Goal: Task Accomplishment & Management: Use online tool/utility

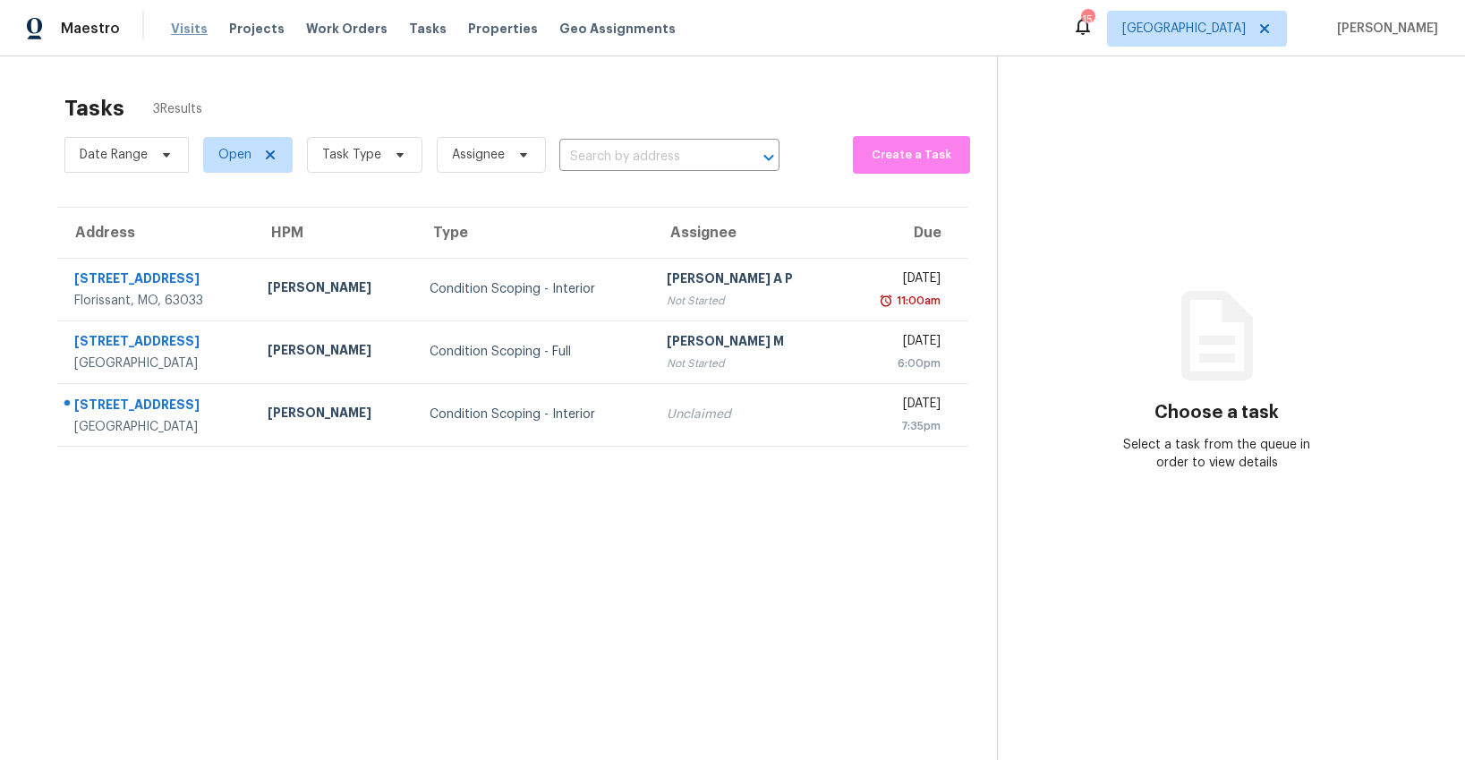
click at [184, 34] on span "Visits" at bounding box center [189, 29] width 37 height 18
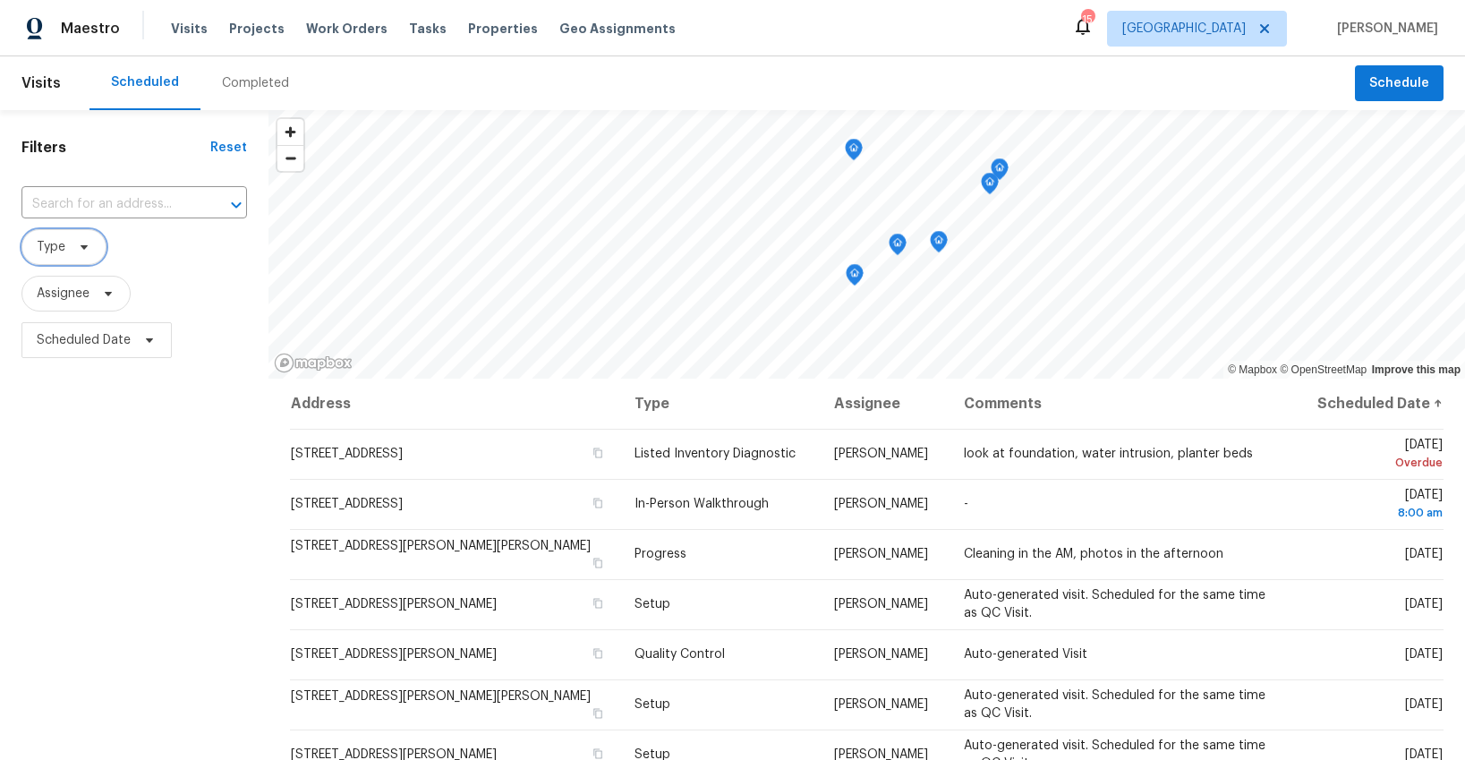
click at [60, 258] on span "Type" at bounding box center [63, 247] width 85 height 36
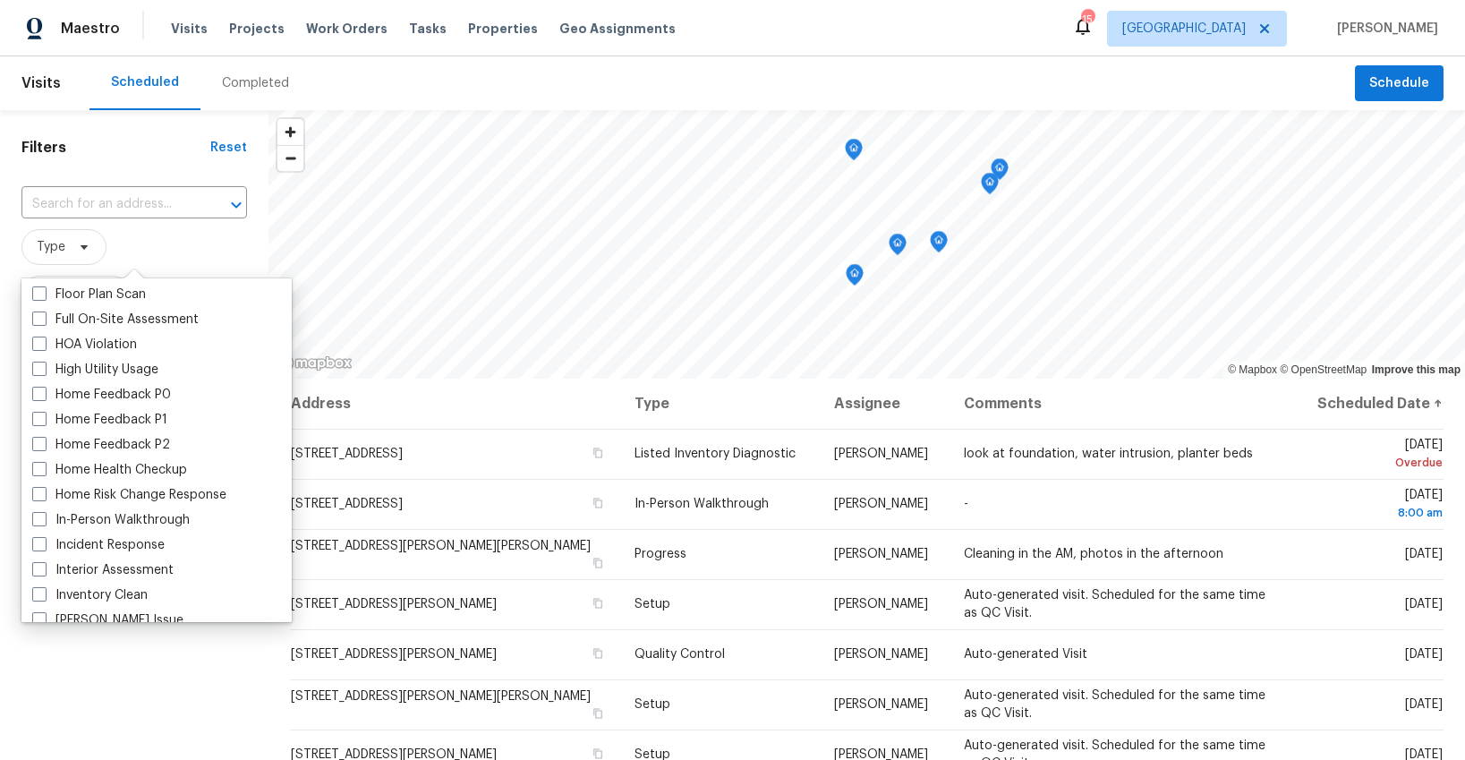
scroll to position [504, 0]
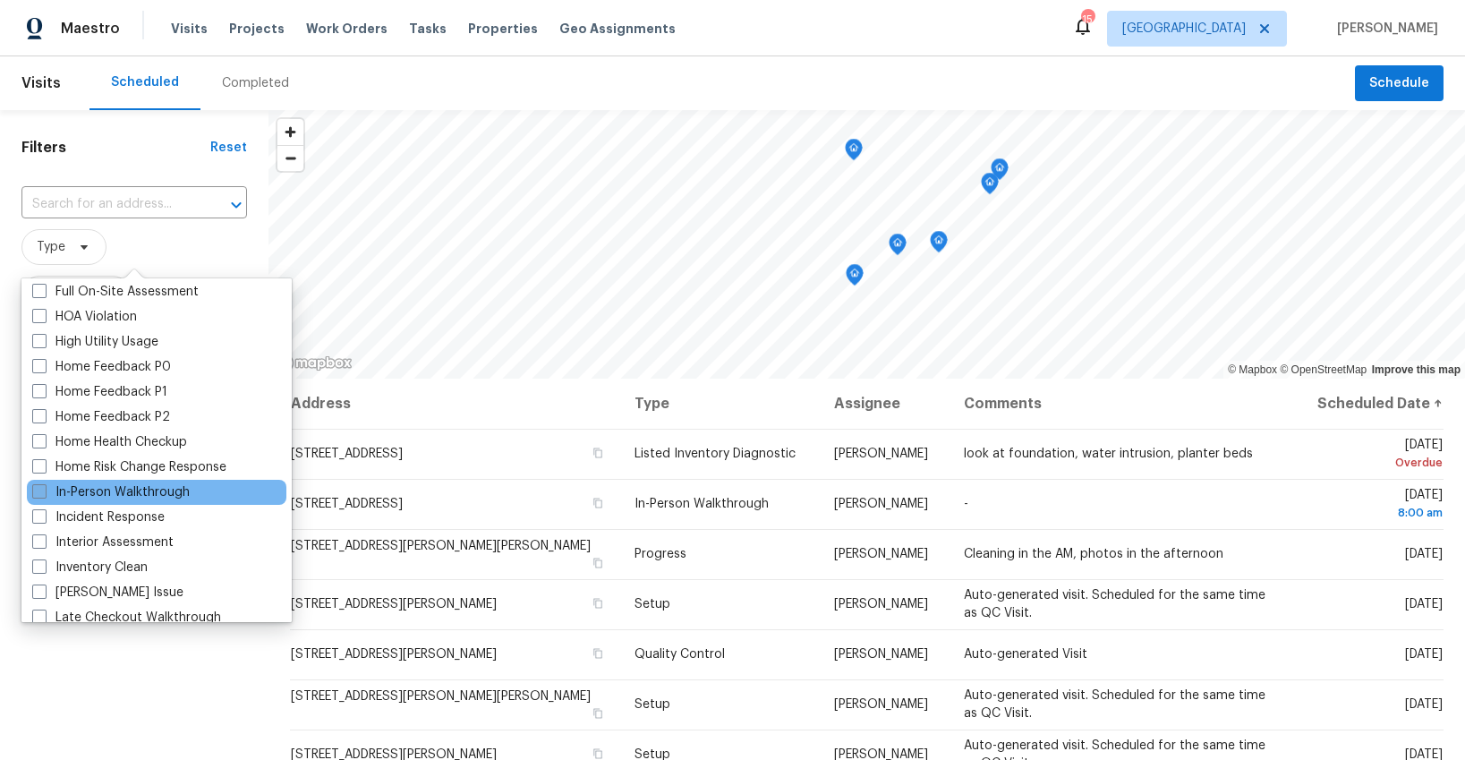
click at [81, 488] on label "In-Person Walkthrough" at bounding box center [110, 492] width 157 height 18
click at [44, 488] on input "In-Person Walkthrough" at bounding box center [38, 489] width 12 height 12
checkbox input "true"
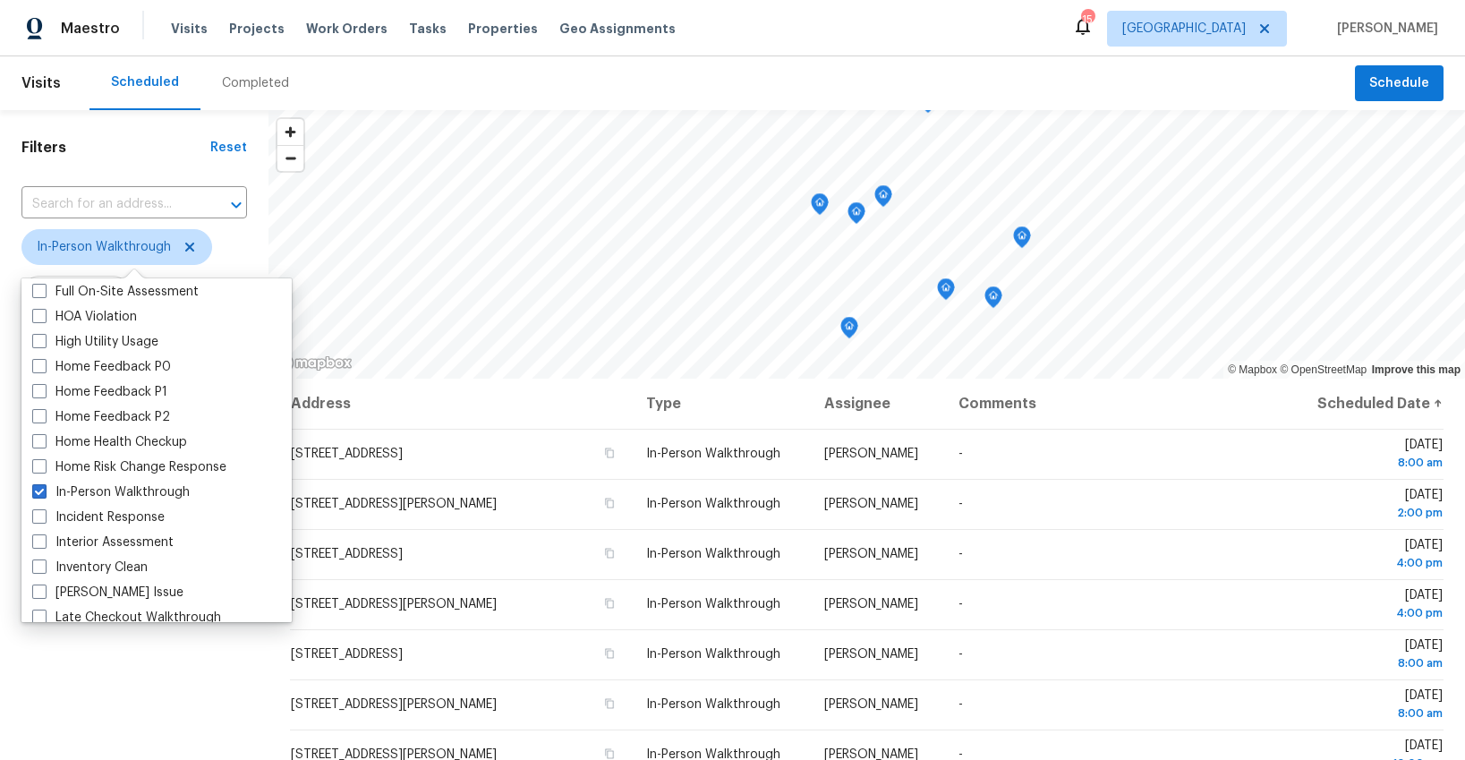
click at [124, 651] on div "Filters Reset ​ In-Person Walkthrough Assignee Scheduled Date" at bounding box center [134, 548] width 268 height 876
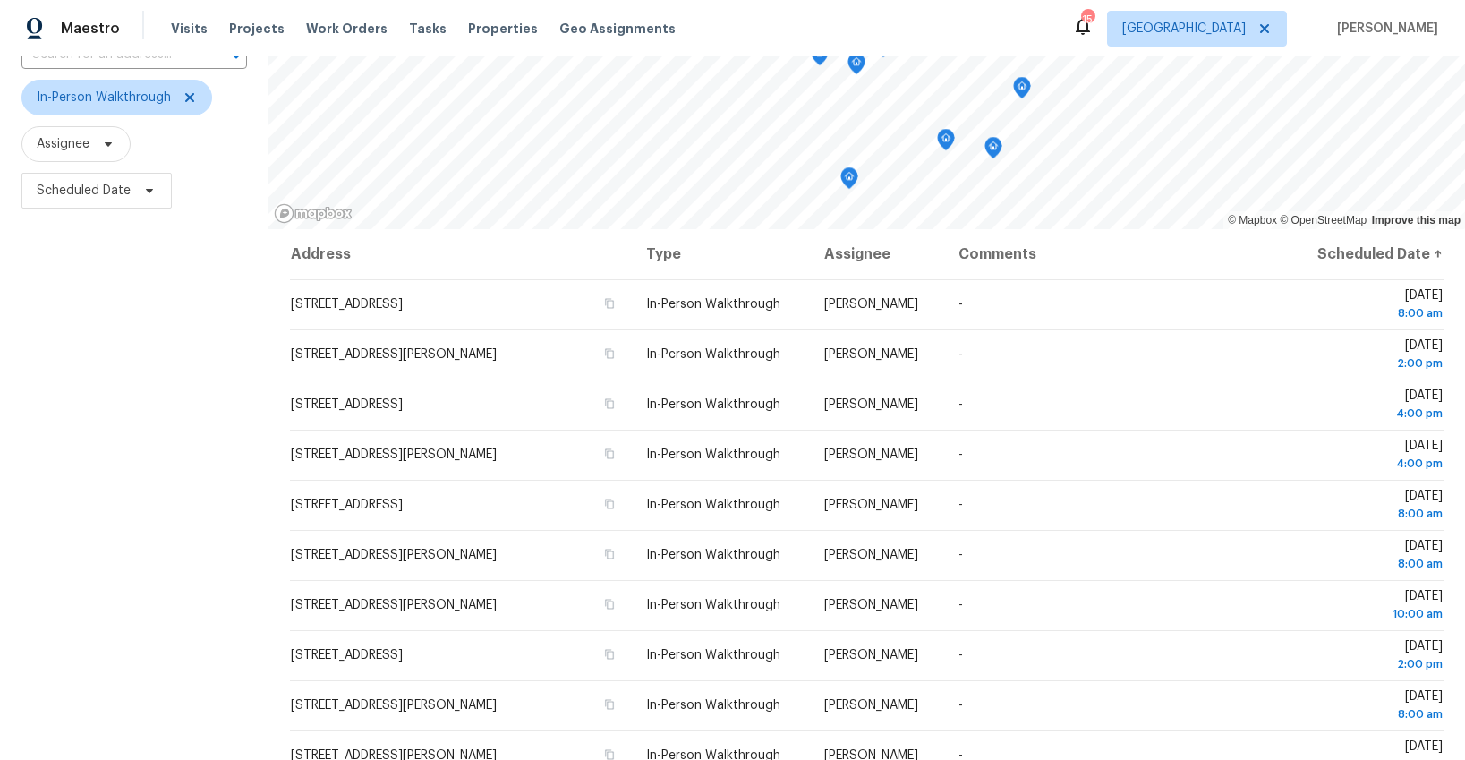
click at [143, 276] on div "Filters Reset ​ In-Person Walkthrough Assignee Scheduled Date" at bounding box center [134, 399] width 268 height 876
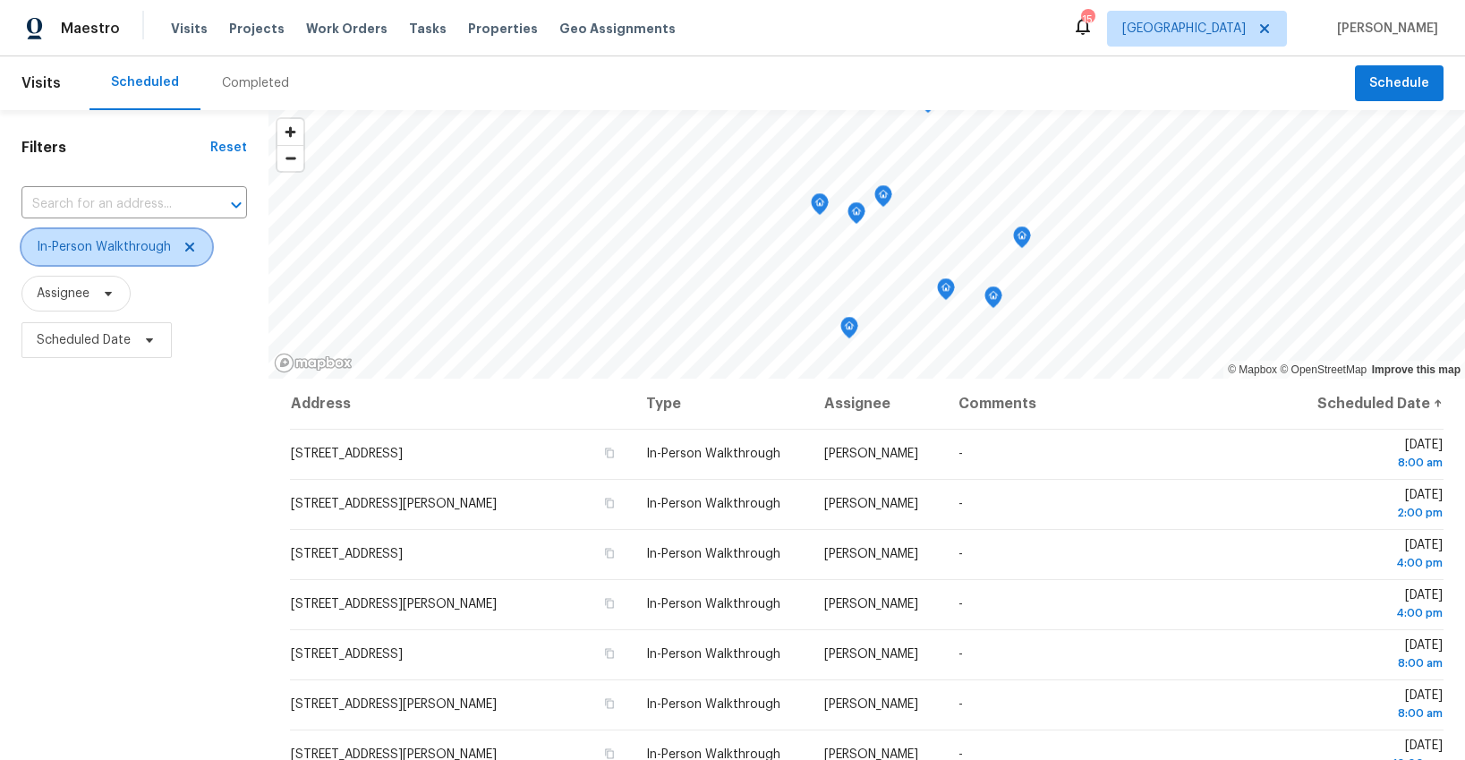
click at [144, 247] on span "In-Person Walkthrough" at bounding box center [104, 247] width 134 height 18
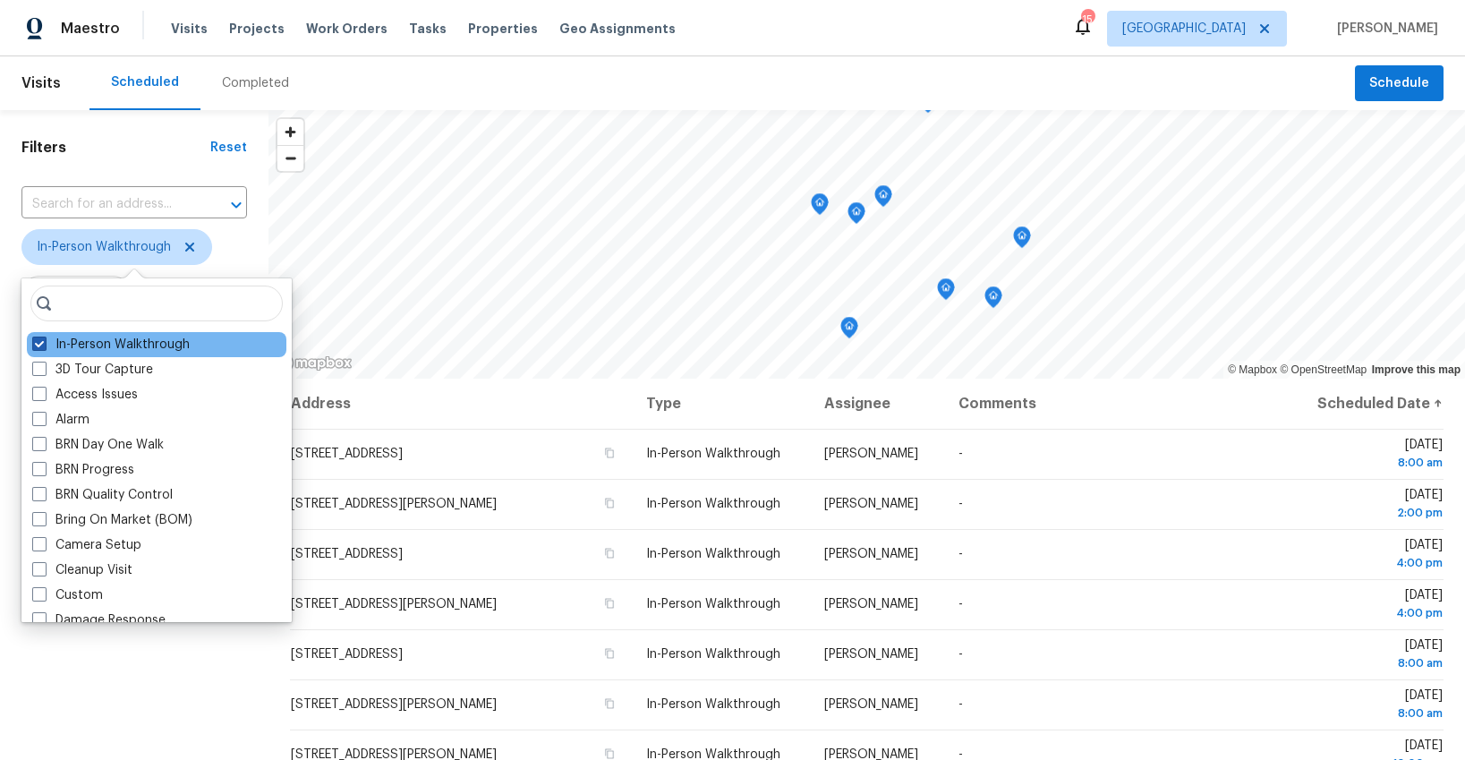
click at [71, 347] on label "In-Person Walkthrough" at bounding box center [110, 345] width 157 height 18
click at [44, 347] on input "In-Person Walkthrough" at bounding box center [38, 342] width 12 height 12
checkbox input "false"
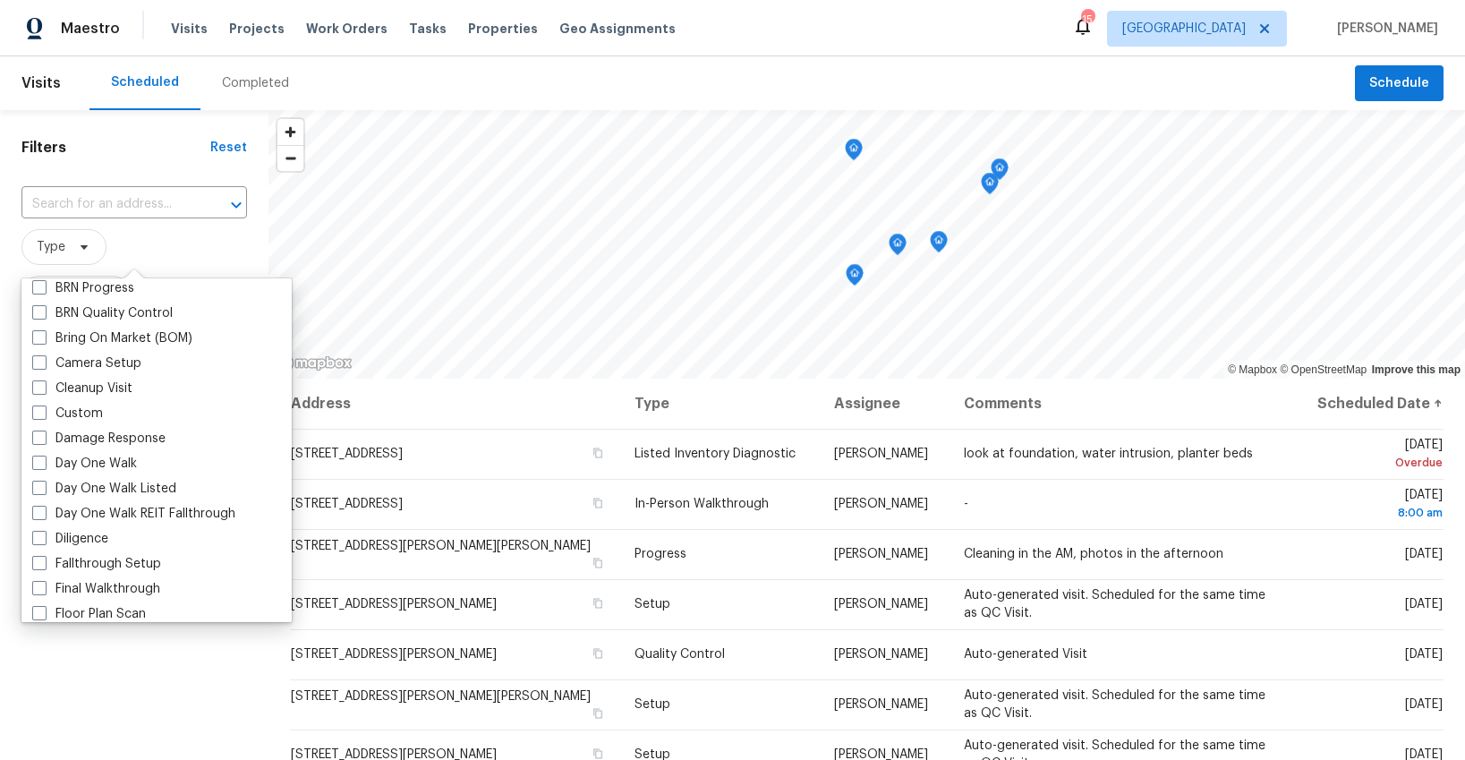
scroll to position [187, 0]
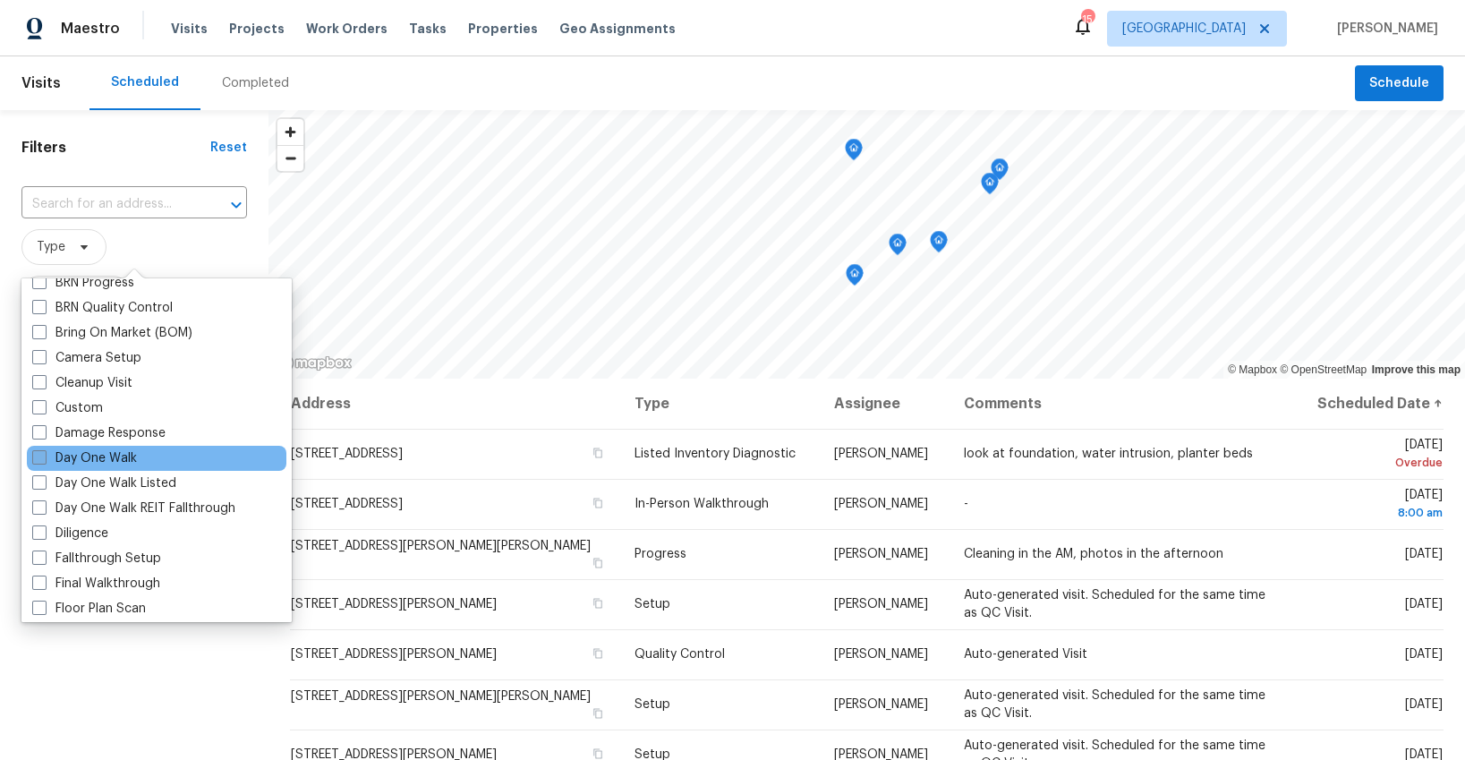
click at [72, 454] on label "Day One Walk" at bounding box center [84, 458] width 105 height 18
click at [44, 454] on input "Day One Walk" at bounding box center [38, 455] width 12 height 12
checkbox input "true"
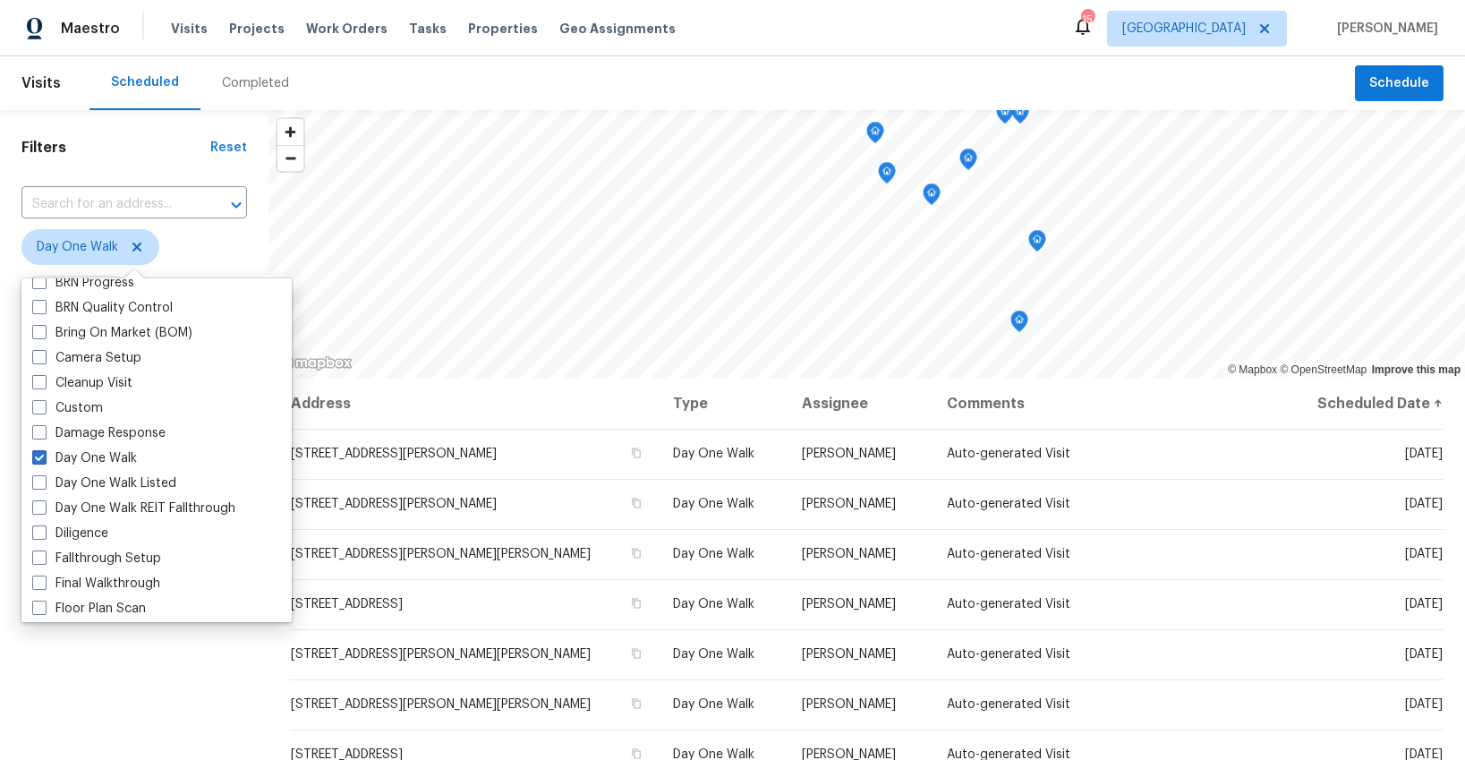
click at [176, 252] on span "Day One Walk" at bounding box center [133, 247] width 225 height 36
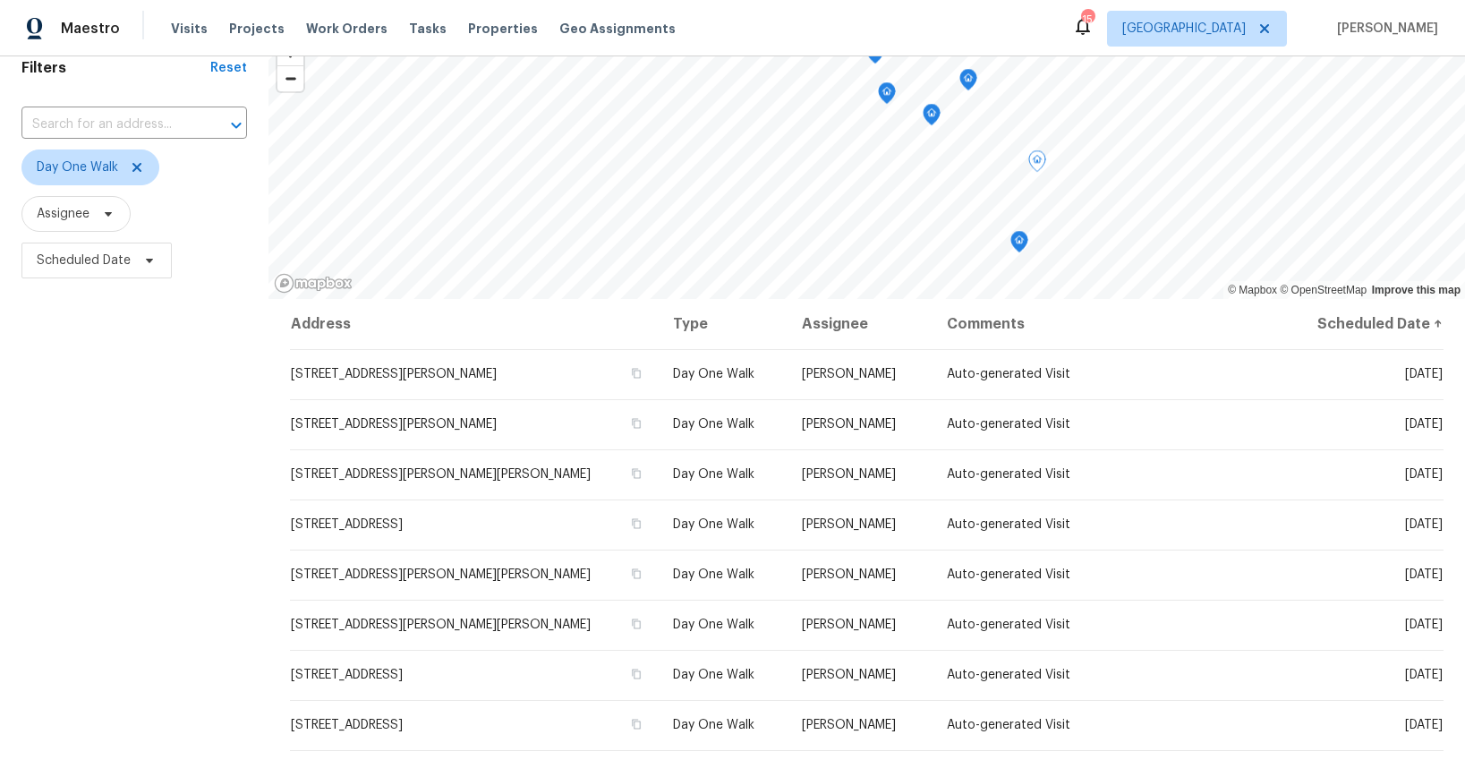
scroll to position [66, 0]
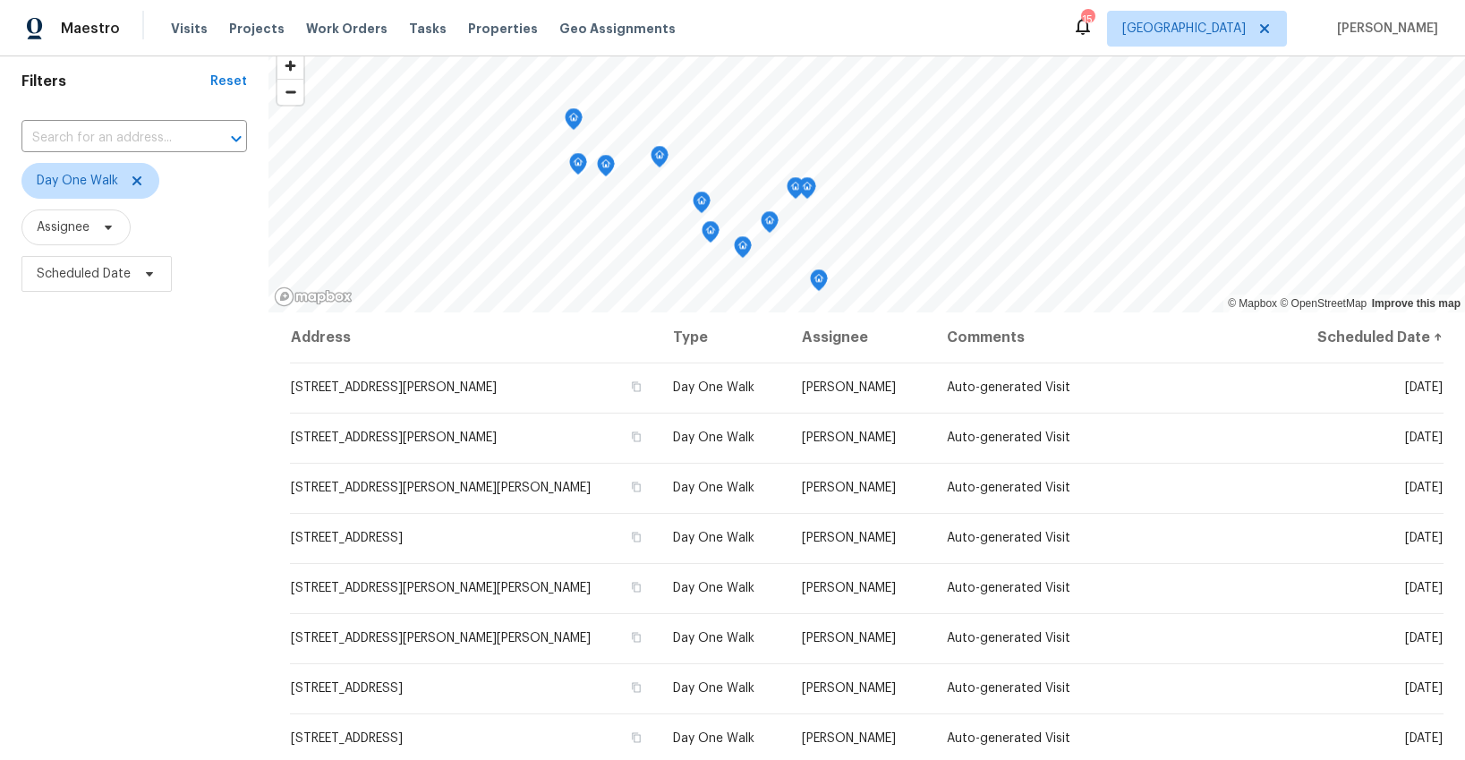
click at [577, 119] on icon "Map marker" at bounding box center [573, 119] width 16 height 21
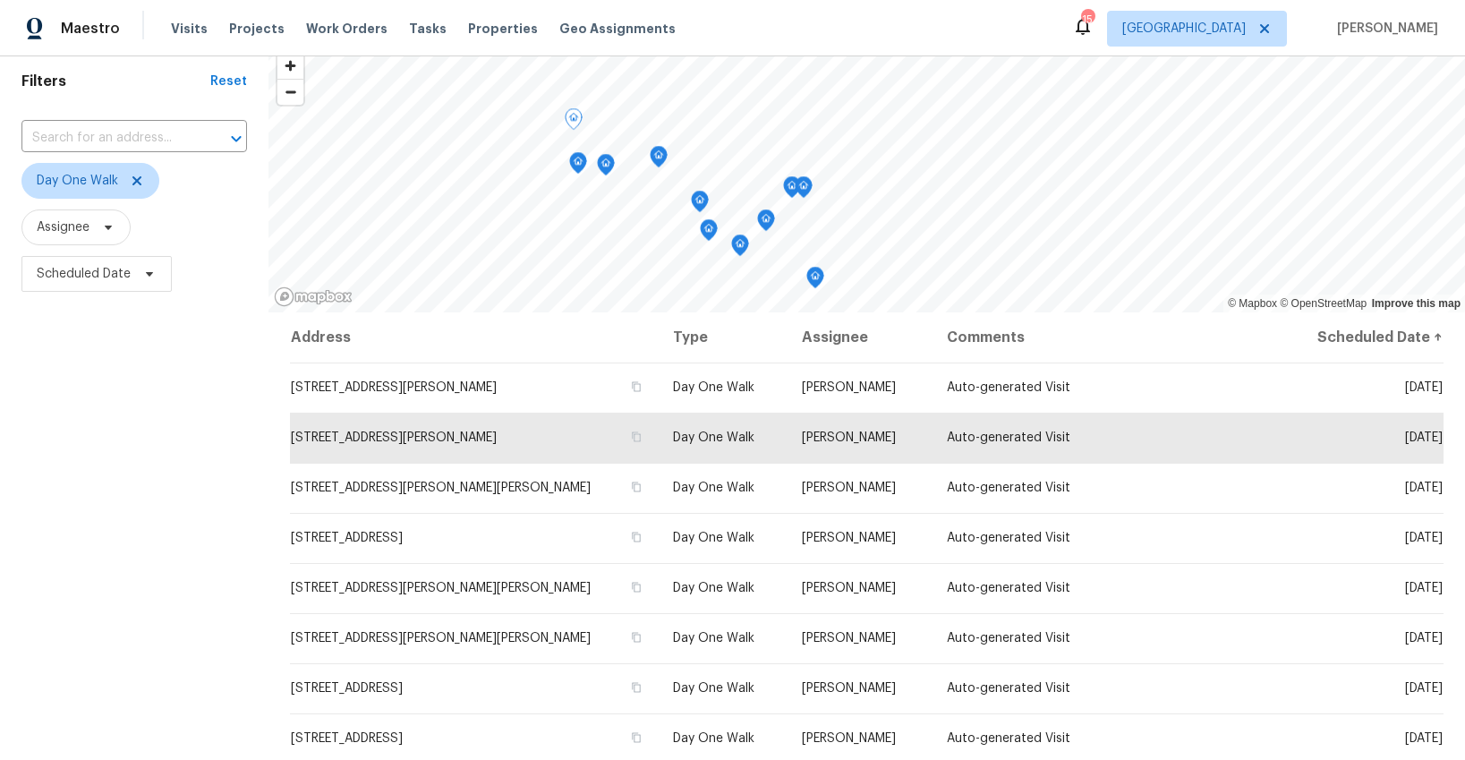
click at [575, 163] on icon "Map marker" at bounding box center [577, 162] width 5 height 4
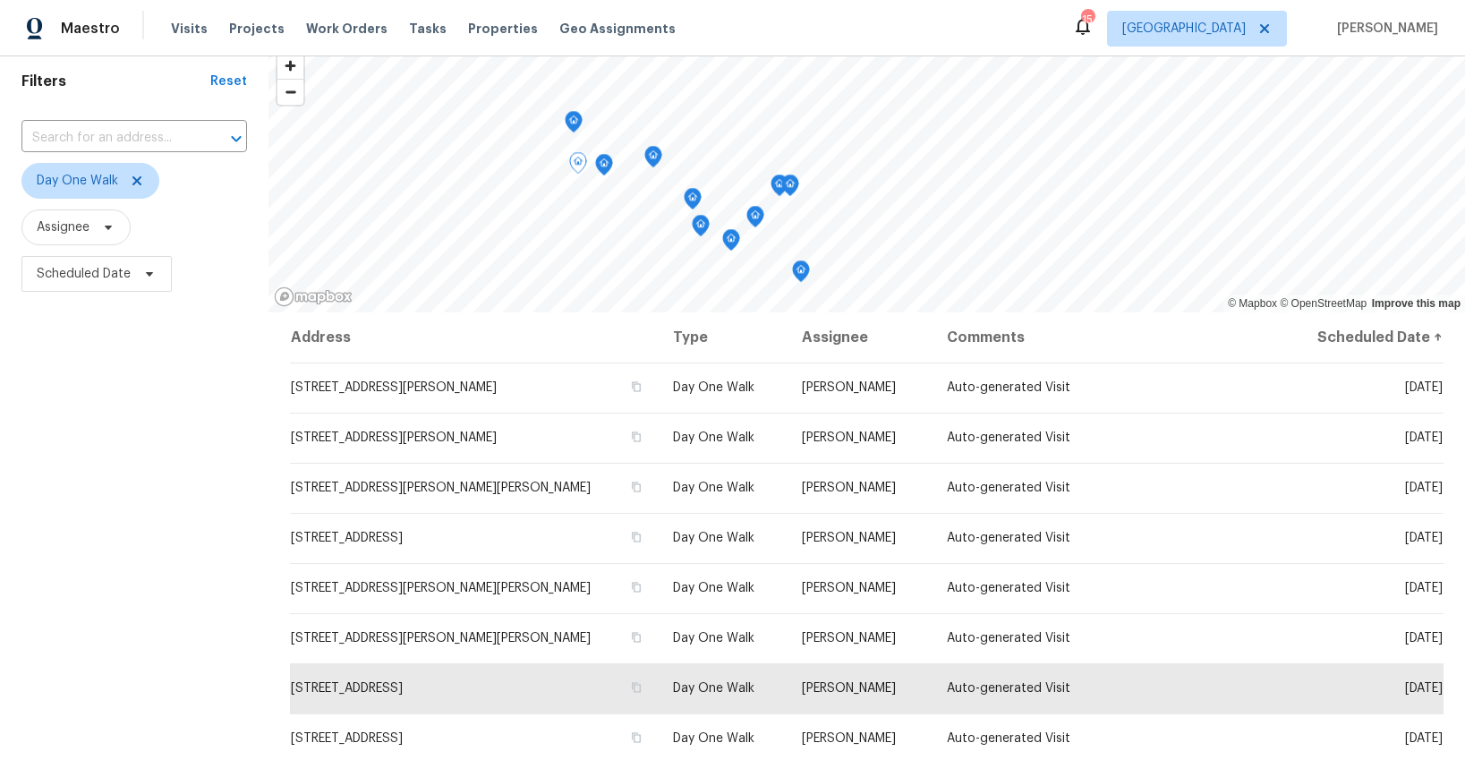
click at [601, 164] on icon "Map marker" at bounding box center [604, 165] width 16 height 21
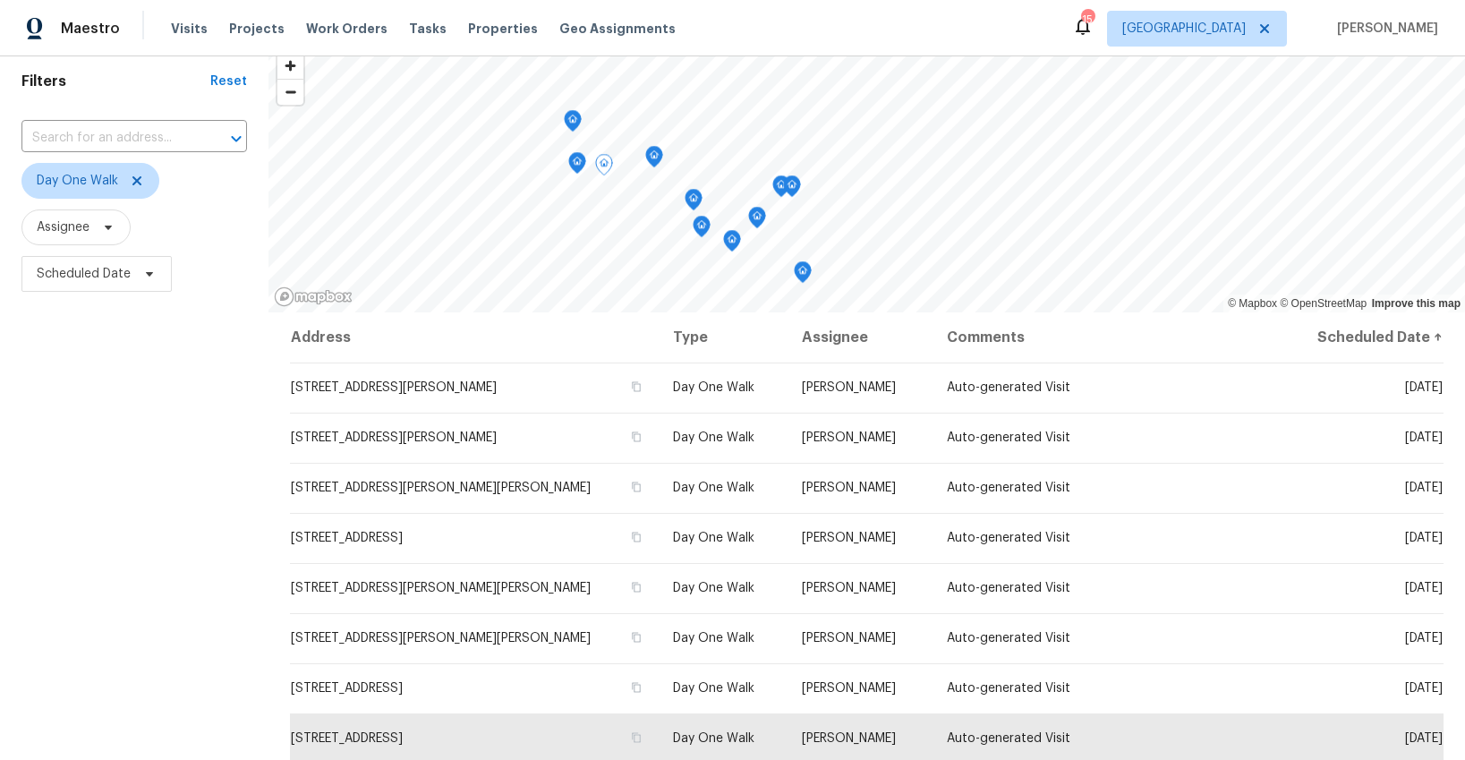
click at [651, 155] on icon "Map marker" at bounding box center [654, 157] width 16 height 21
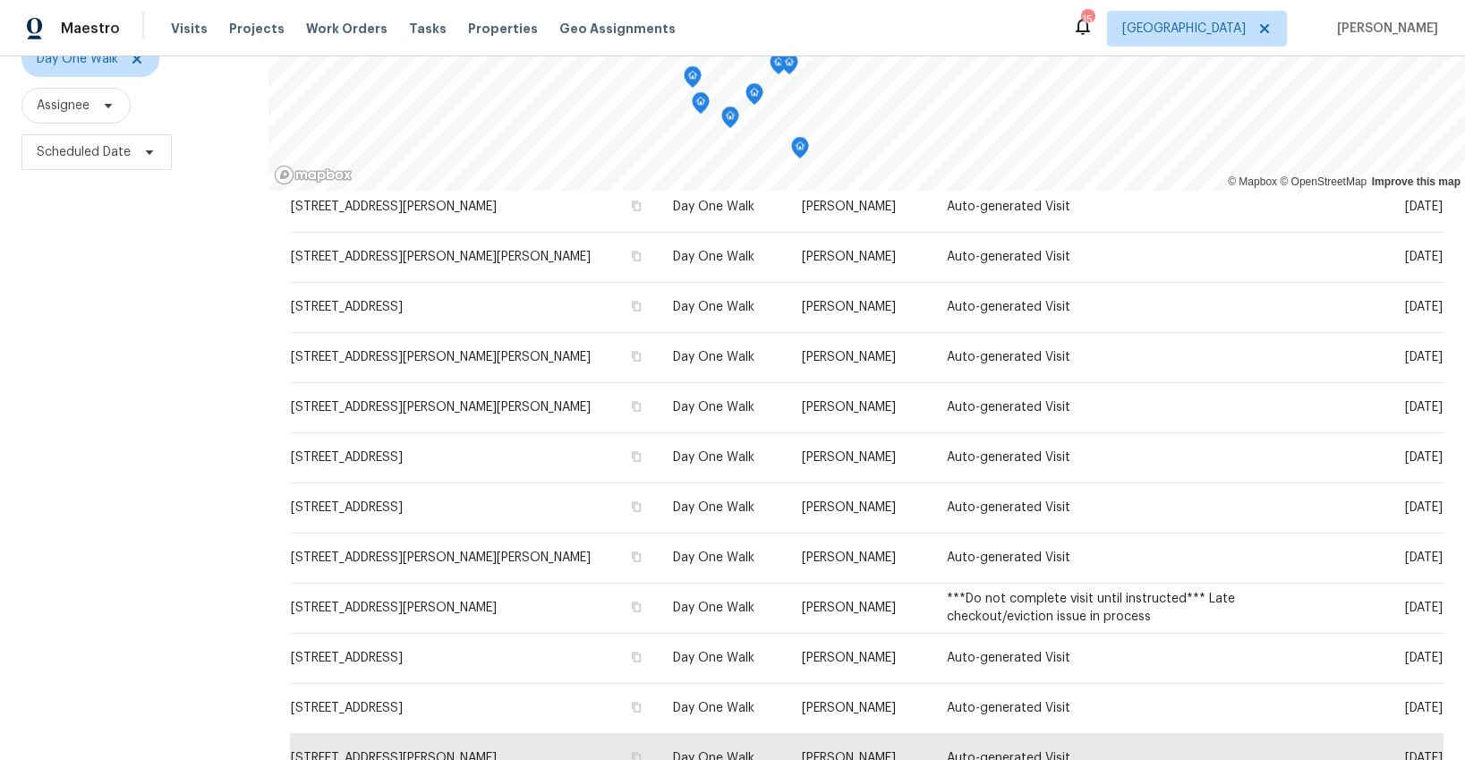
scroll to position [174, 0]
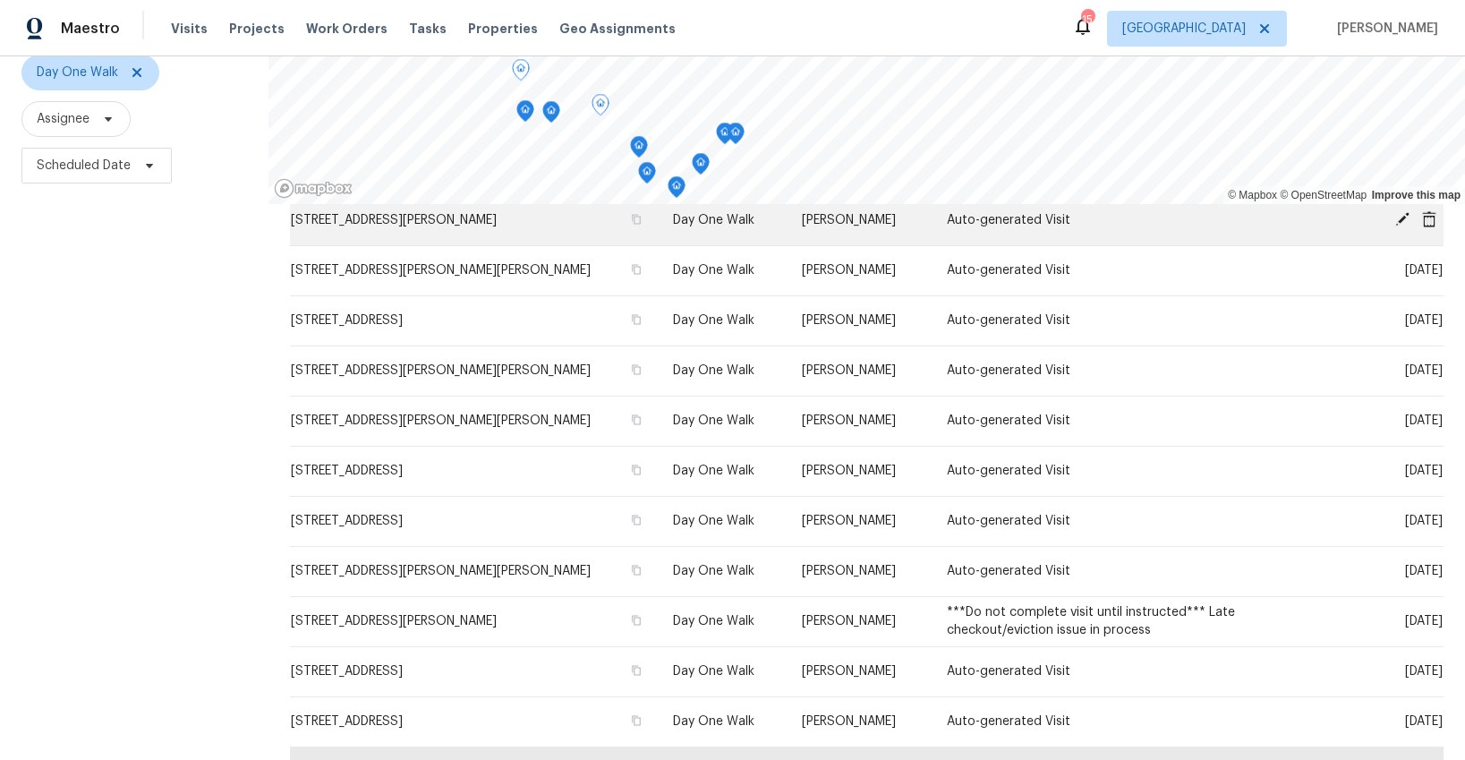
click at [536, 208] on div "© Mapbox © OpenStreetMap Improve this map Address Type Assignee Comments Schedu…" at bounding box center [866, 374] width 1196 height 876
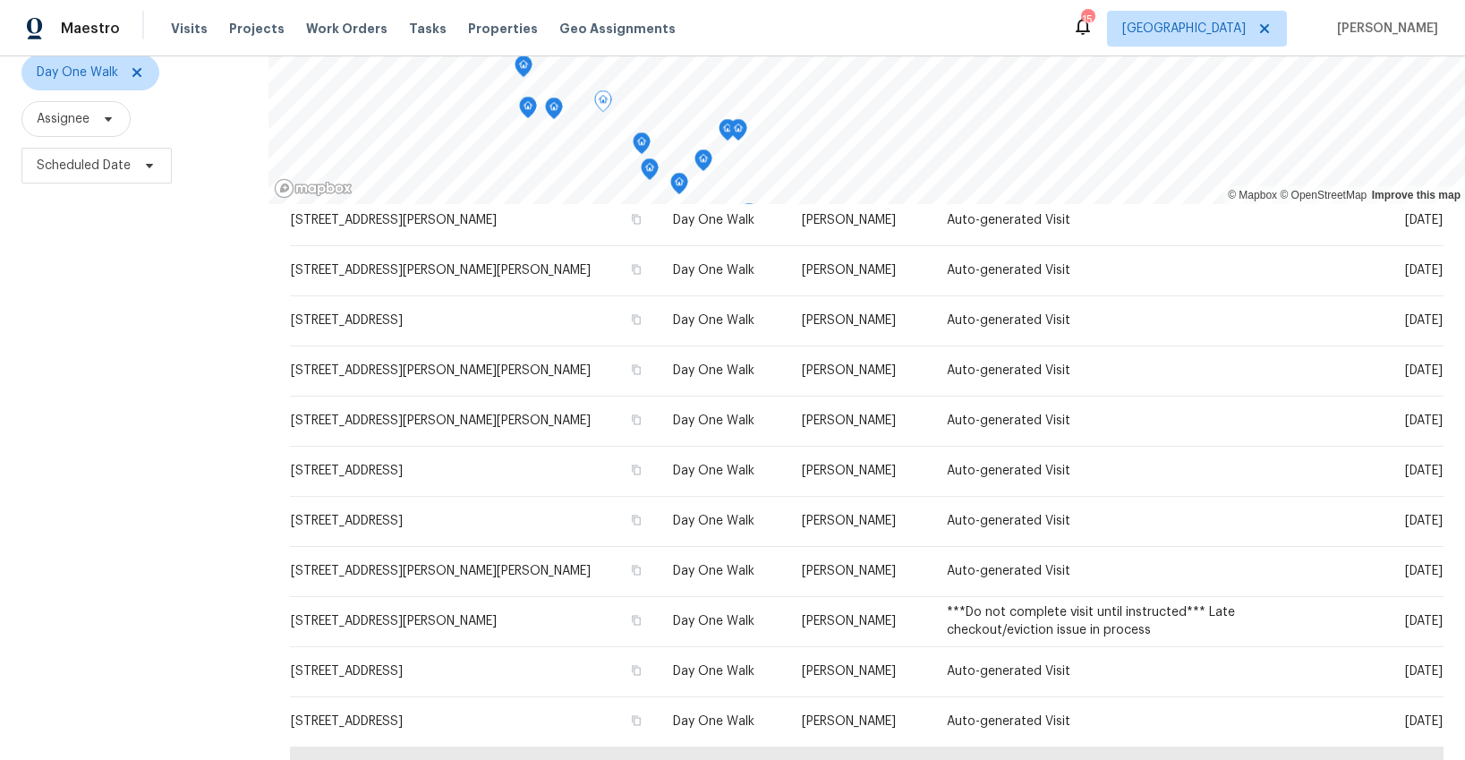
click at [642, 142] on icon "Map marker" at bounding box center [642, 143] width 2 height 3
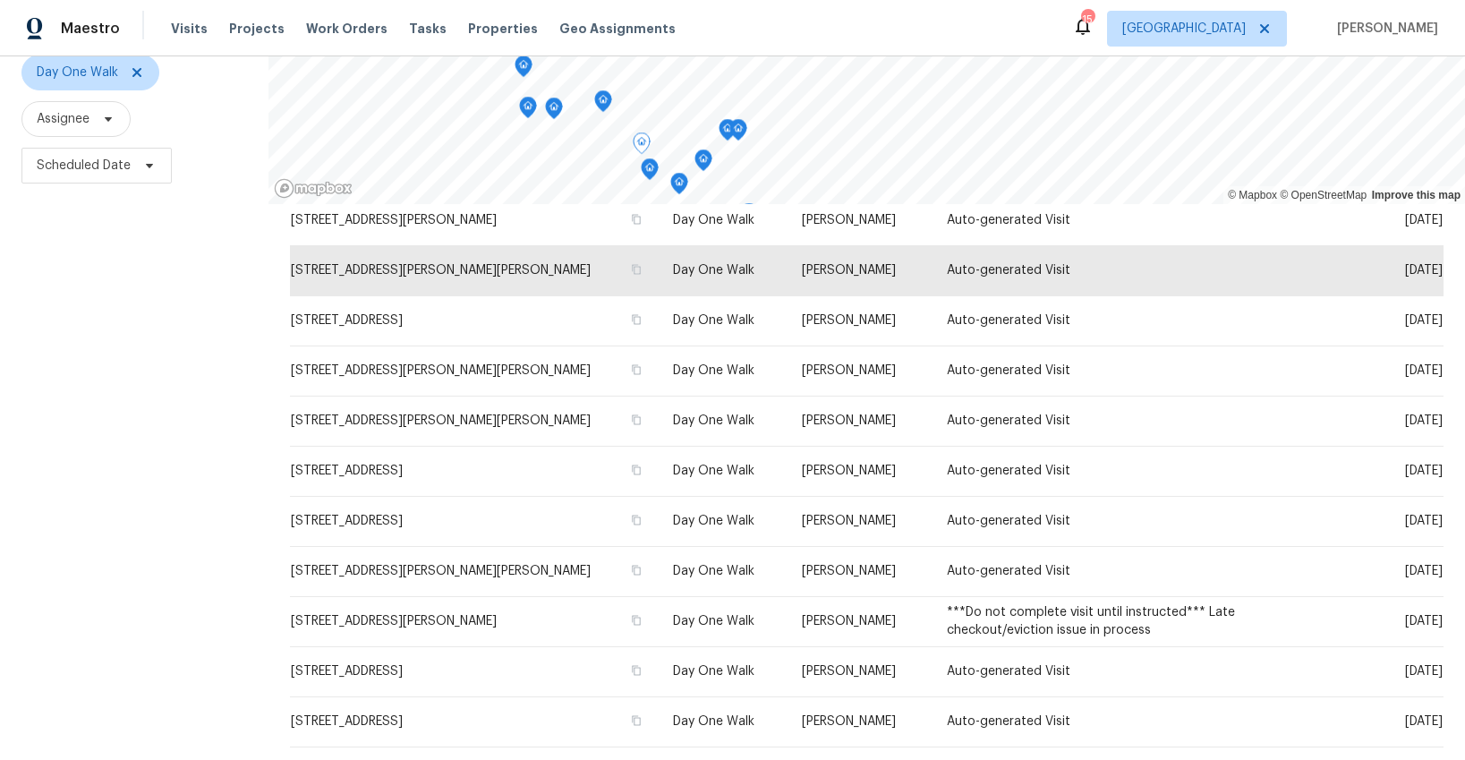
click at [737, 134] on icon "Map marker" at bounding box center [738, 130] width 16 height 21
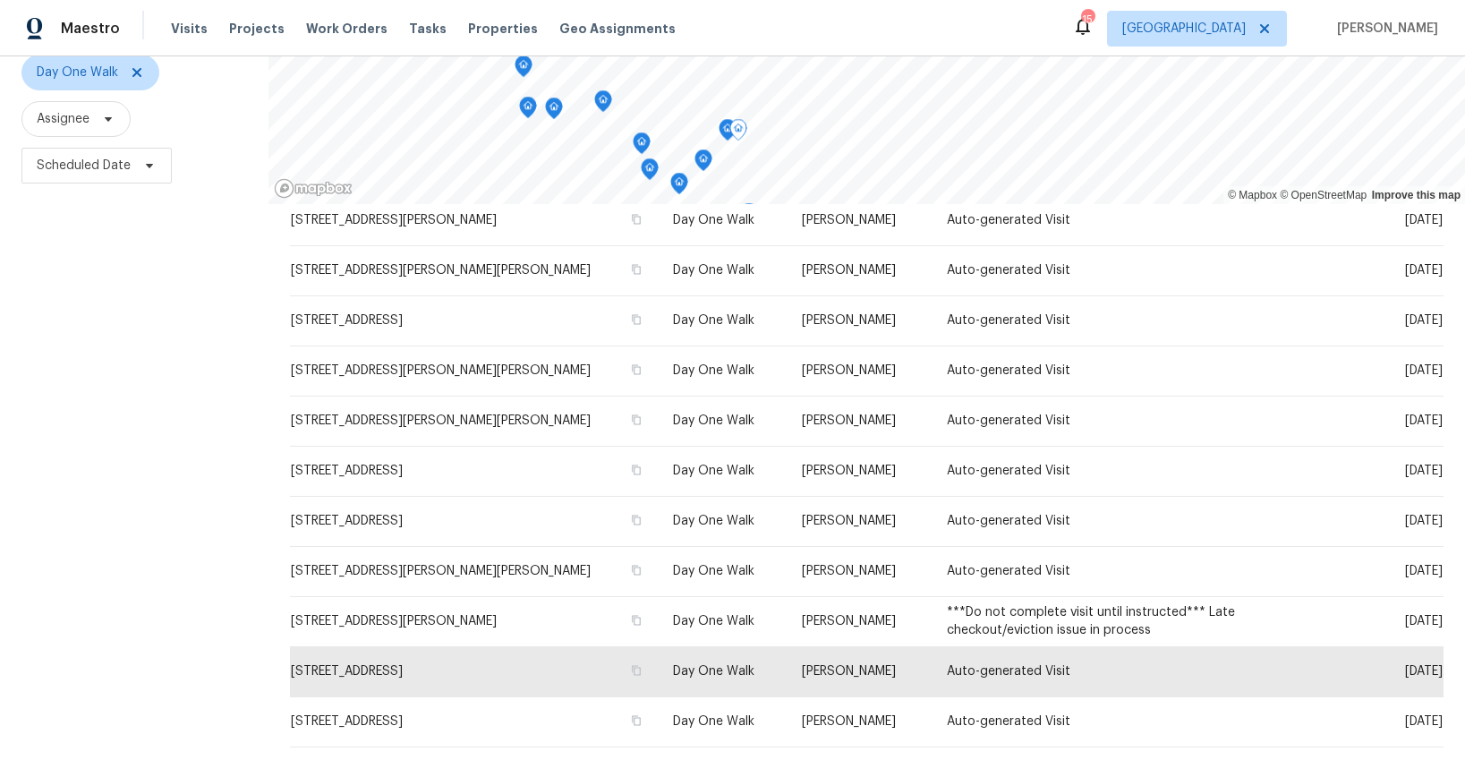
click at [725, 130] on icon "Map marker" at bounding box center [727, 130] width 16 height 21
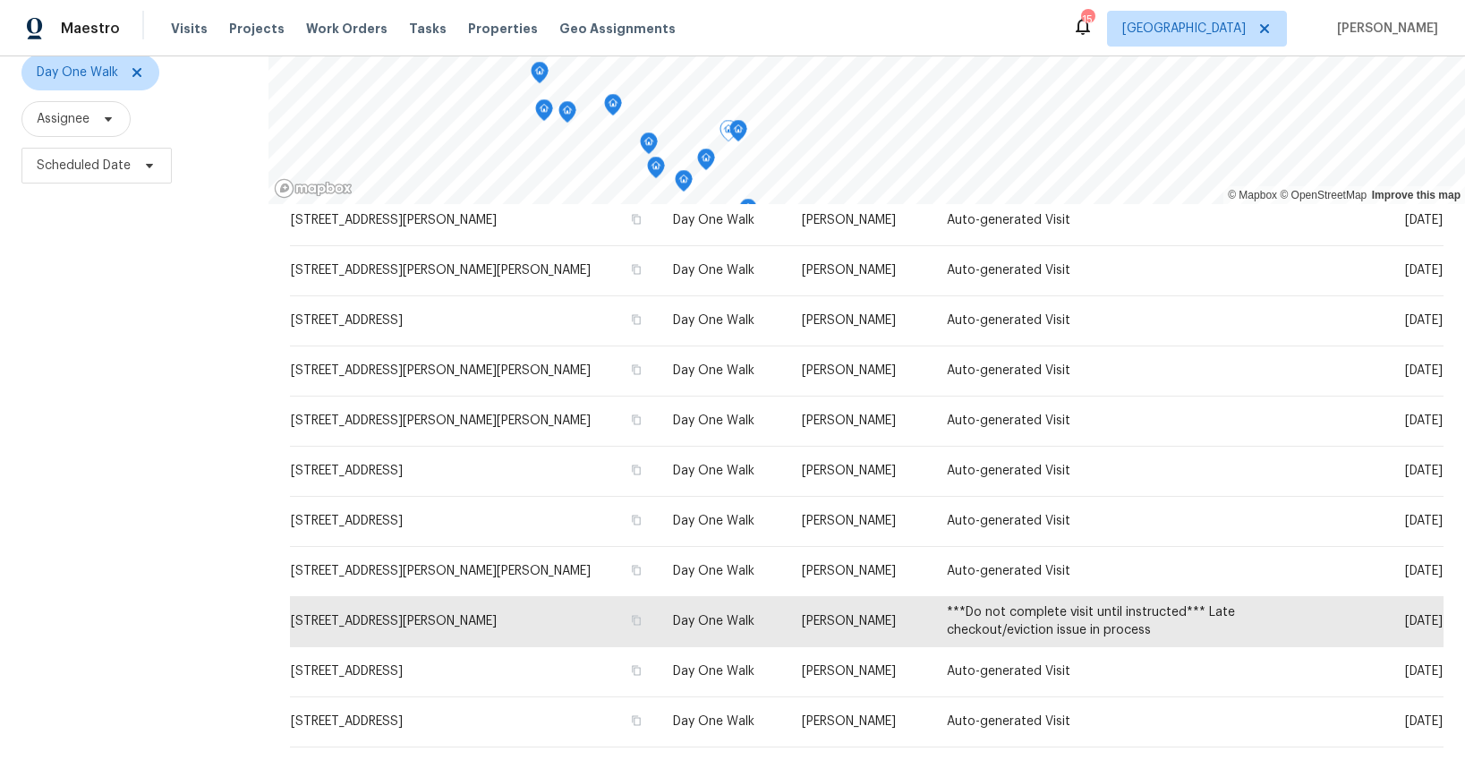
click at [707, 158] on icon "Map marker" at bounding box center [706, 159] width 16 height 21
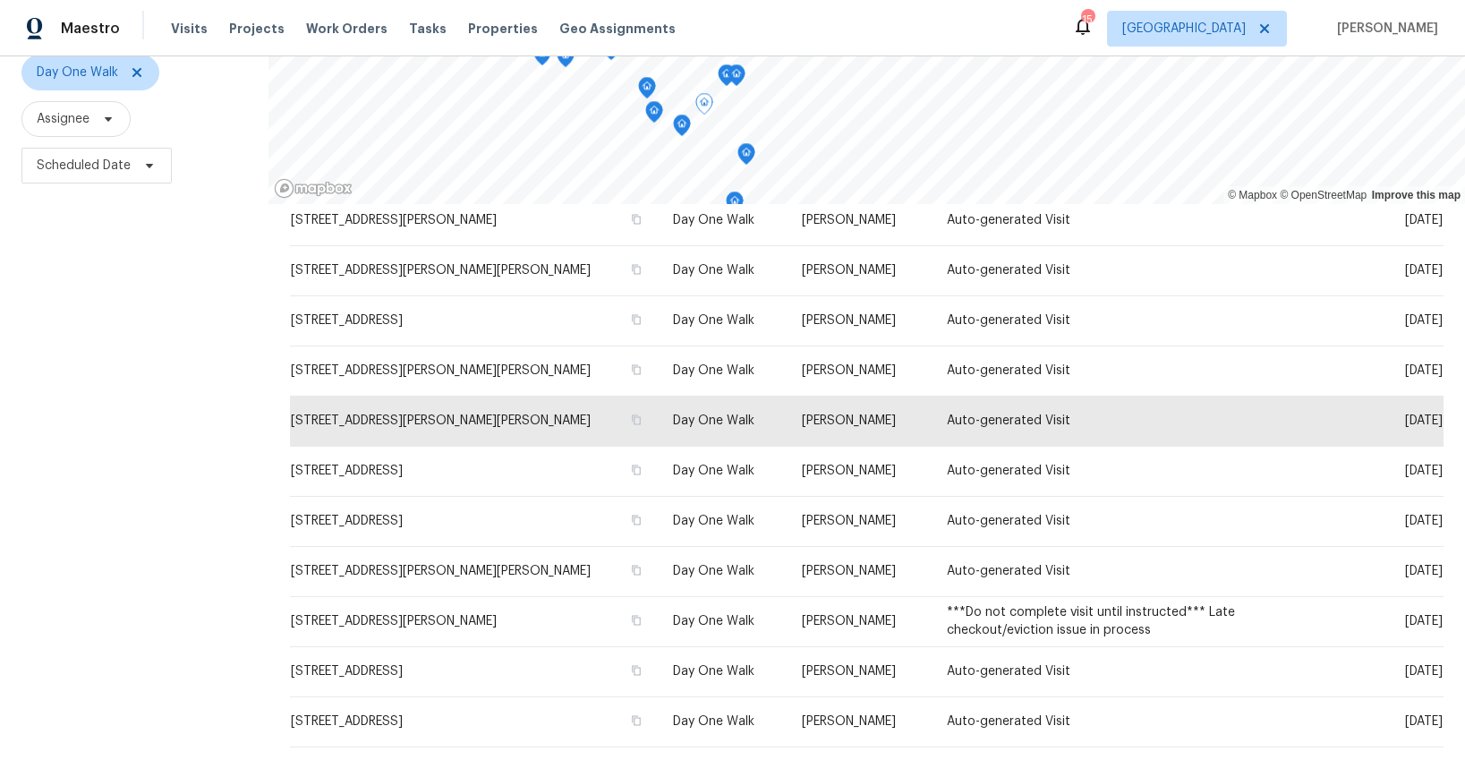
click at [653, 114] on icon "Map marker" at bounding box center [654, 112] width 16 height 21
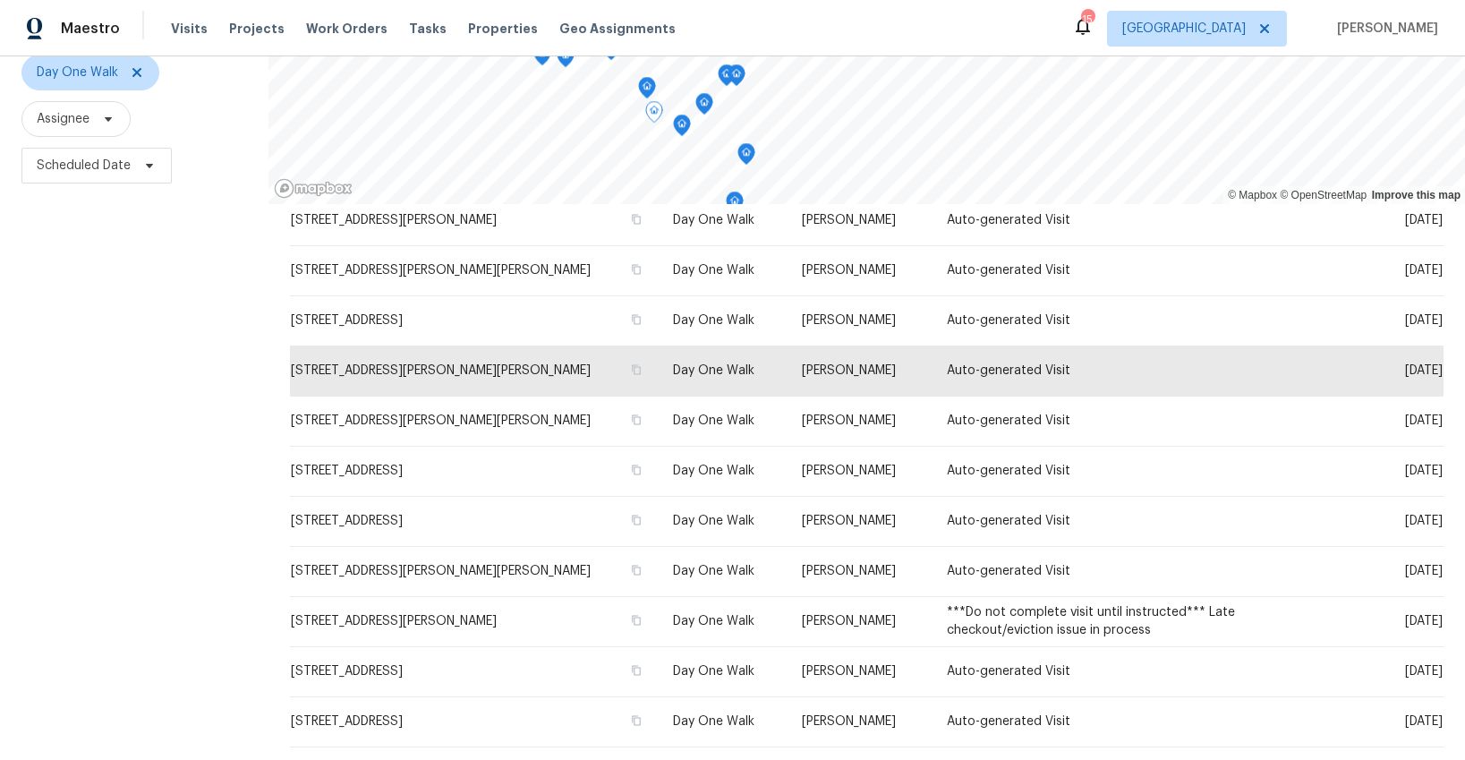
click at [682, 125] on icon "Map marker" at bounding box center [682, 125] width 2 height 3
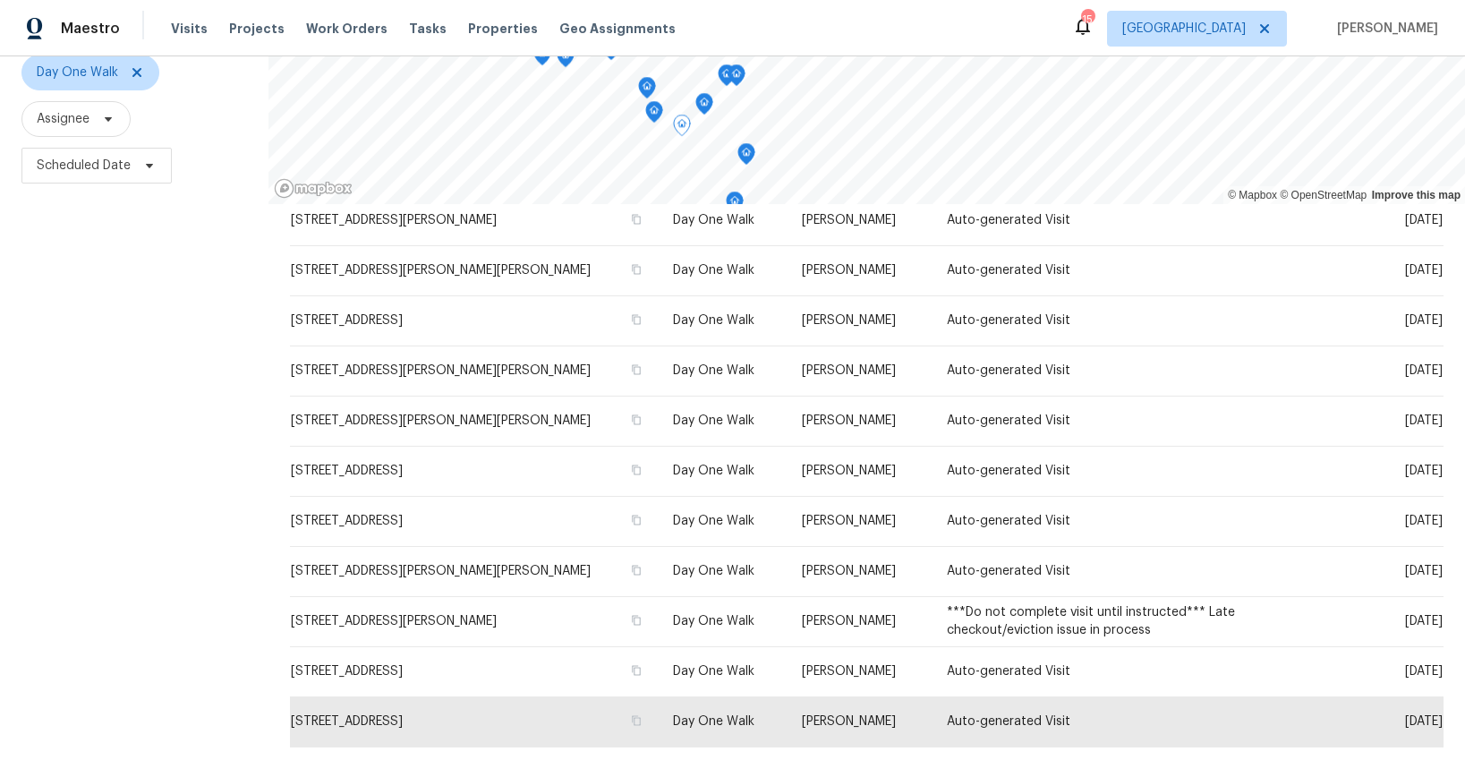
click at [744, 152] on icon "Map marker" at bounding box center [746, 154] width 16 height 21
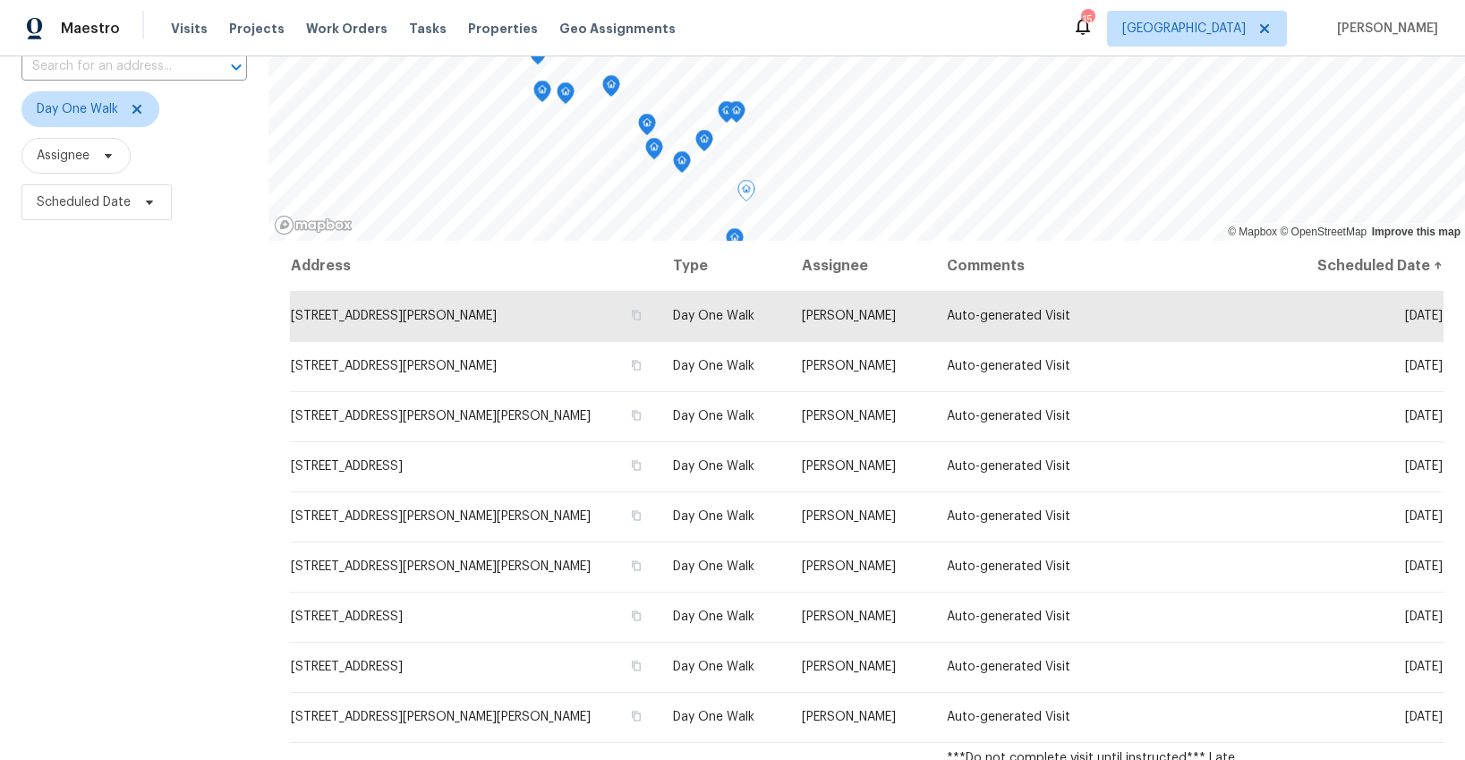
scroll to position [115, 0]
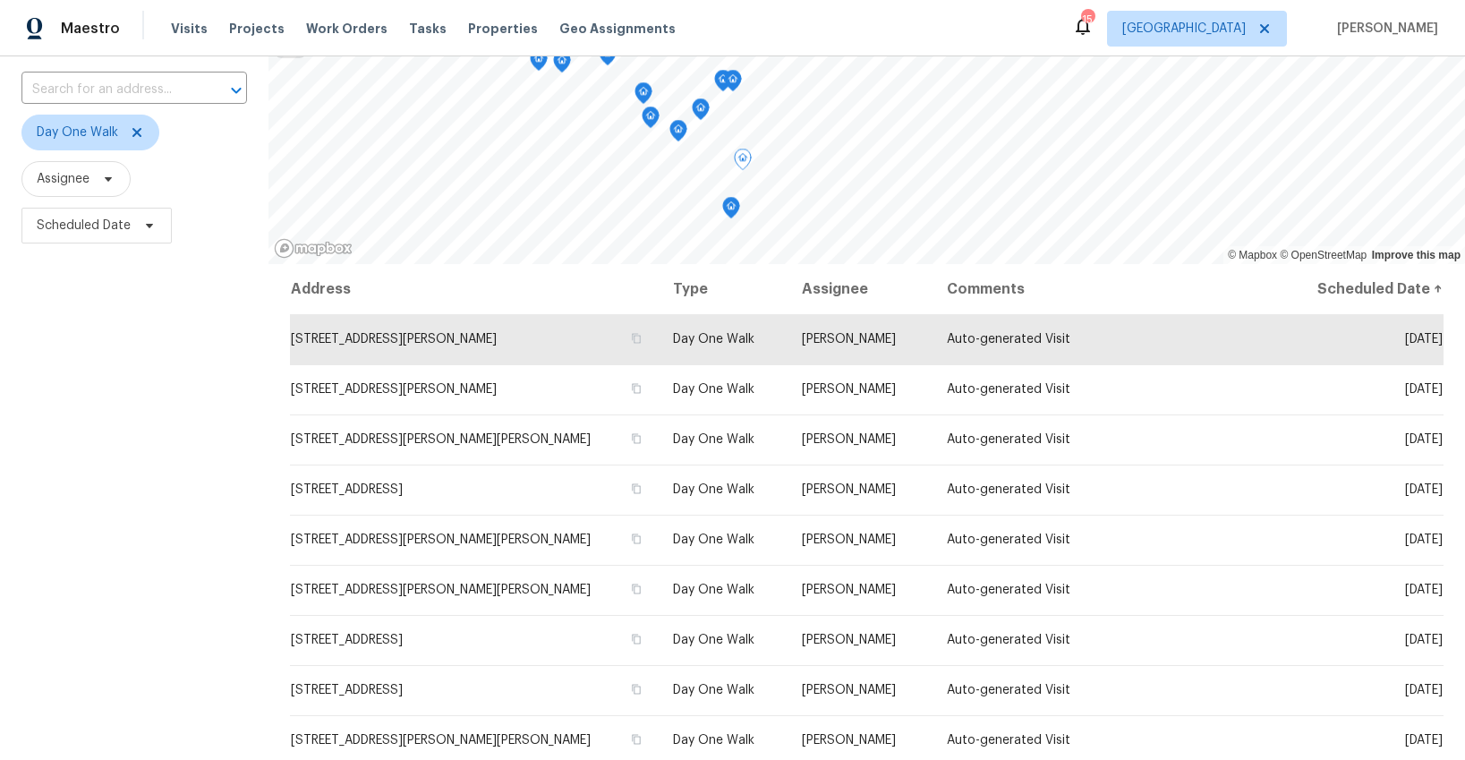
click at [733, 205] on icon "Map marker" at bounding box center [730, 207] width 5 height 4
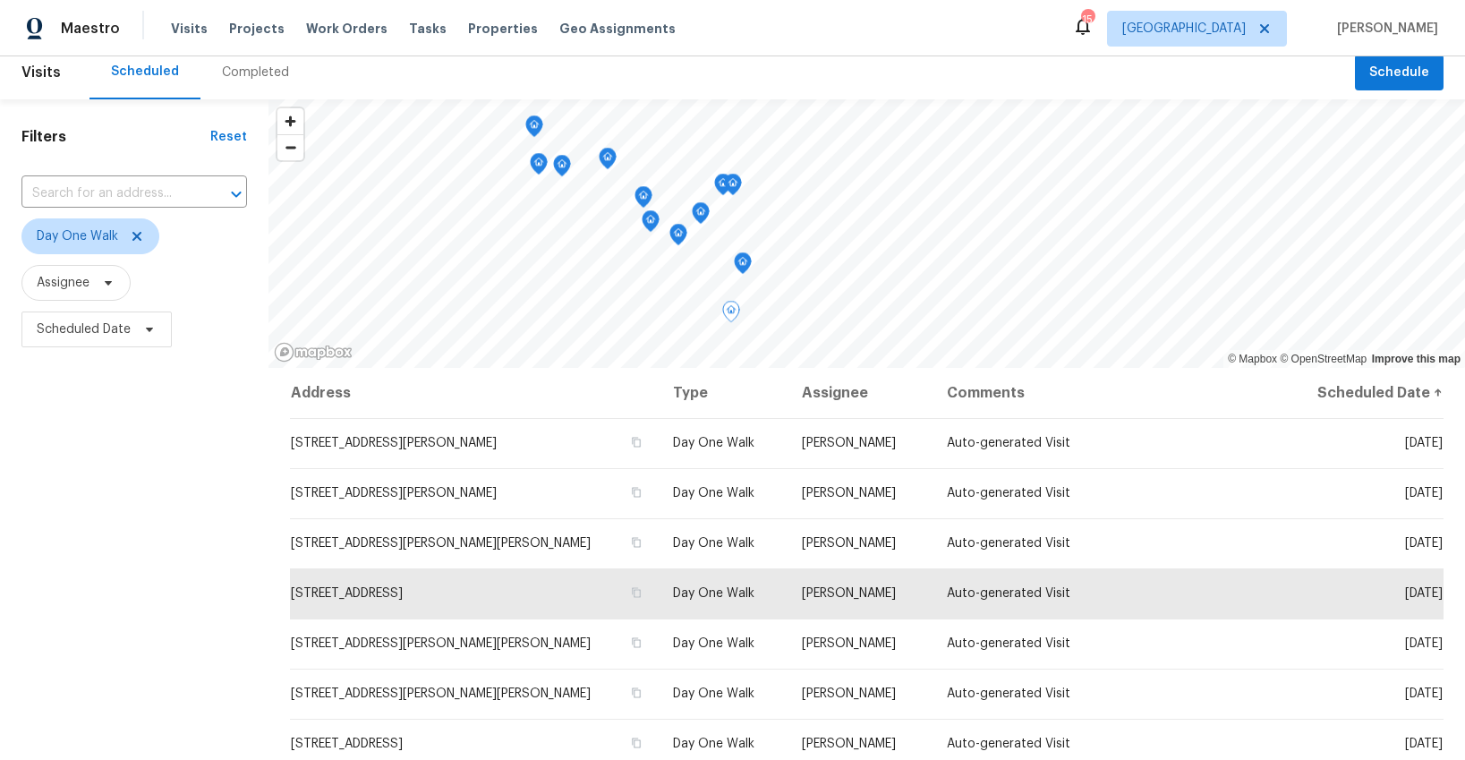
scroll to position [0, 0]
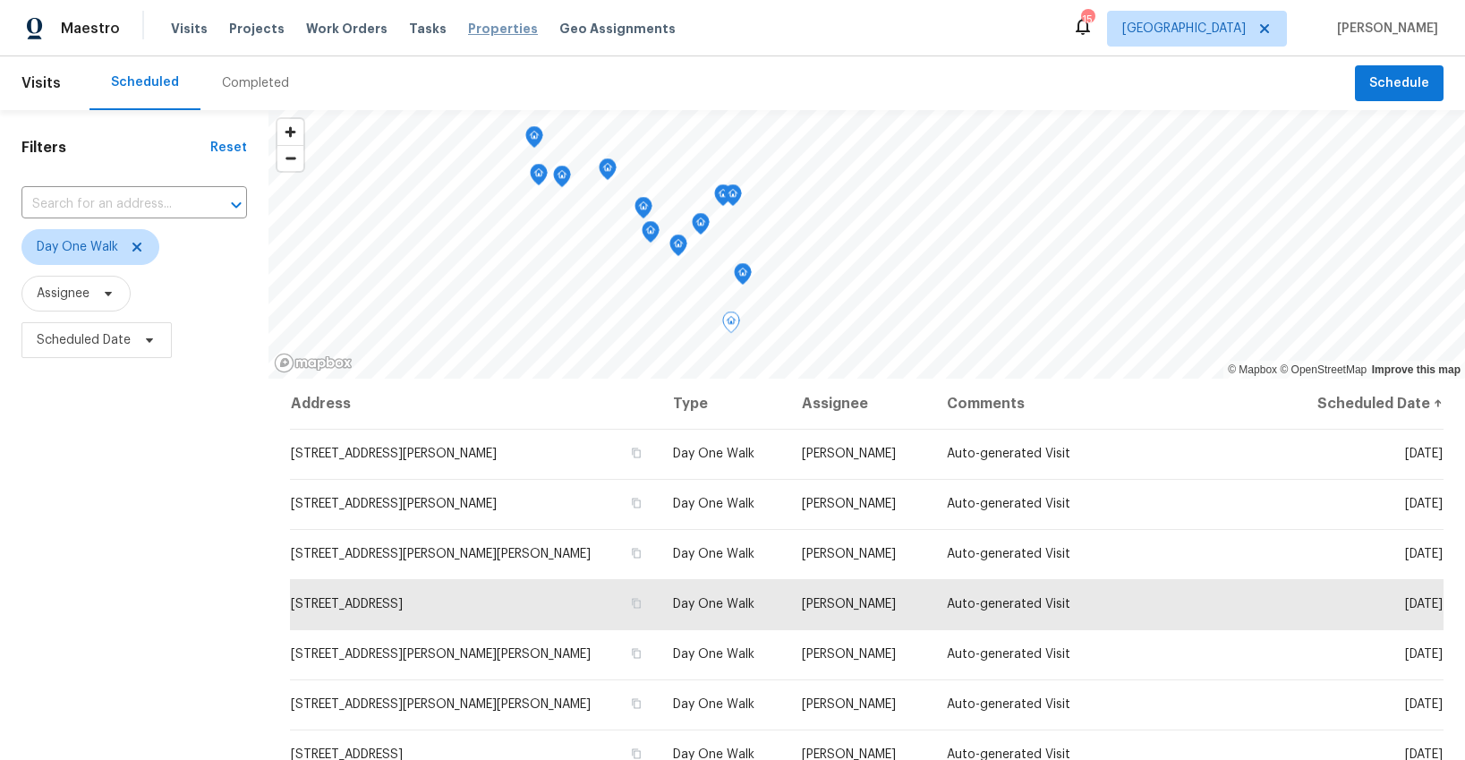
click at [468, 29] on span "Properties" at bounding box center [503, 29] width 70 height 18
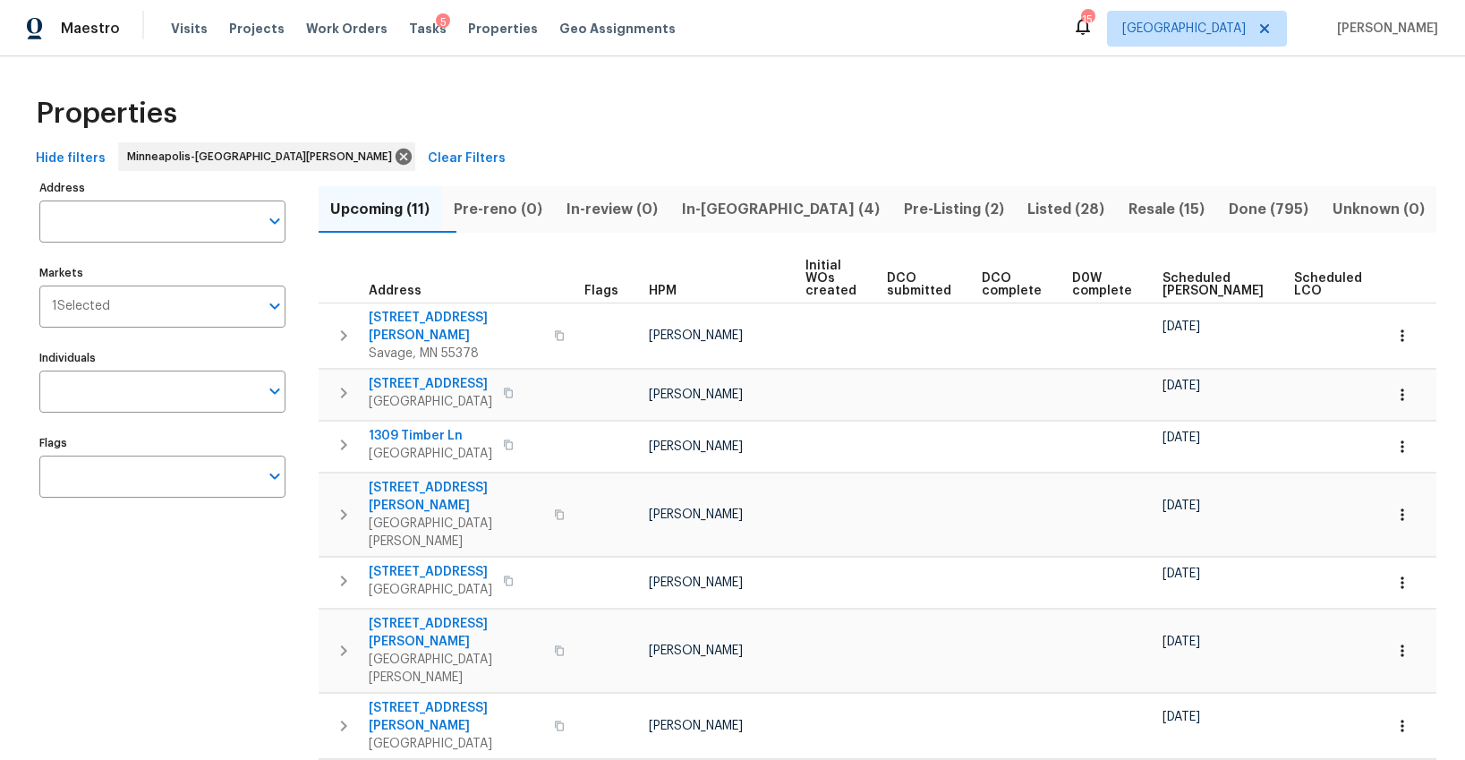
scroll to position [1, 0]
click at [1385, 279] on th "Ready Date" at bounding box center [1420, 277] width 70 height 49
click at [1392, 283] on span "Ready Date" at bounding box center [1411, 283] width 39 height 25
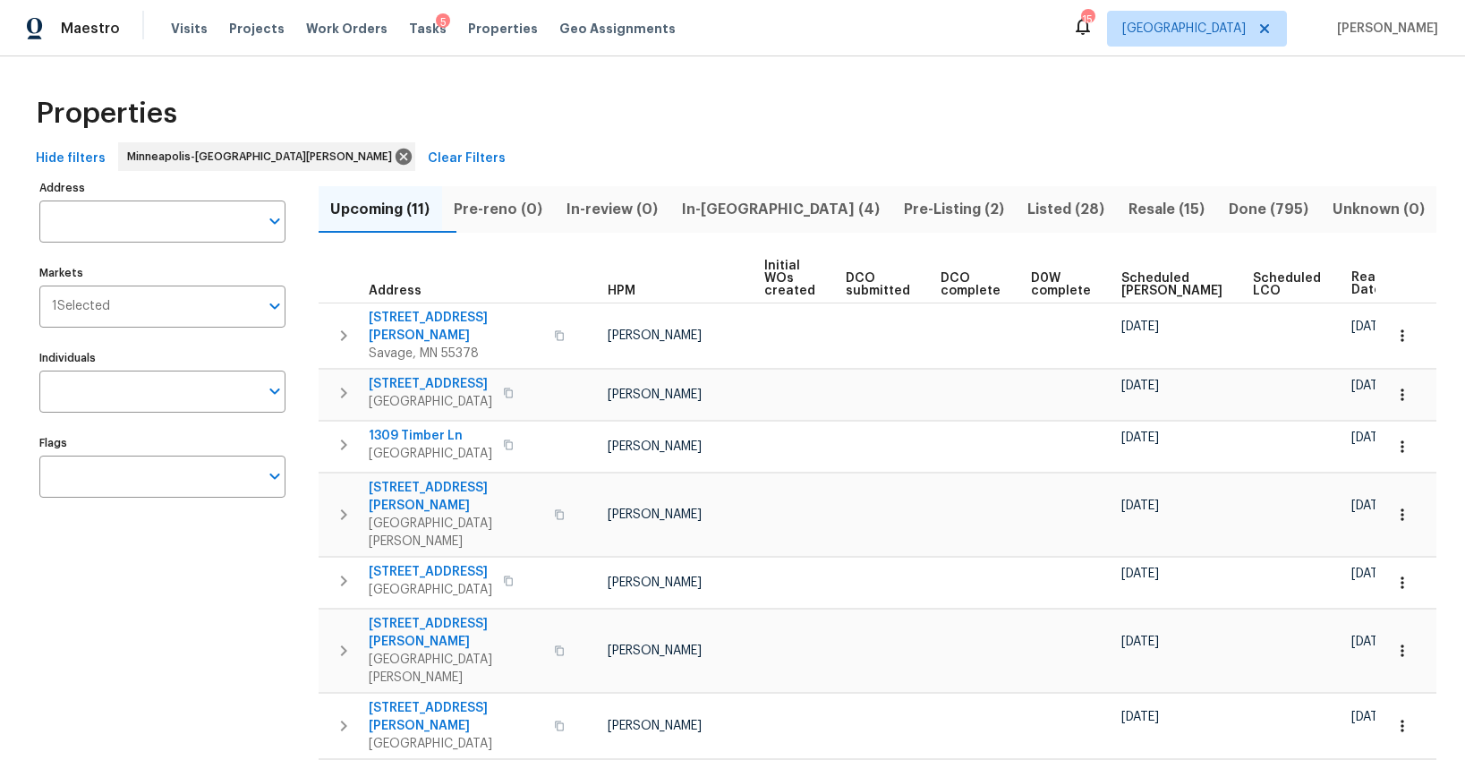
click at [761, 211] on span "In-reno (4)" at bounding box center [780, 209] width 200 height 25
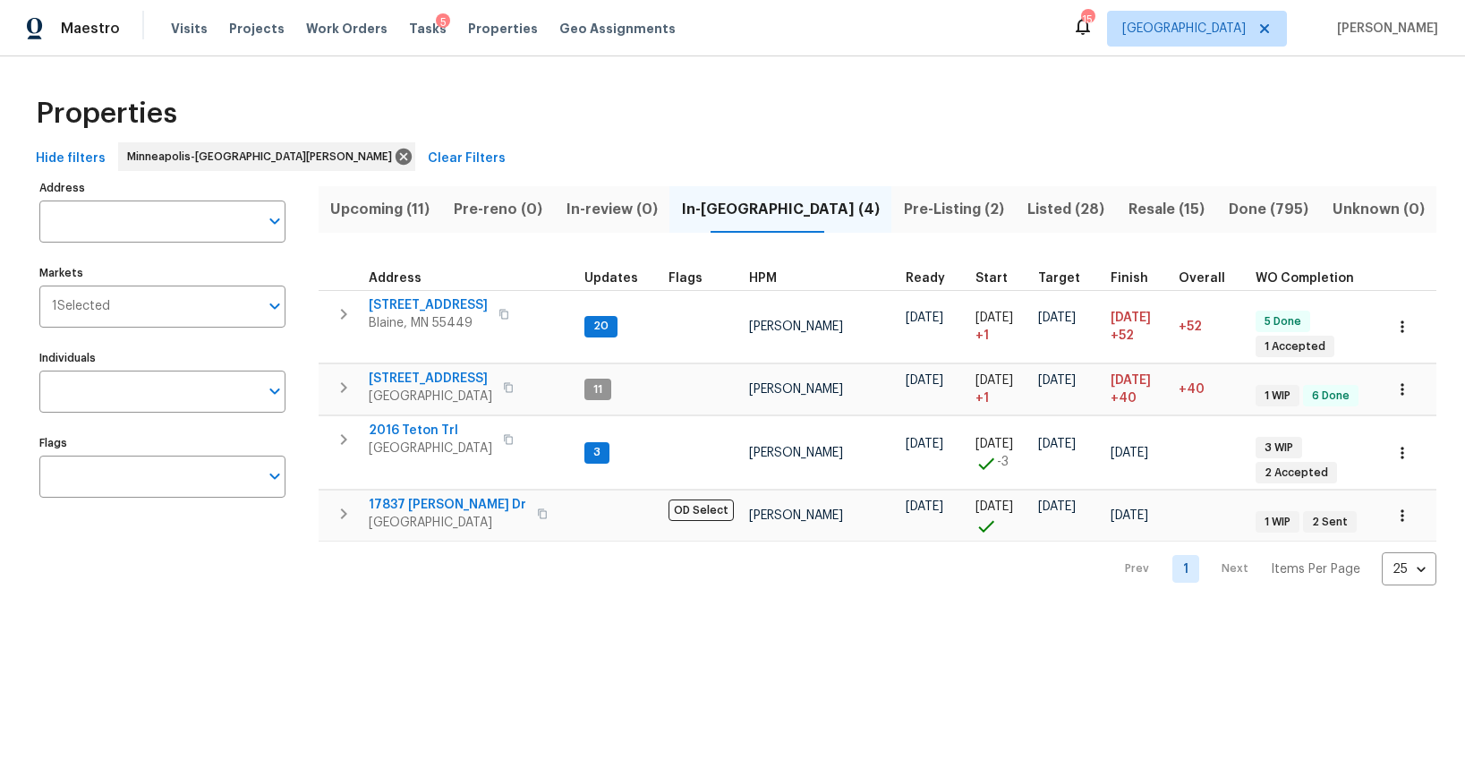
click at [902, 205] on span "Pre-Listing (2)" at bounding box center [953, 209] width 103 height 25
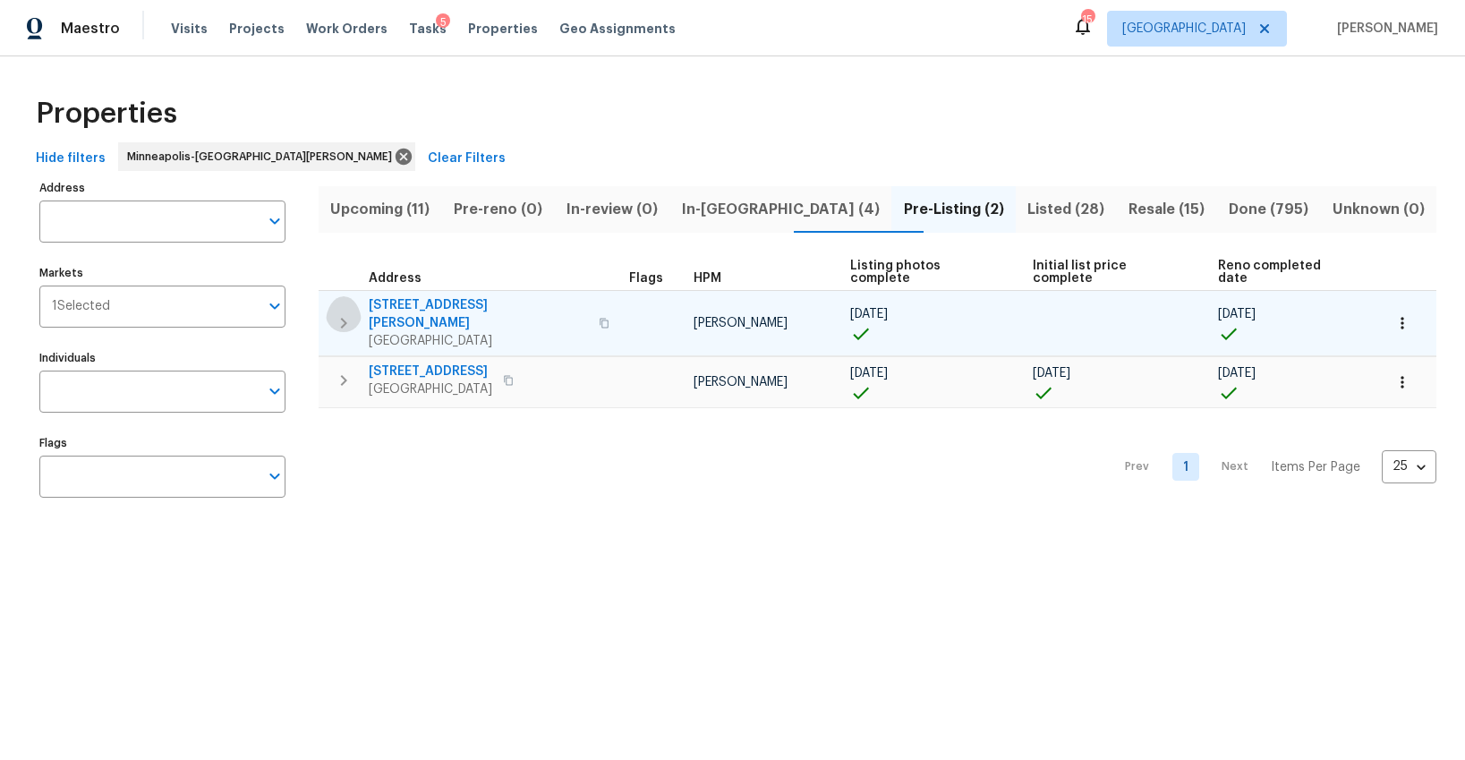
click at [343, 312] on icon "button" at bounding box center [343, 322] width 21 height 21
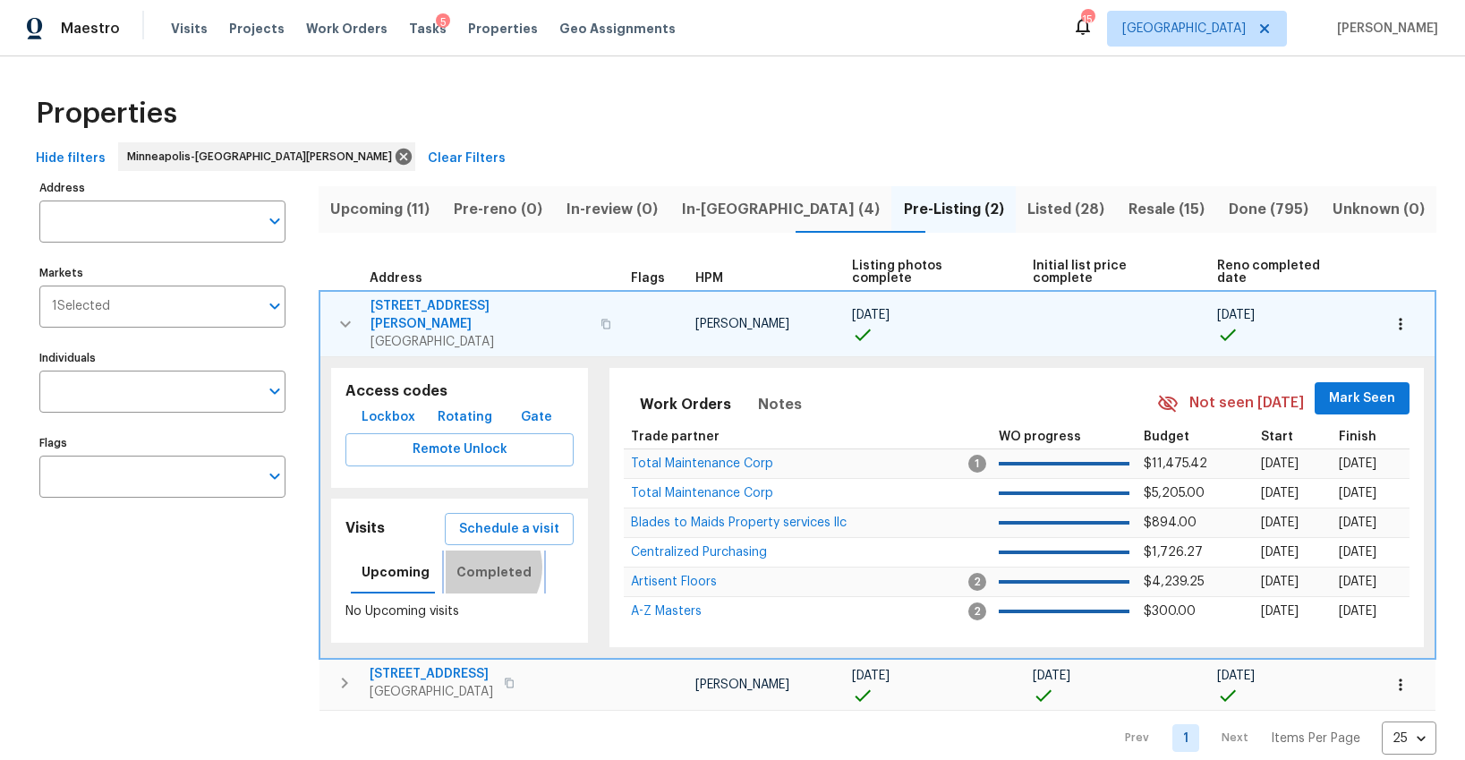
click at [470, 561] on span "Completed" at bounding box center [493, 572] width 75 height 22
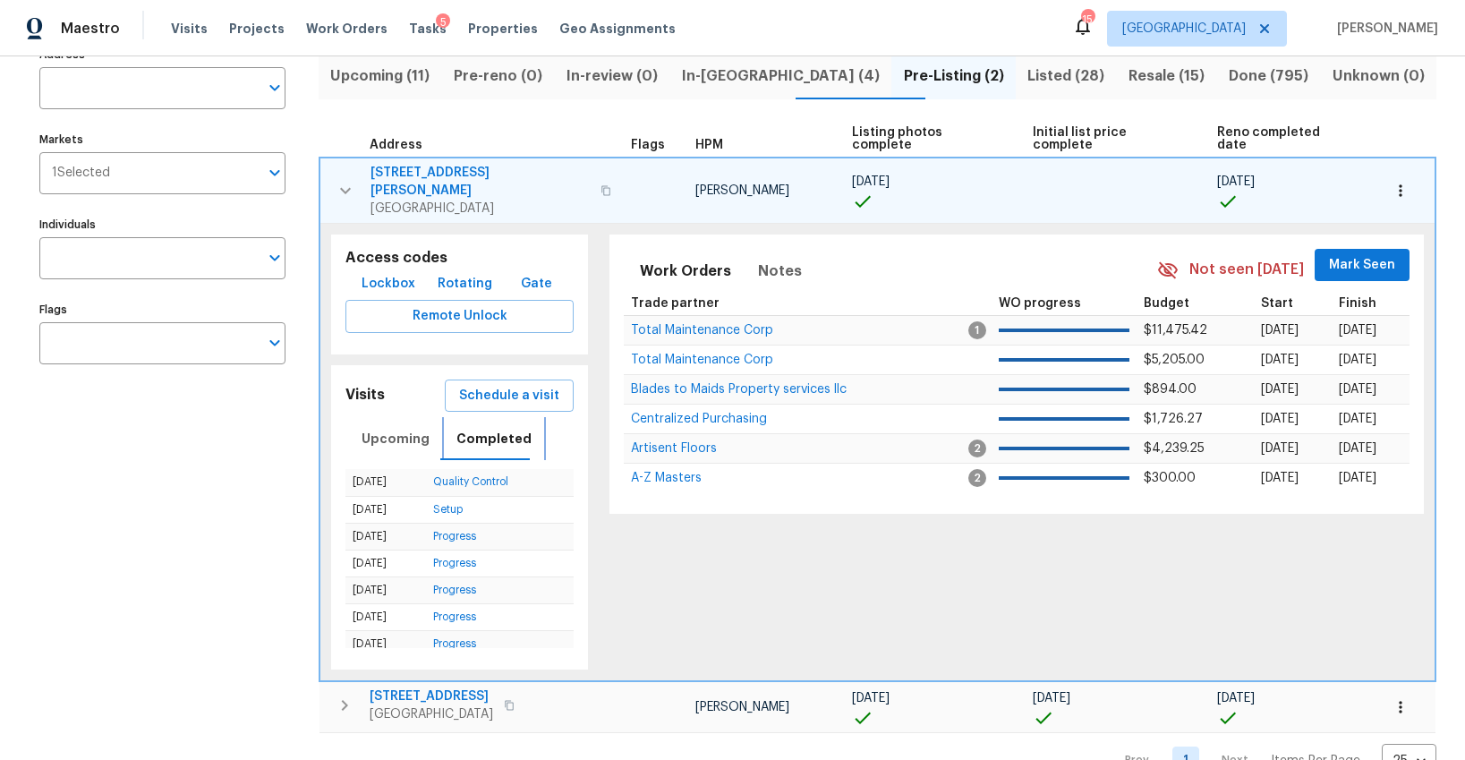
scroll to position [152, 0]
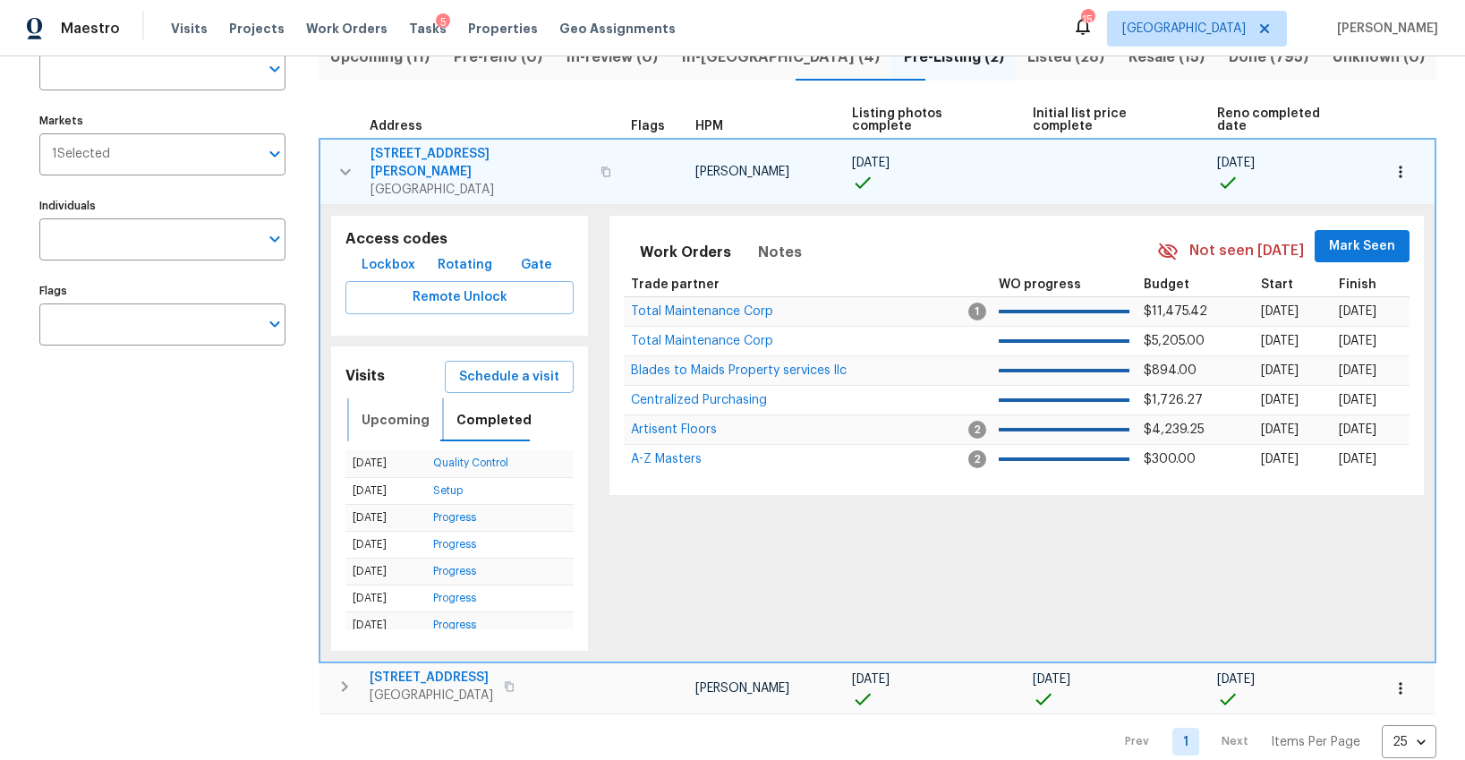
click at [388, 409] on span "Upcoming" at bounding box center [395, 420] width 68 height 22
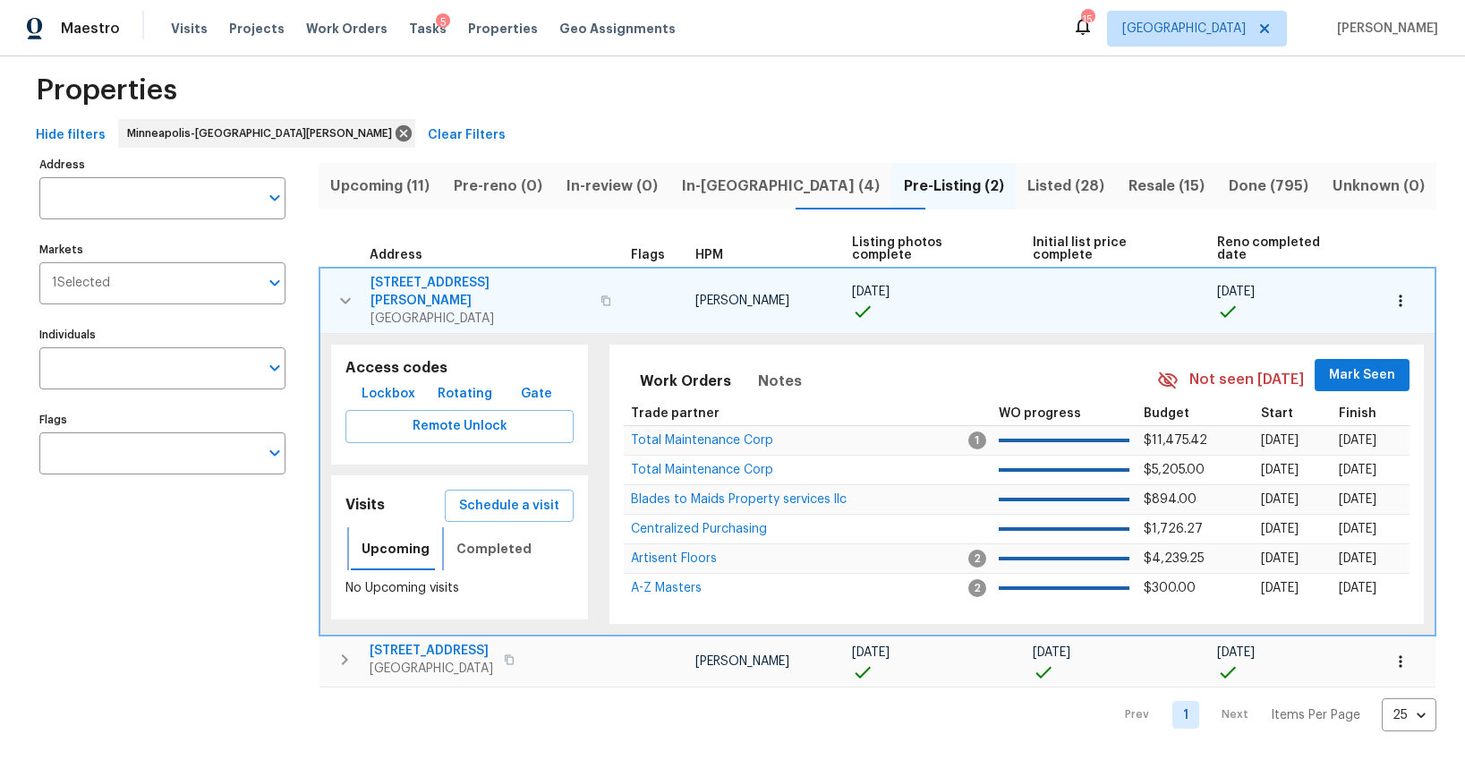
scroll to position [0, 0]
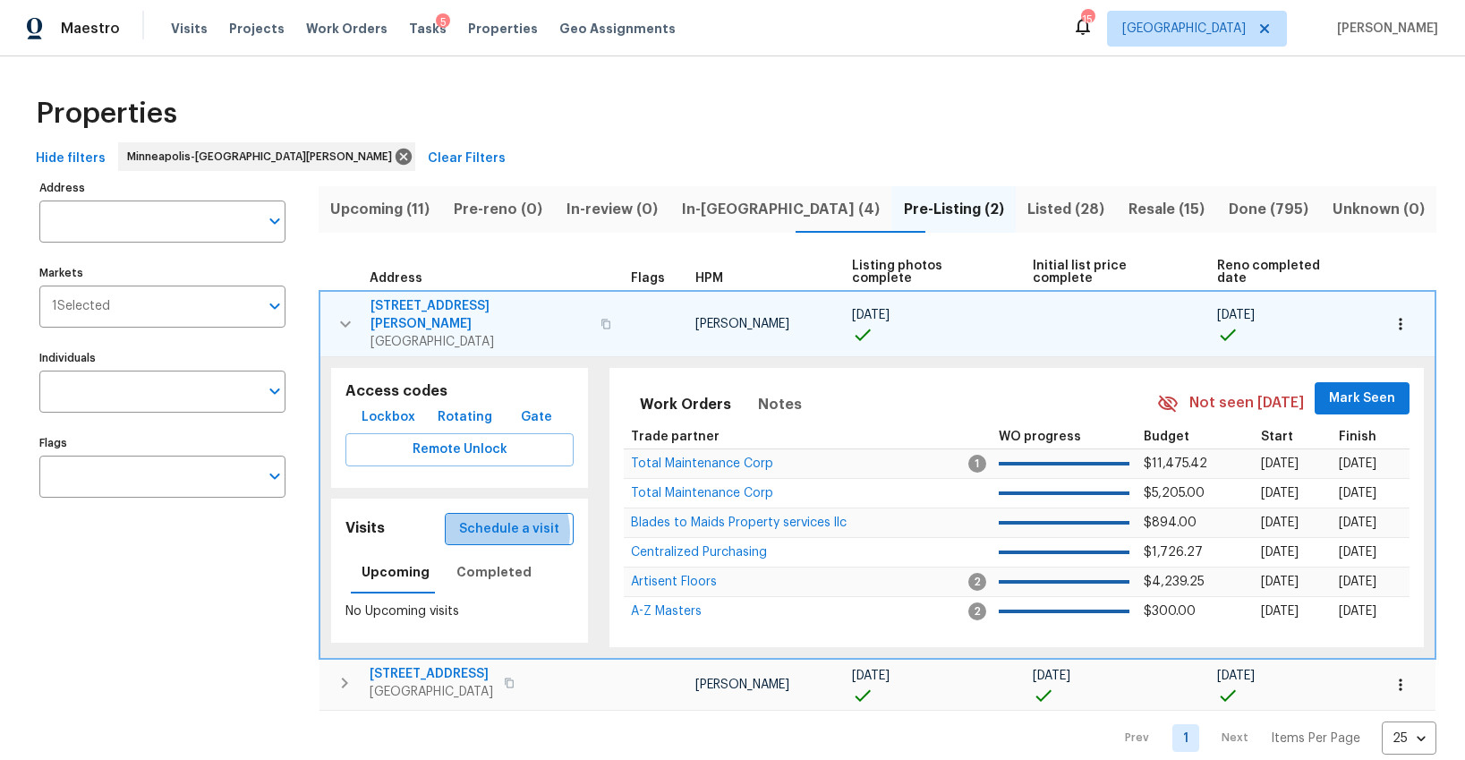
click at [488, 518] on span "Schedule a visit" at bounding box center [509, 529] width 100 height 22
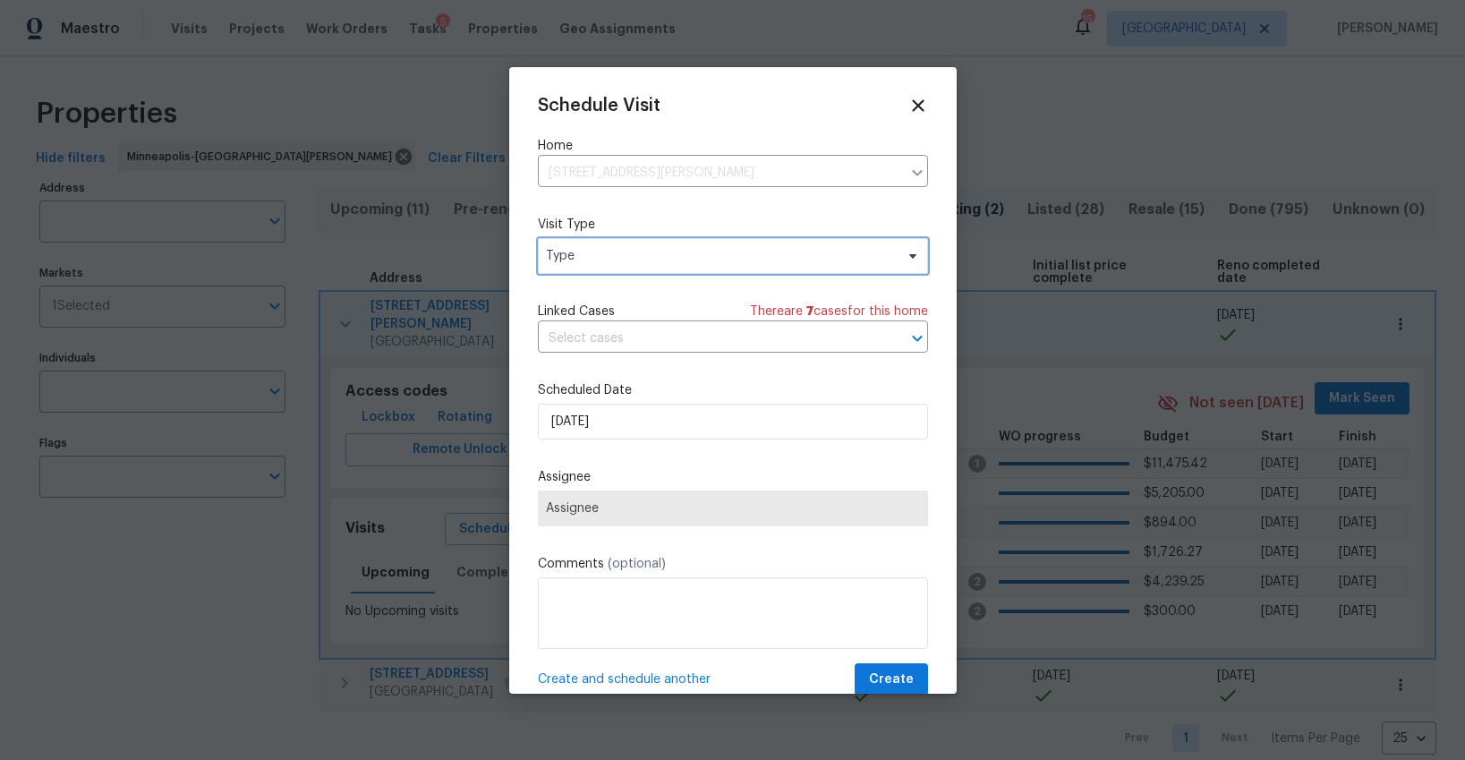
click at [582, 262] on span "Type" at bounding box center [720, 256] width 348 height 18
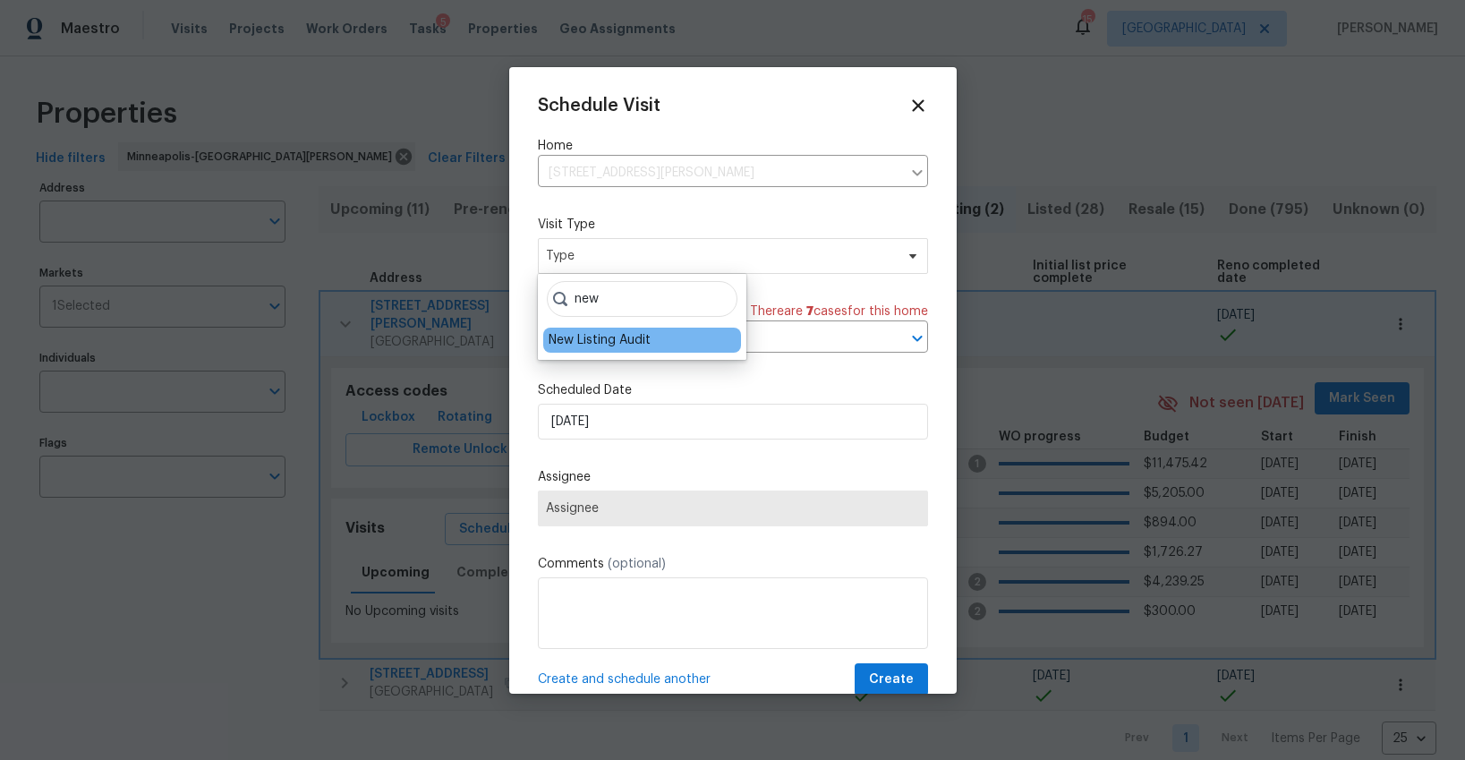
type input "new"
click at [567, 344] on div "New Listing Audit" at bounding box center [599, 340] width 102 height 18
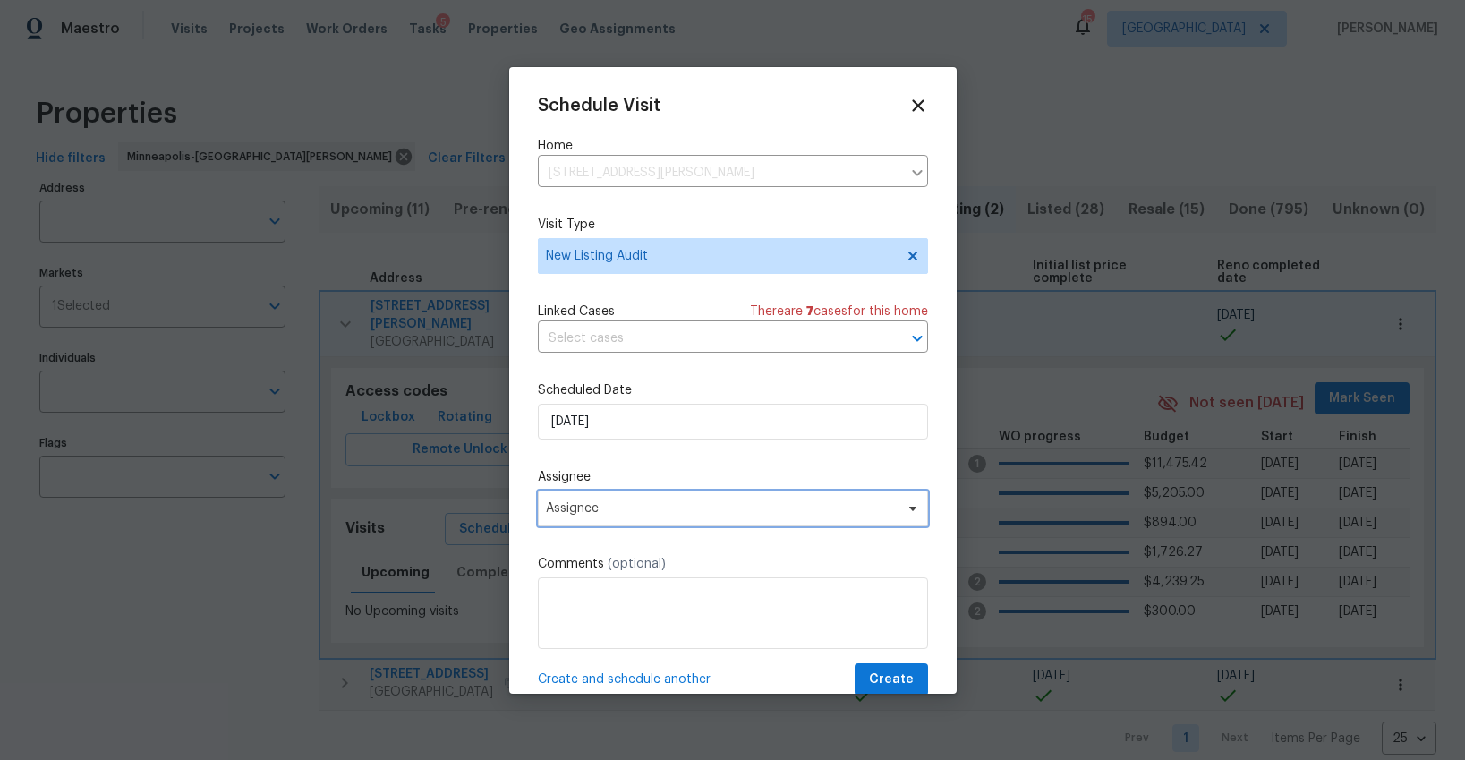
click at [586, 513] on span "Assignee" at bounding box center [721, 508] width 351 height 14
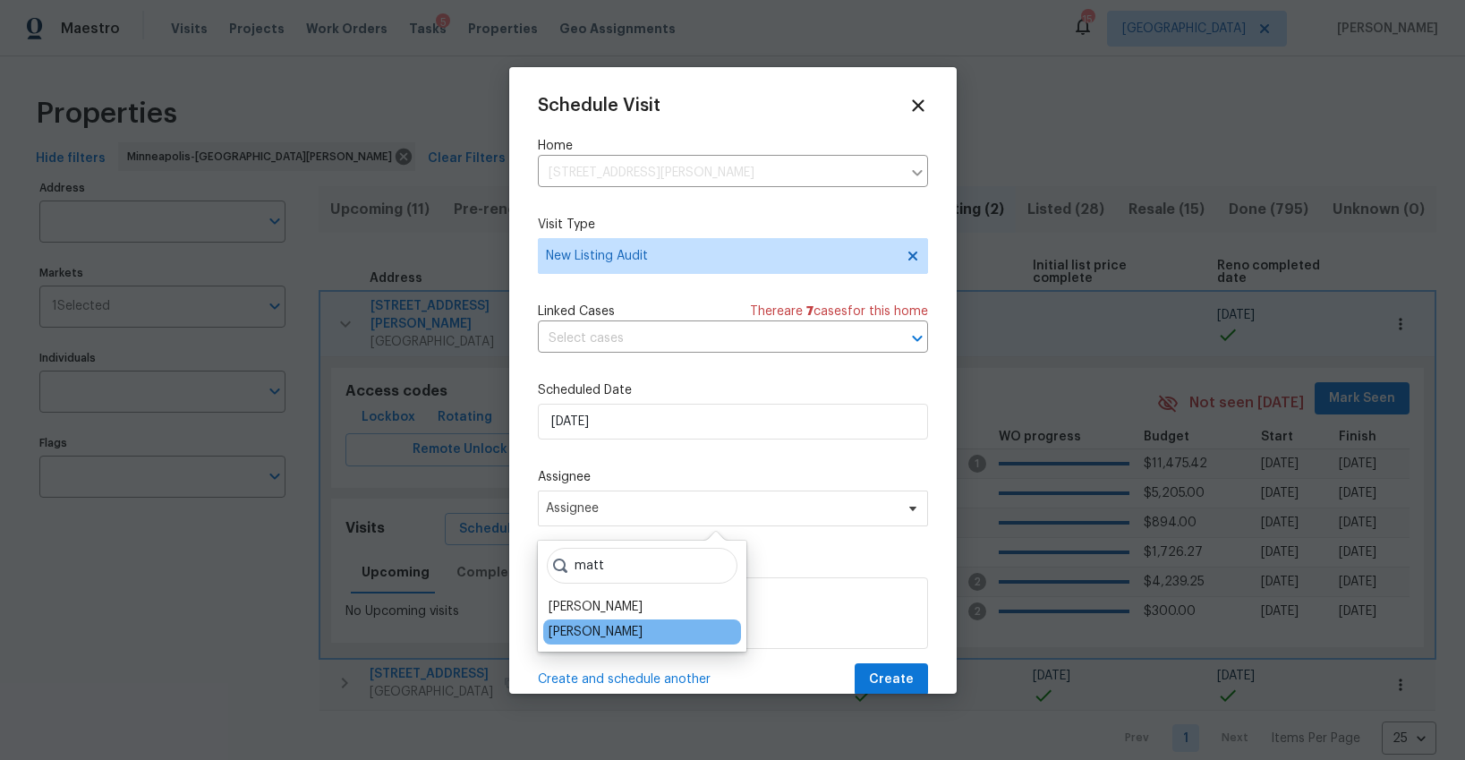
type input "matt"
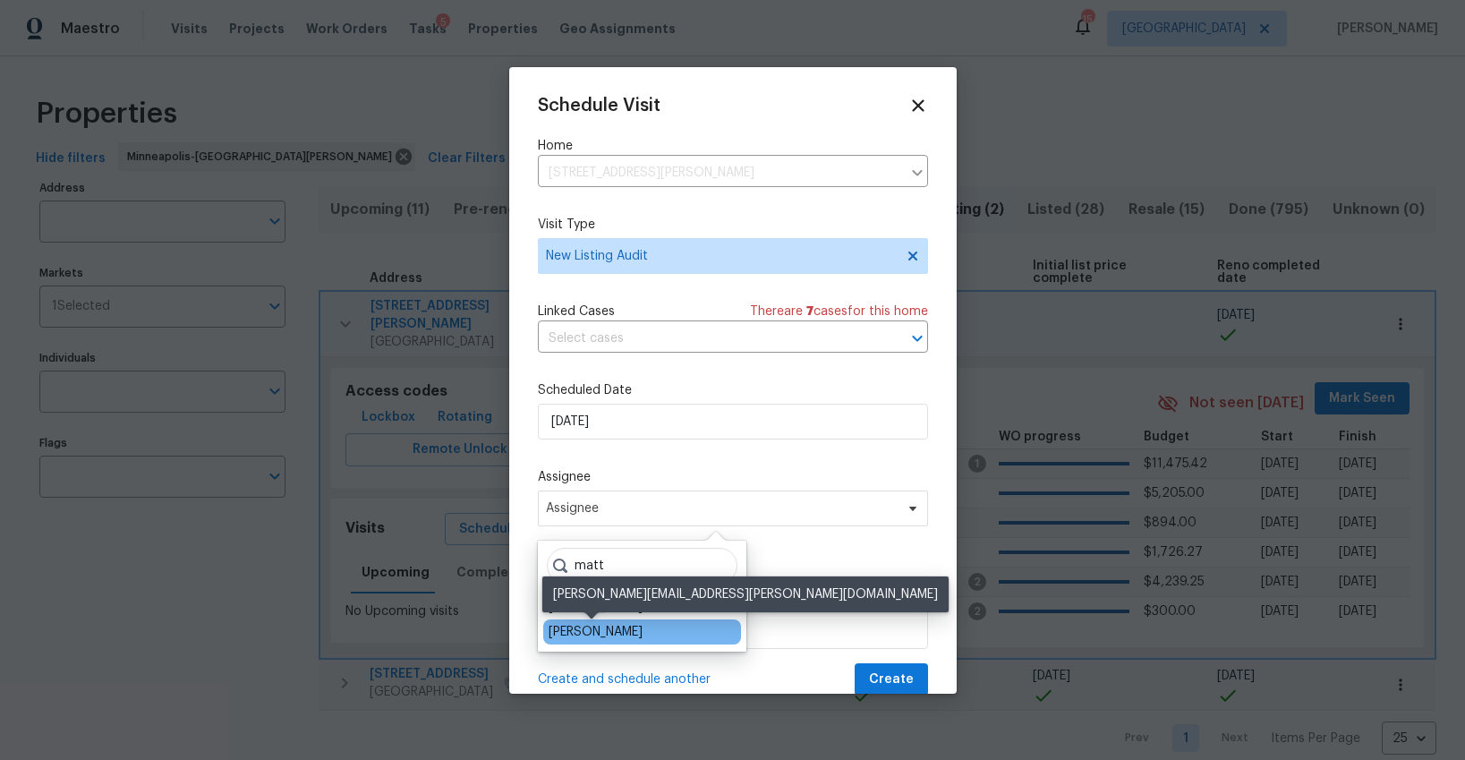
click at [589, 629] on div "[PERSON_NAME]" at bounding box center [595, 632] width 94 height 18
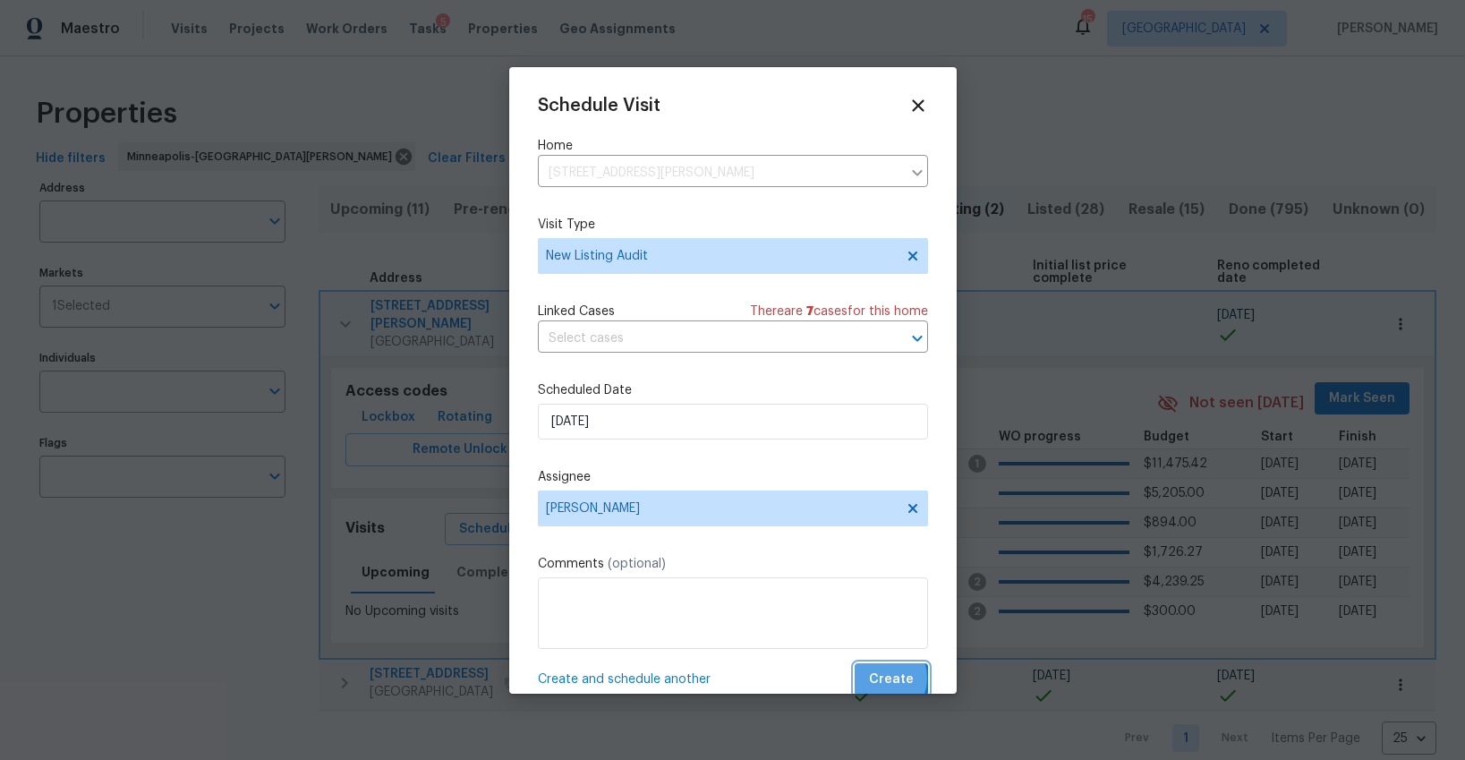
click at [878, 678] on span "Create" at bounding box center [891, 679] width 45 height 22
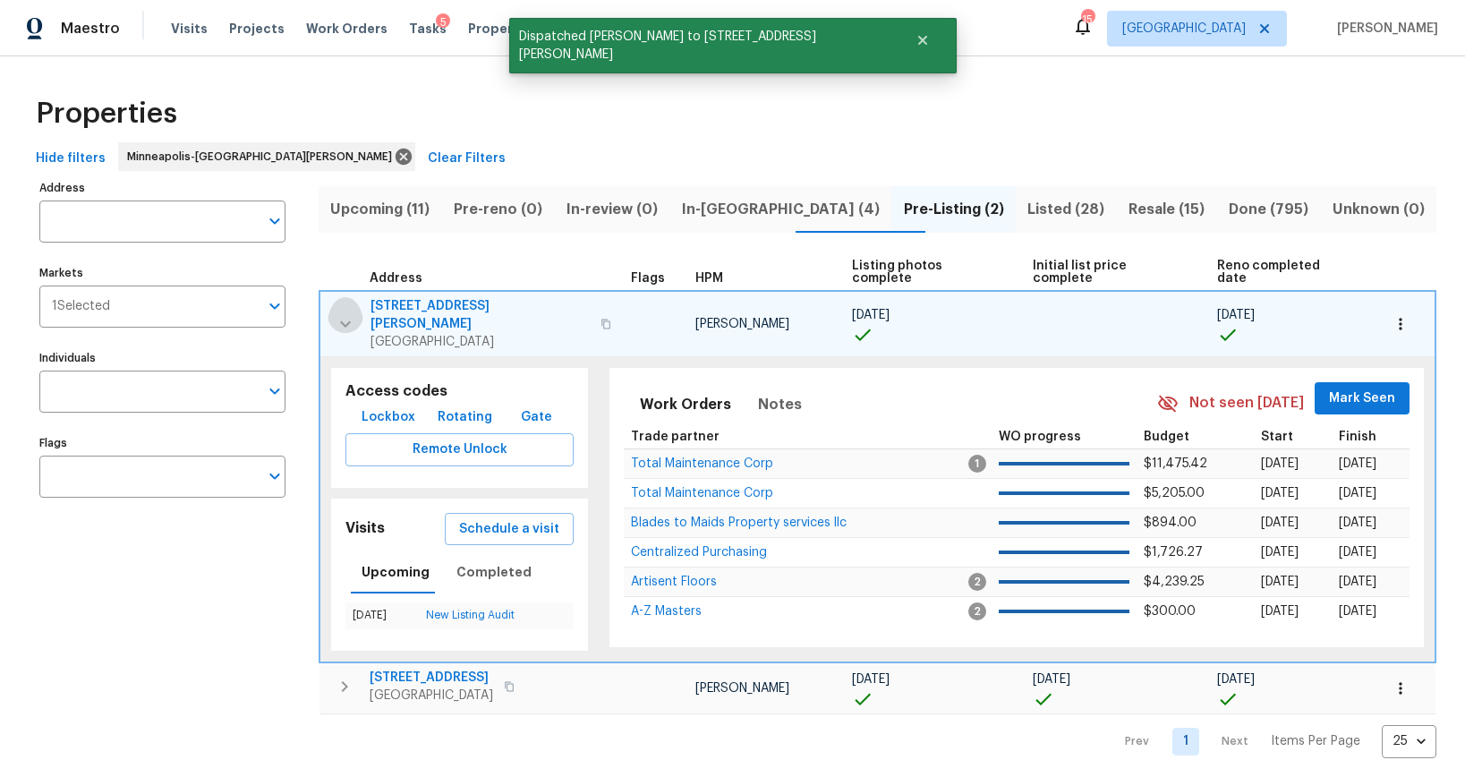
click at [342, 320] on icon "button" at bounding box center [345, 323] width 11 height 6
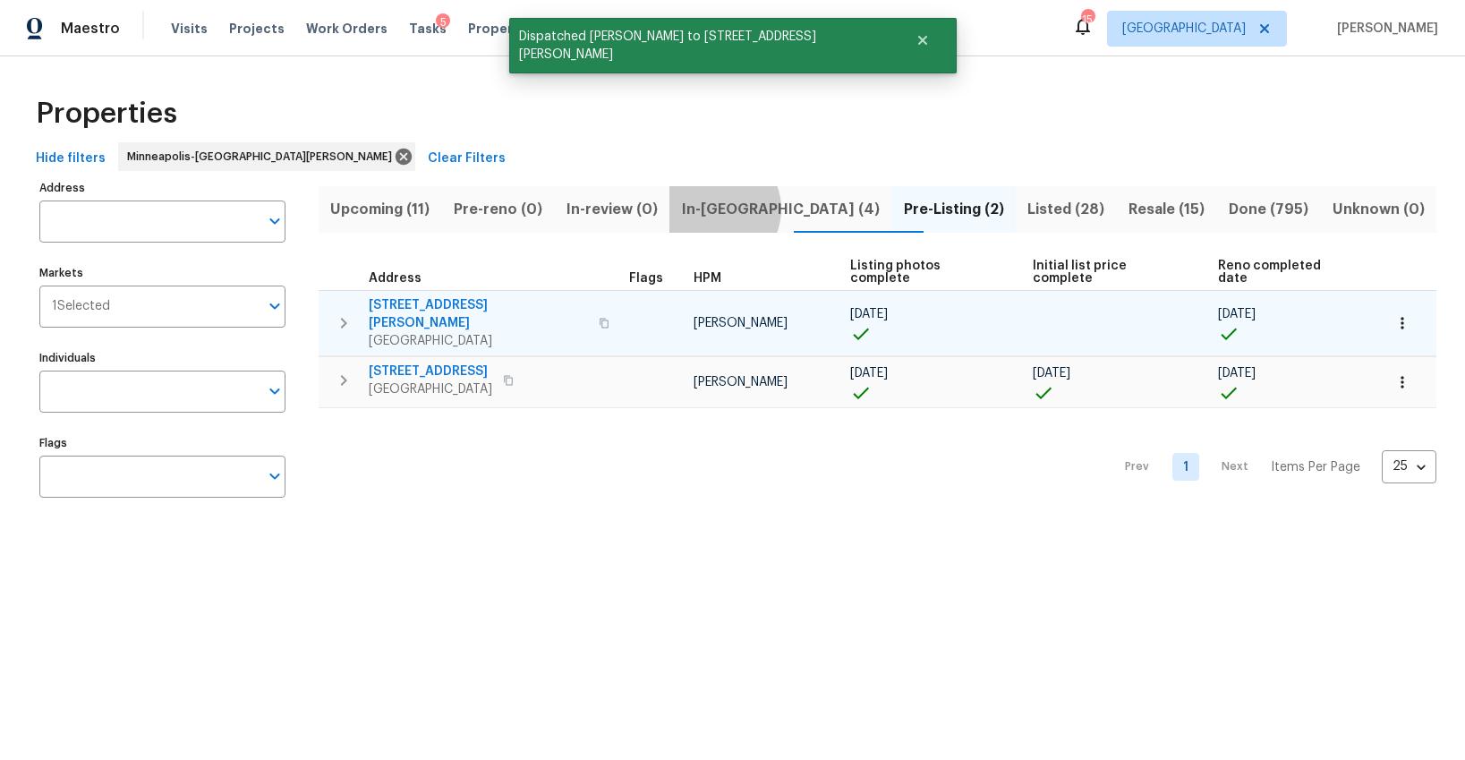
click at [733, 208] on span "In-reno (4)" at bounding box center [780, 209] width 200 height 25
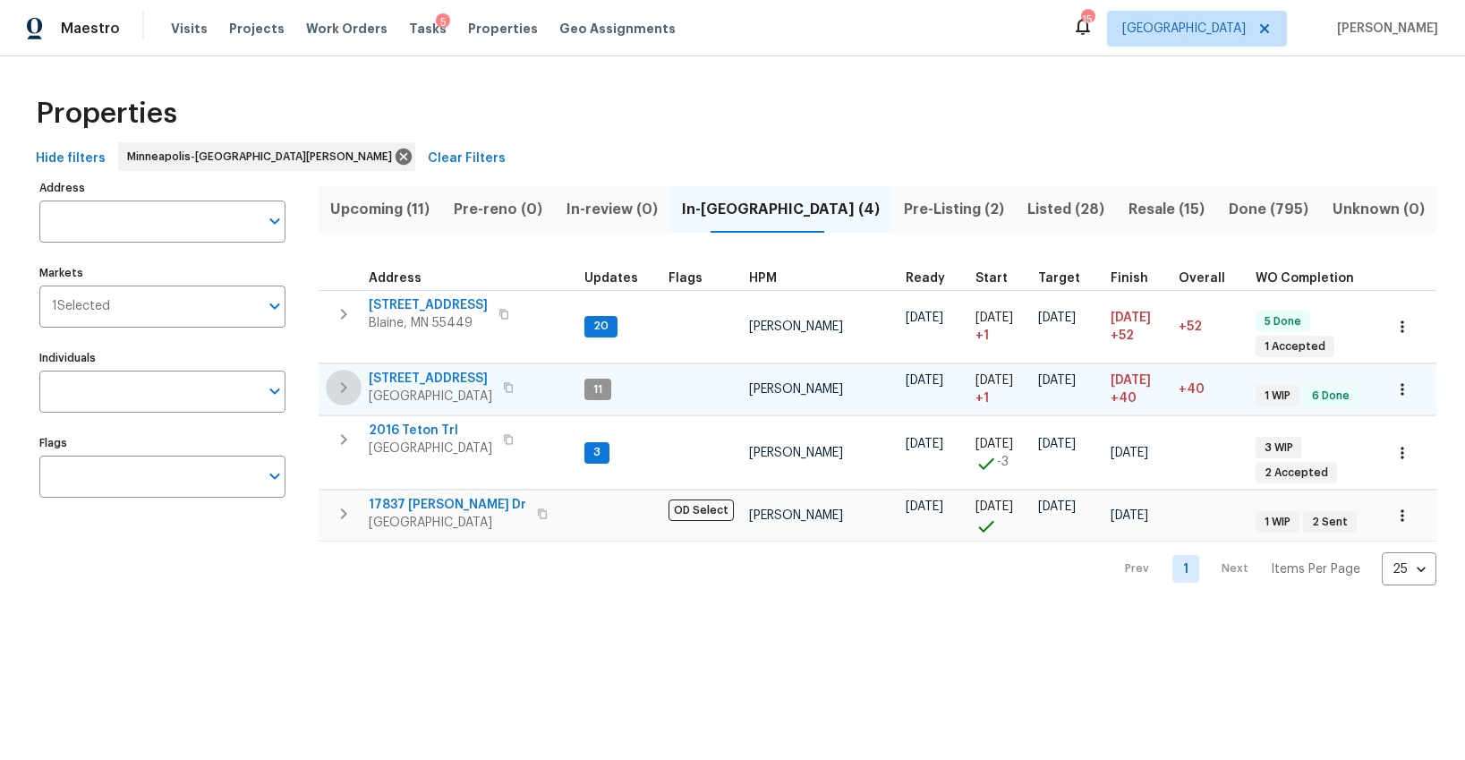
click at [341, 388] on icon "button" at bounding box center [343, 387] width 21 height 21
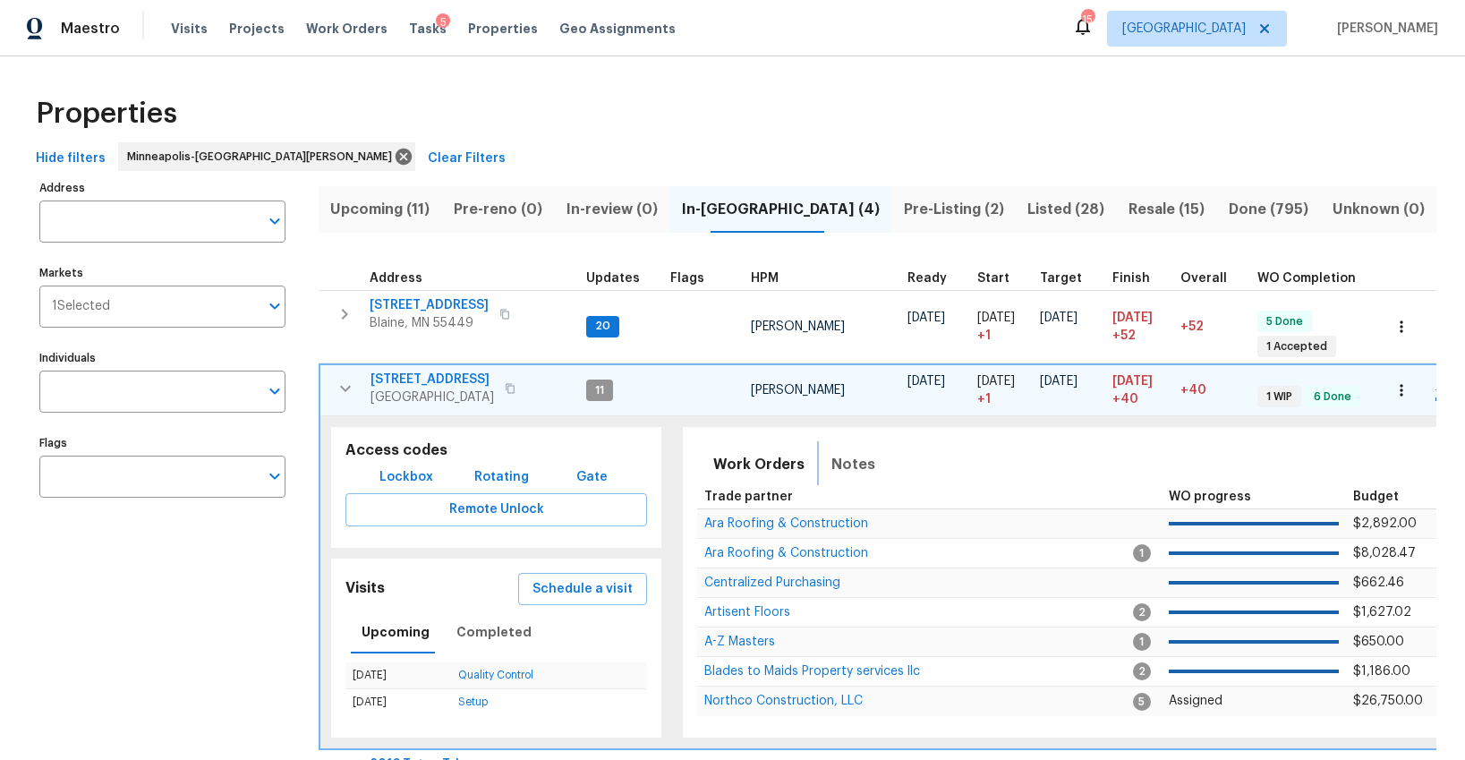
click at [836, 470] on span "Notes" at bounding box center [853, 464] width 44 height 25
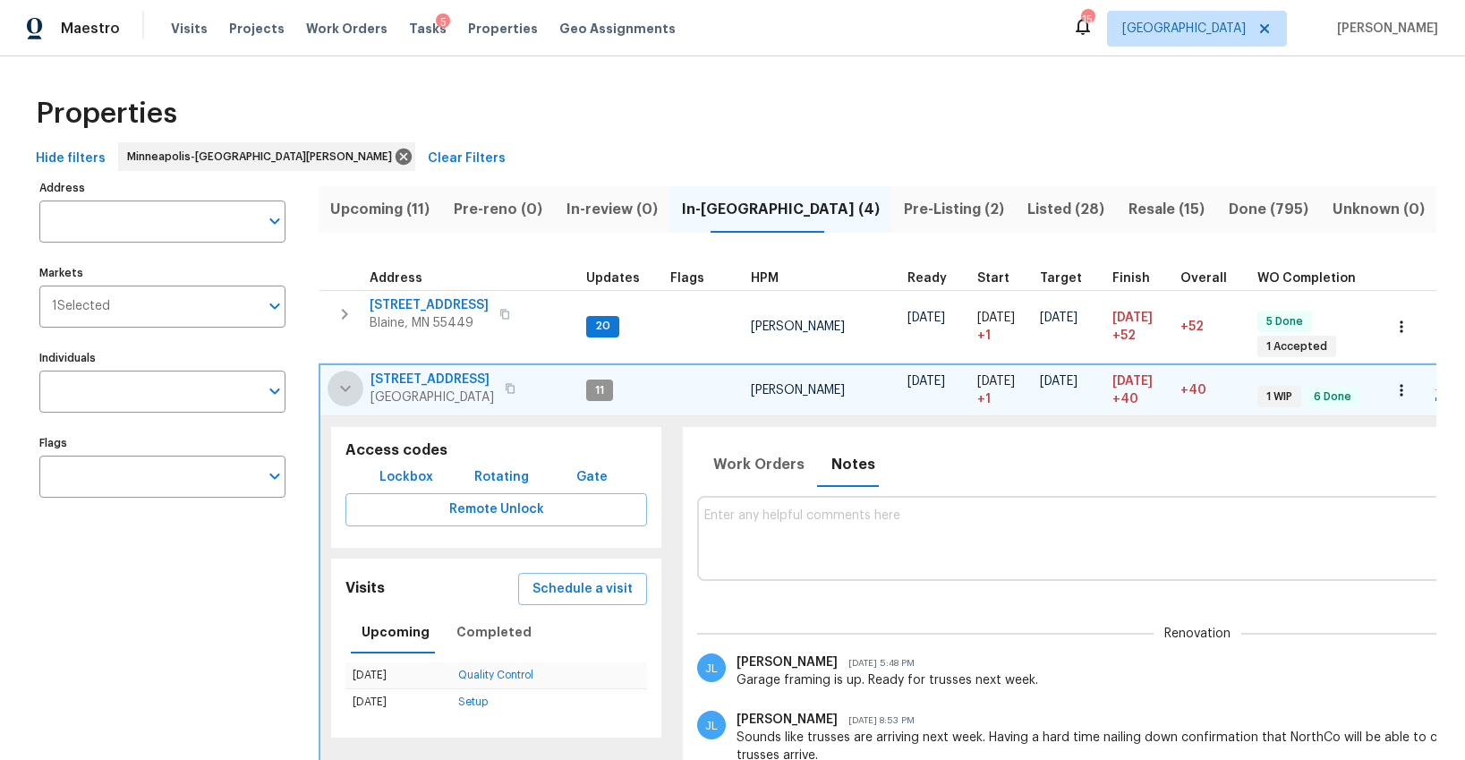
click at [341, 384] on icon "button" at bounding box center [345, 388] width 21 height 21
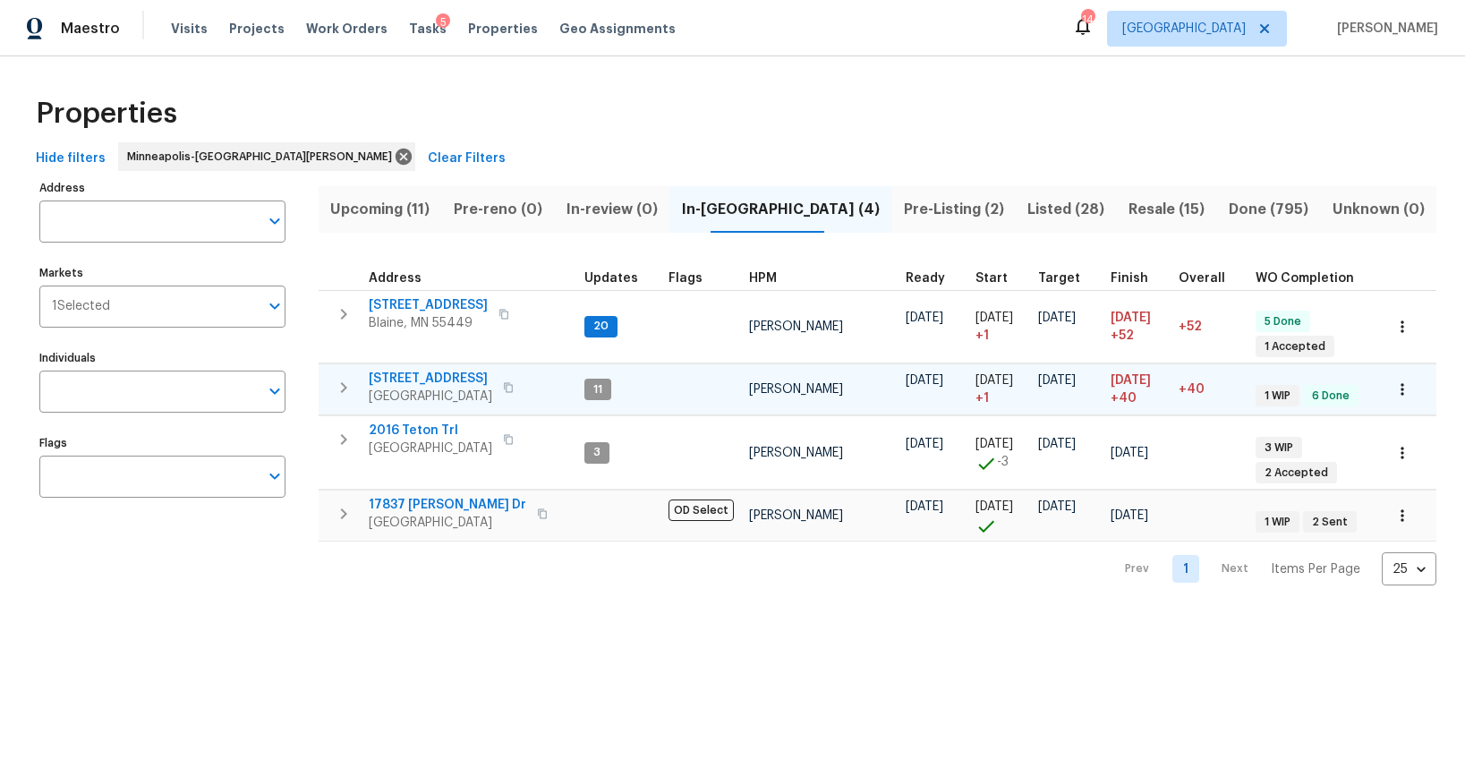
scroll to position [0, 1]
click at [409, 32] on span "Tasks" at bounding box center [428, 28] width 38 height 13
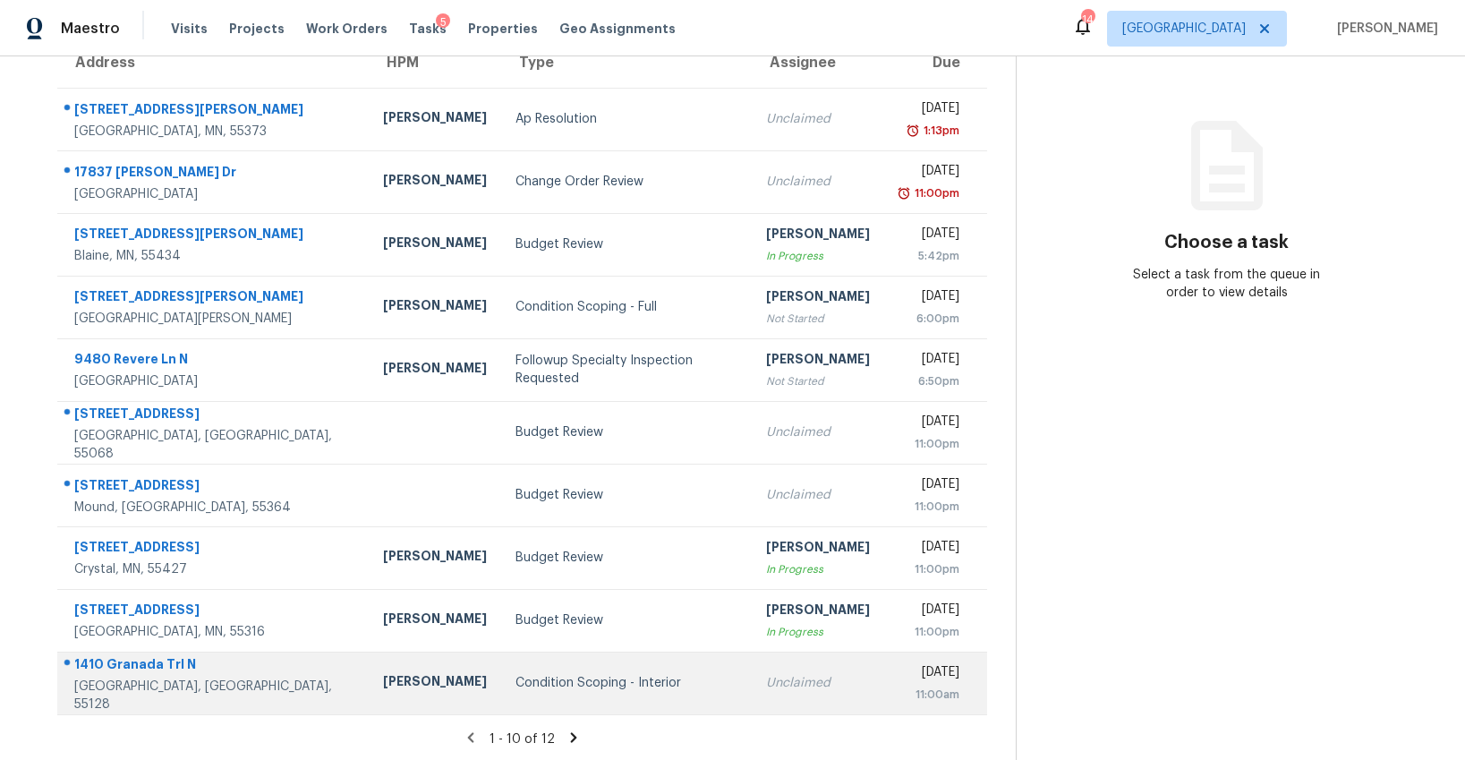
scroll to position [169, 0]
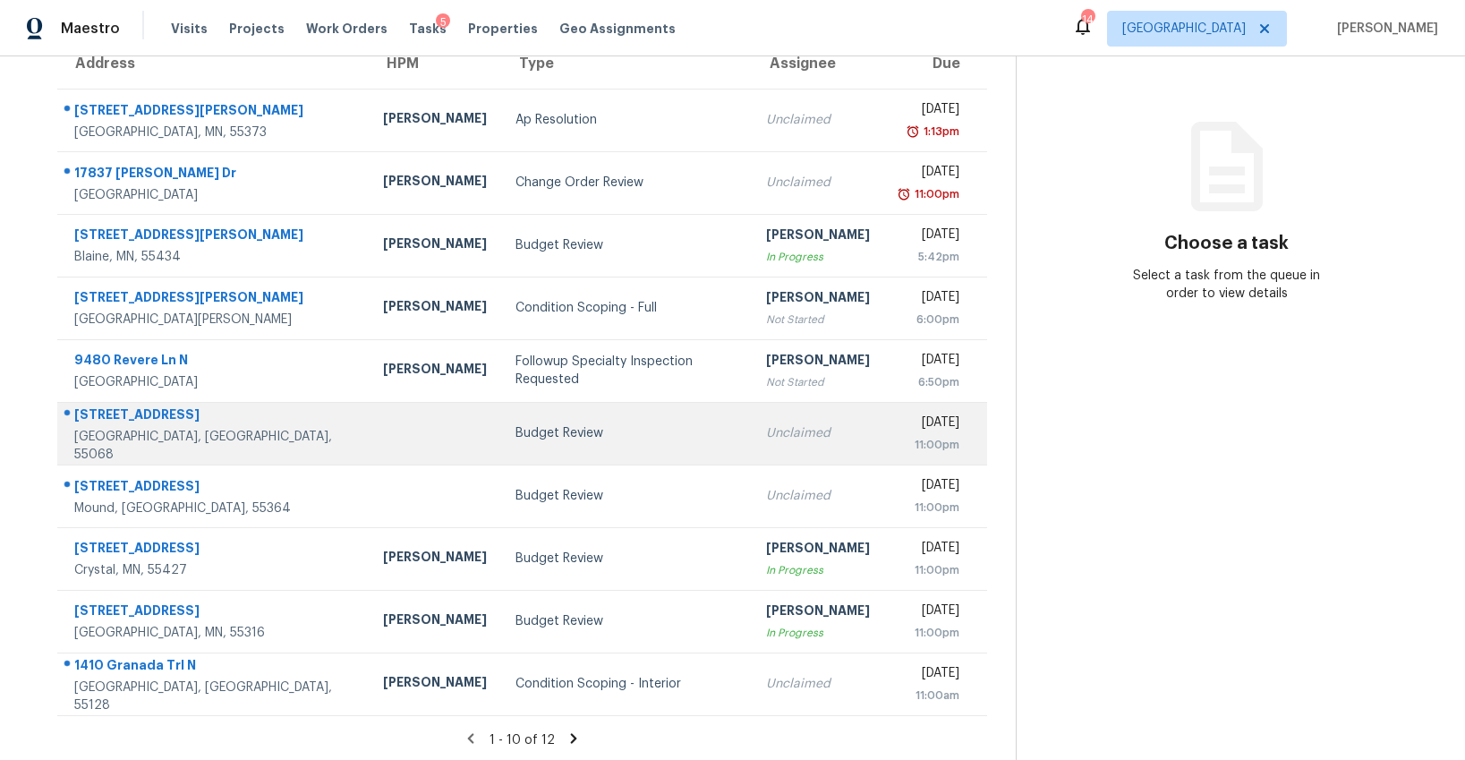
click at [501, 453] on td "Budget Review" at bounding box center [626, 433] width 251 height 63
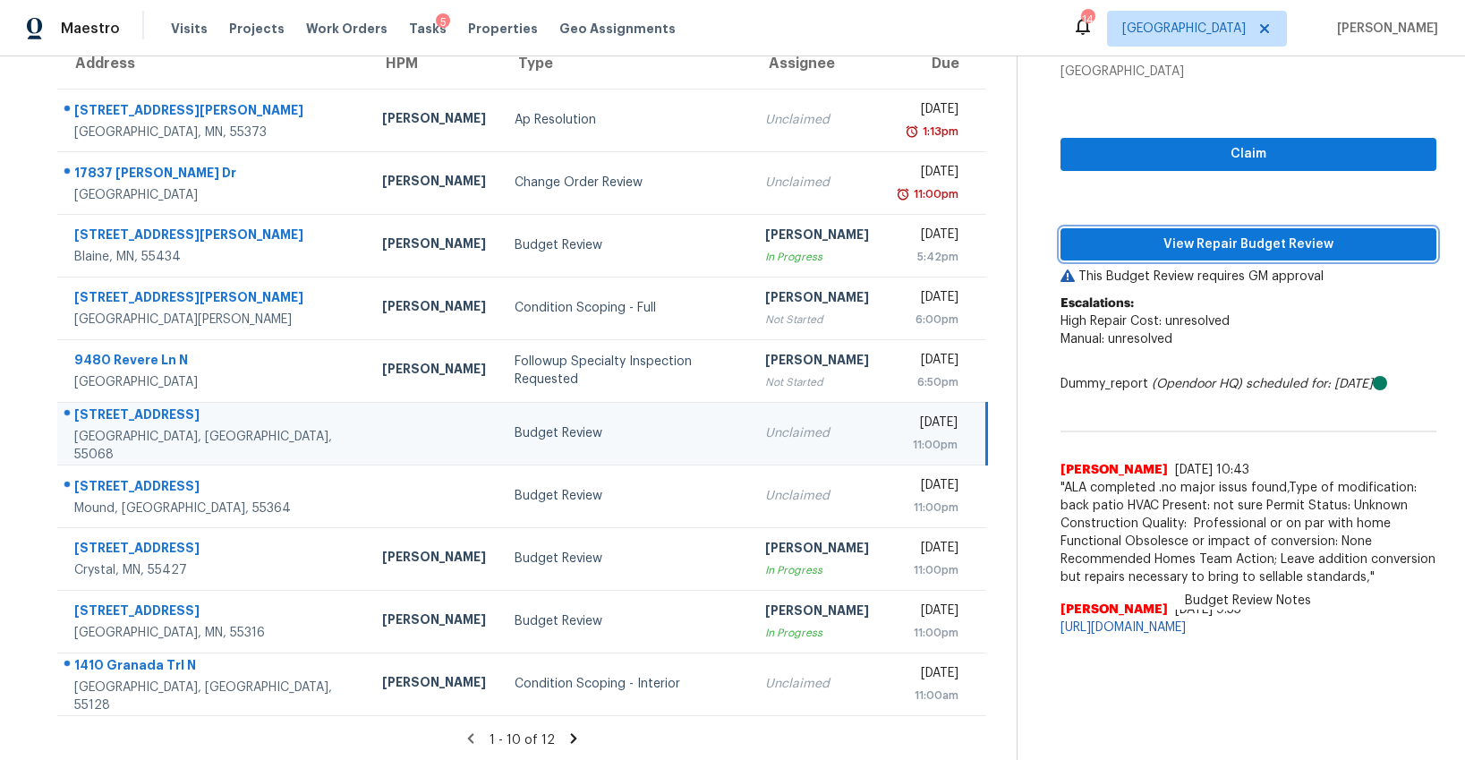
click at [1186, 242] on span "View Repair Budget Review" at bounding box center [1248, 245] width 347 height 22
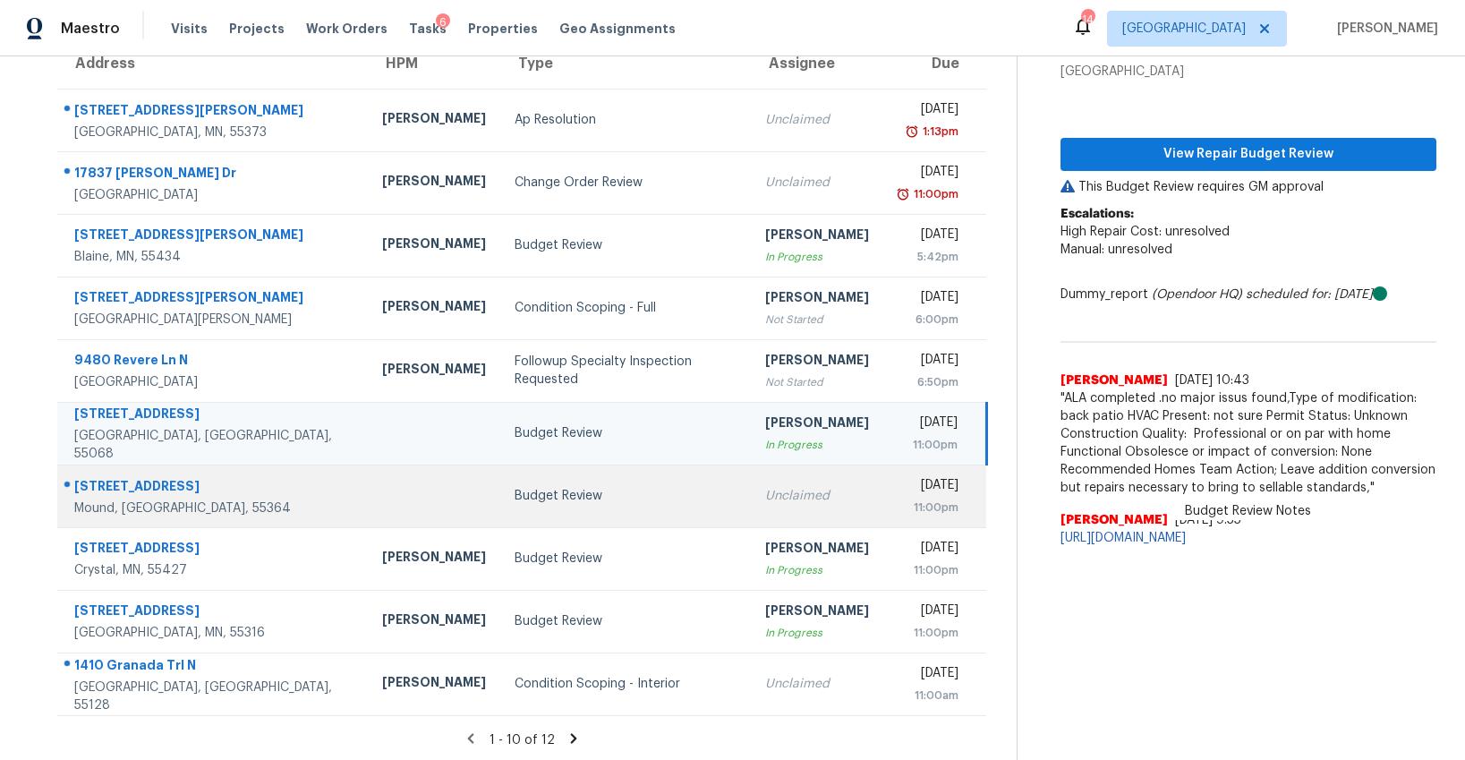
scroll to position [170, 0]
click at [558, 486] on div "Budget Review" at bounding box center [625, 495] width 222 height 18
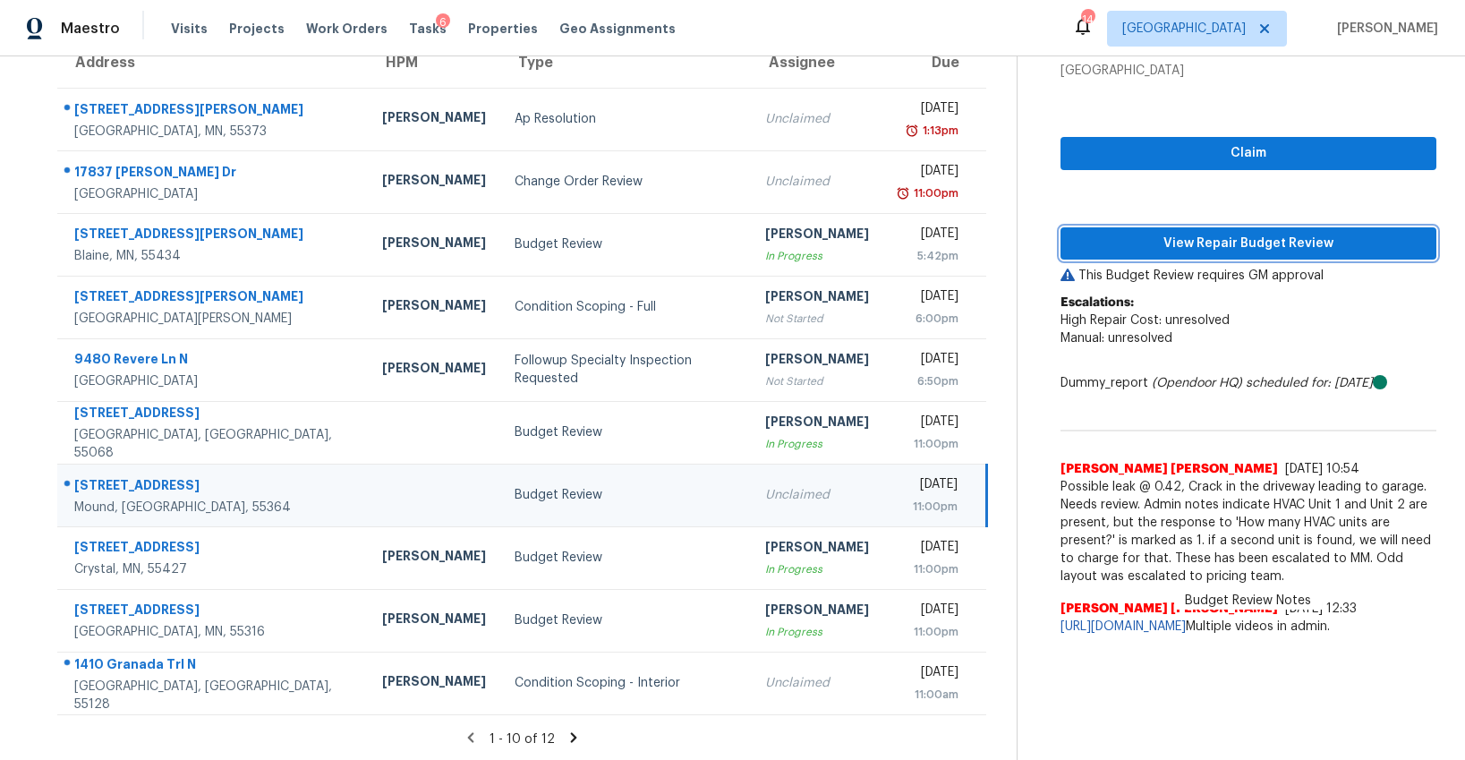
click at [1185, 251] on span "View Repair Budget Review" at bounding box center [1248, 244] width 347 height 22
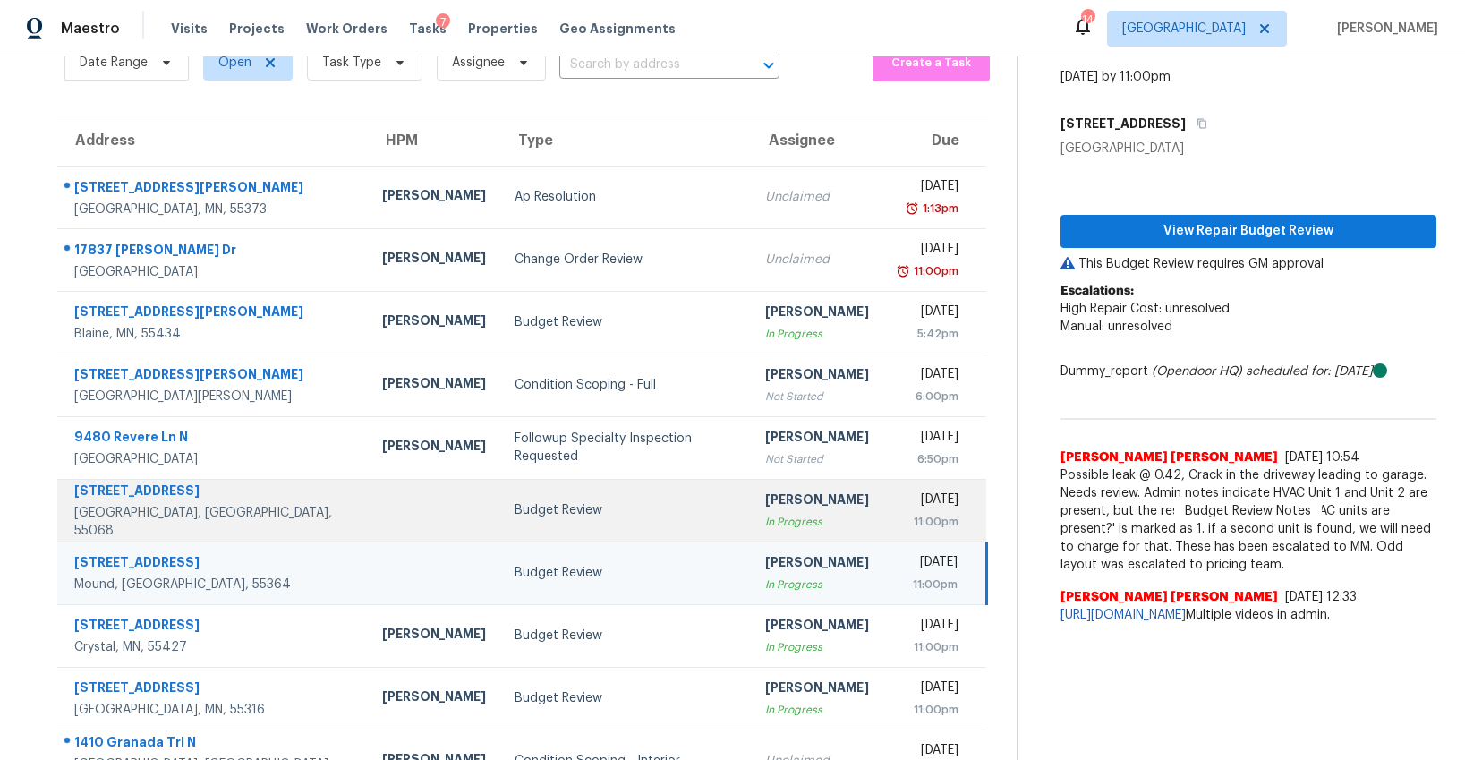
scroll to position [173, 0]
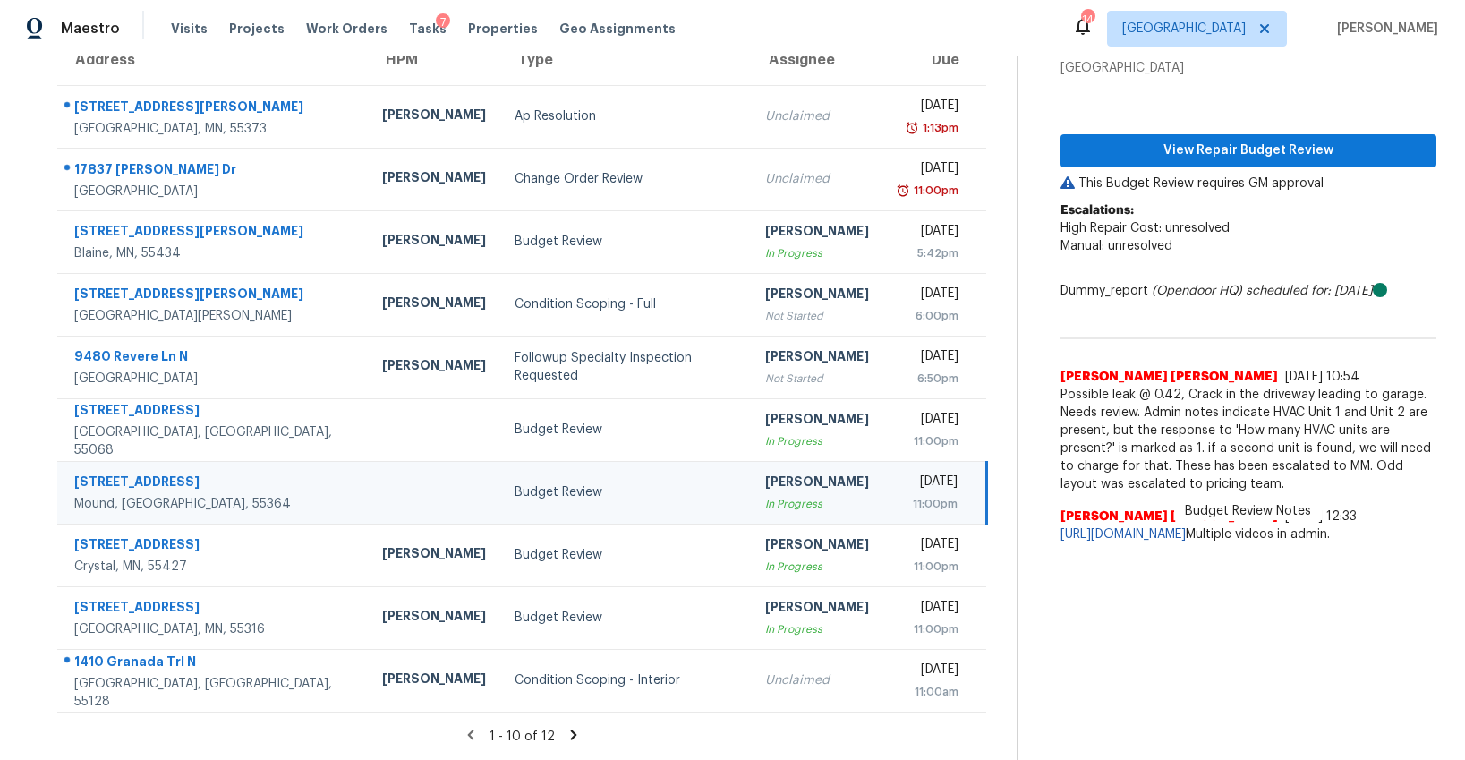
click at [571, 735] on icon at bounding box center [574, 734] width 6 height 10
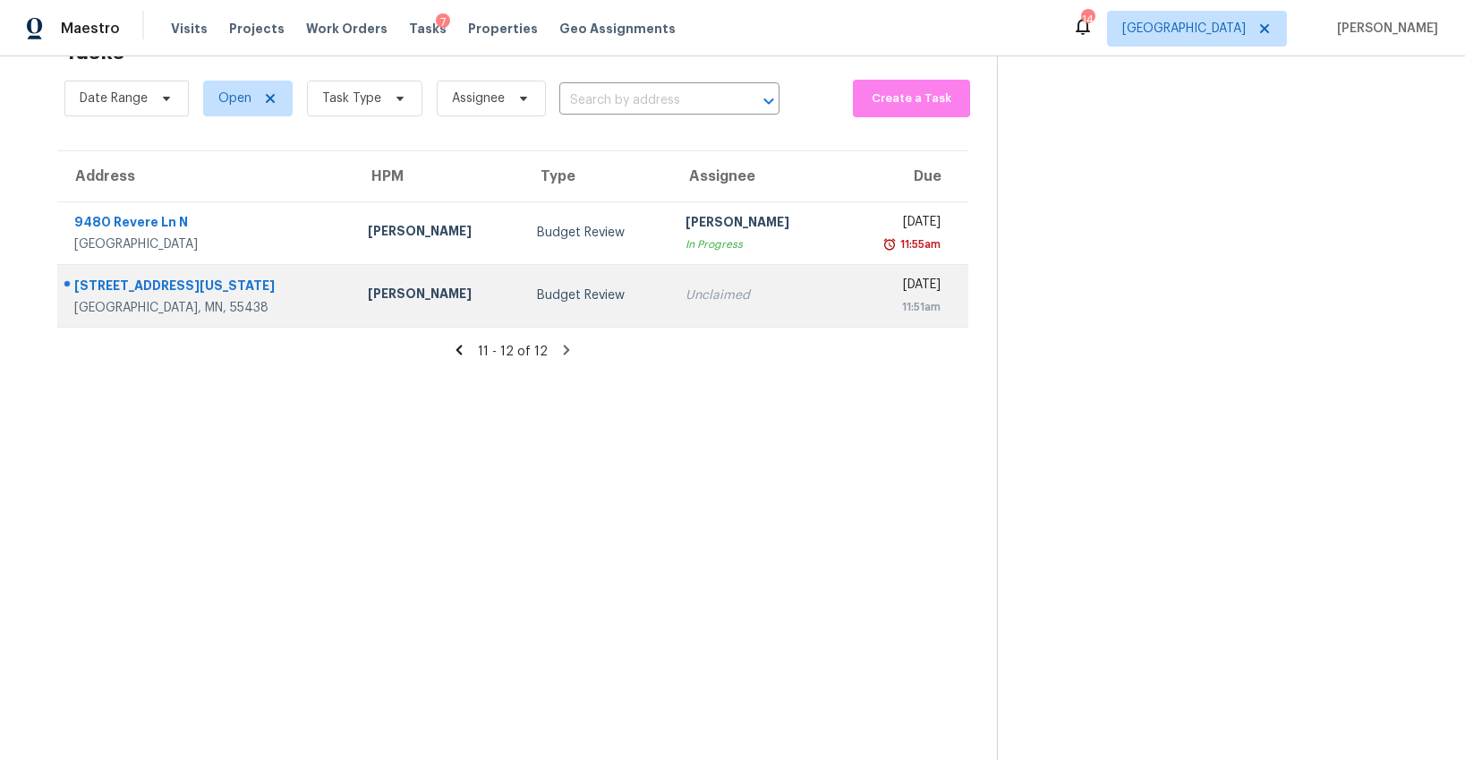
click at [537, 295] on div "Budget Review" at bounding box center [597, 295] width 120 height 18
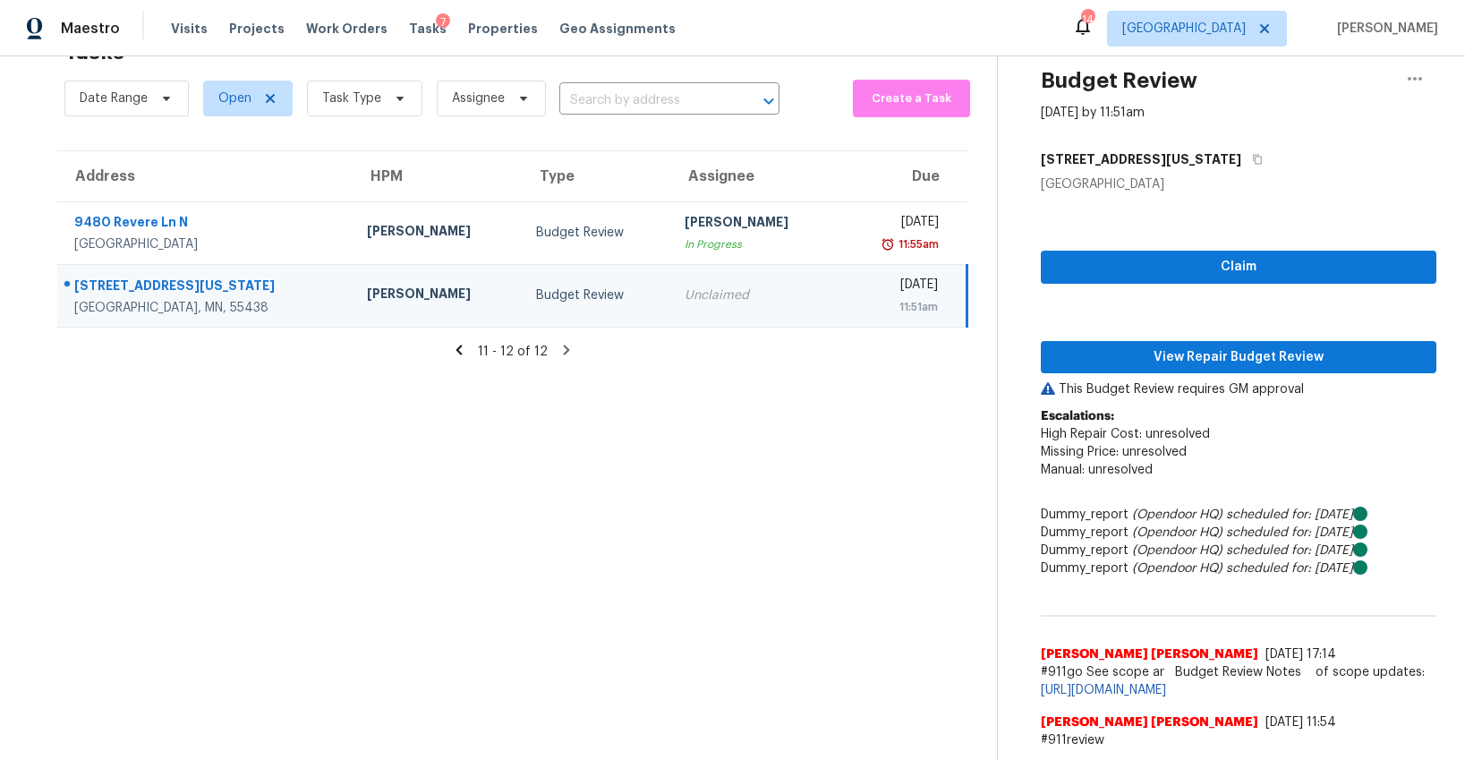
scroll to position [159, 0]
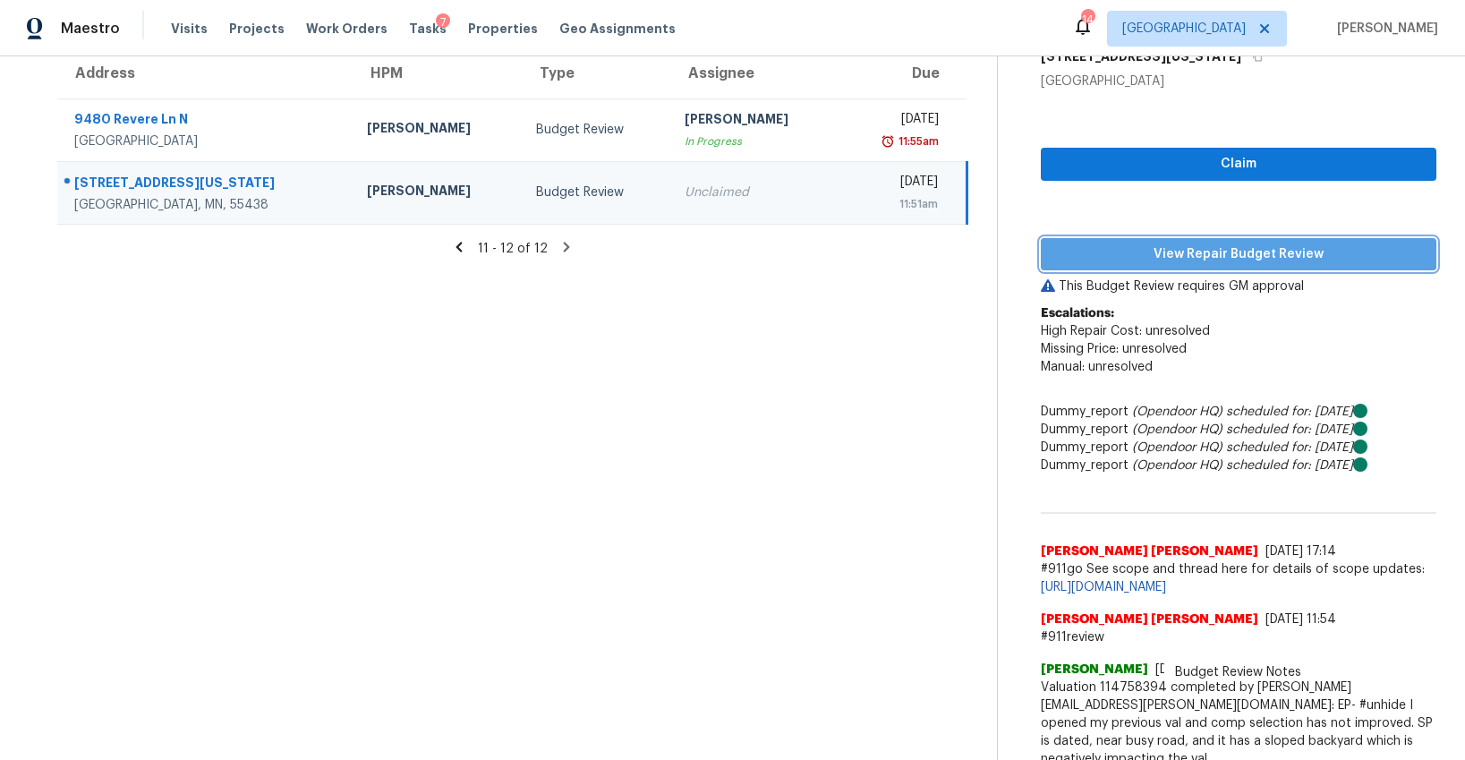
click at [1201, 255] on span "View Repair Budget Review" at bounding box center [1238, 254] width 367 height 22
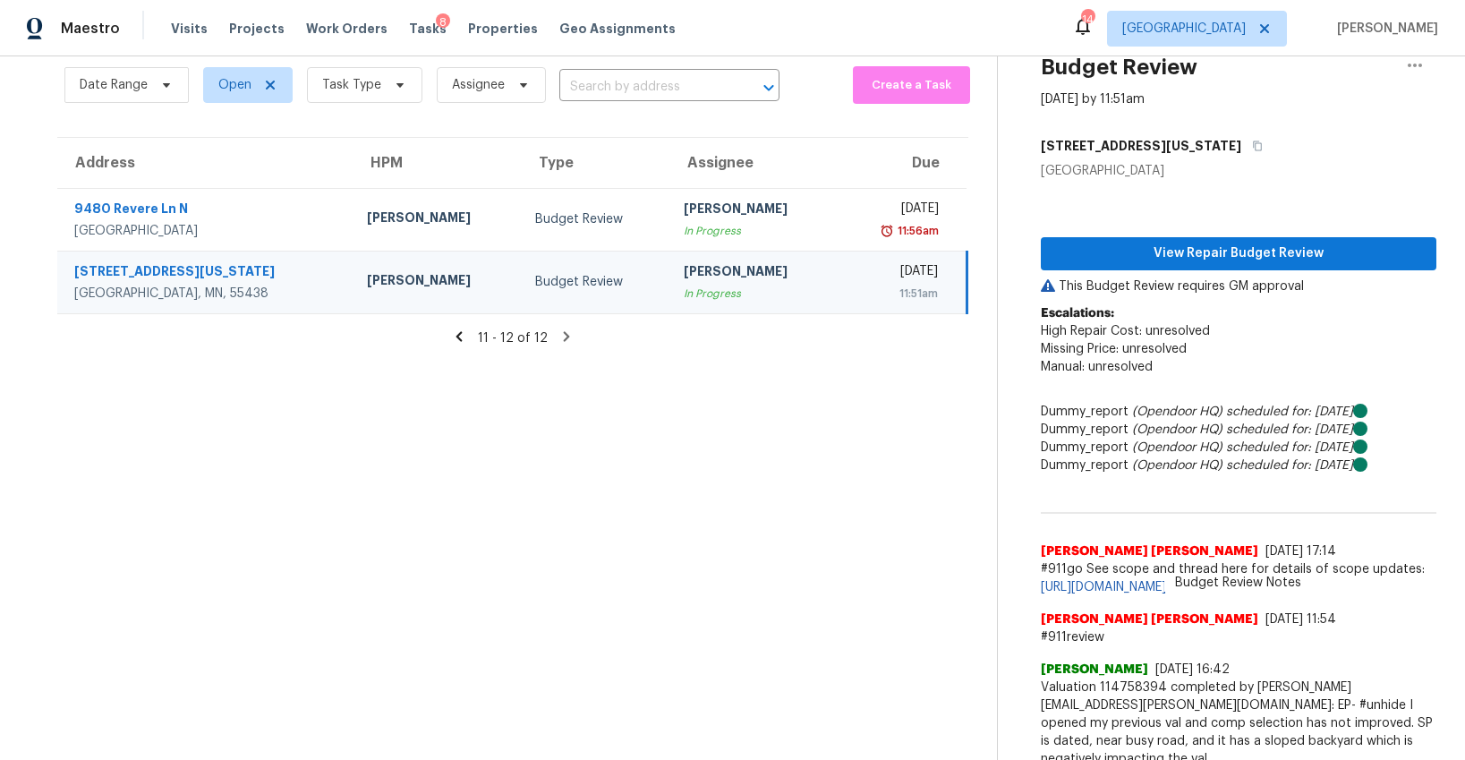
scroll to position [0, 0]
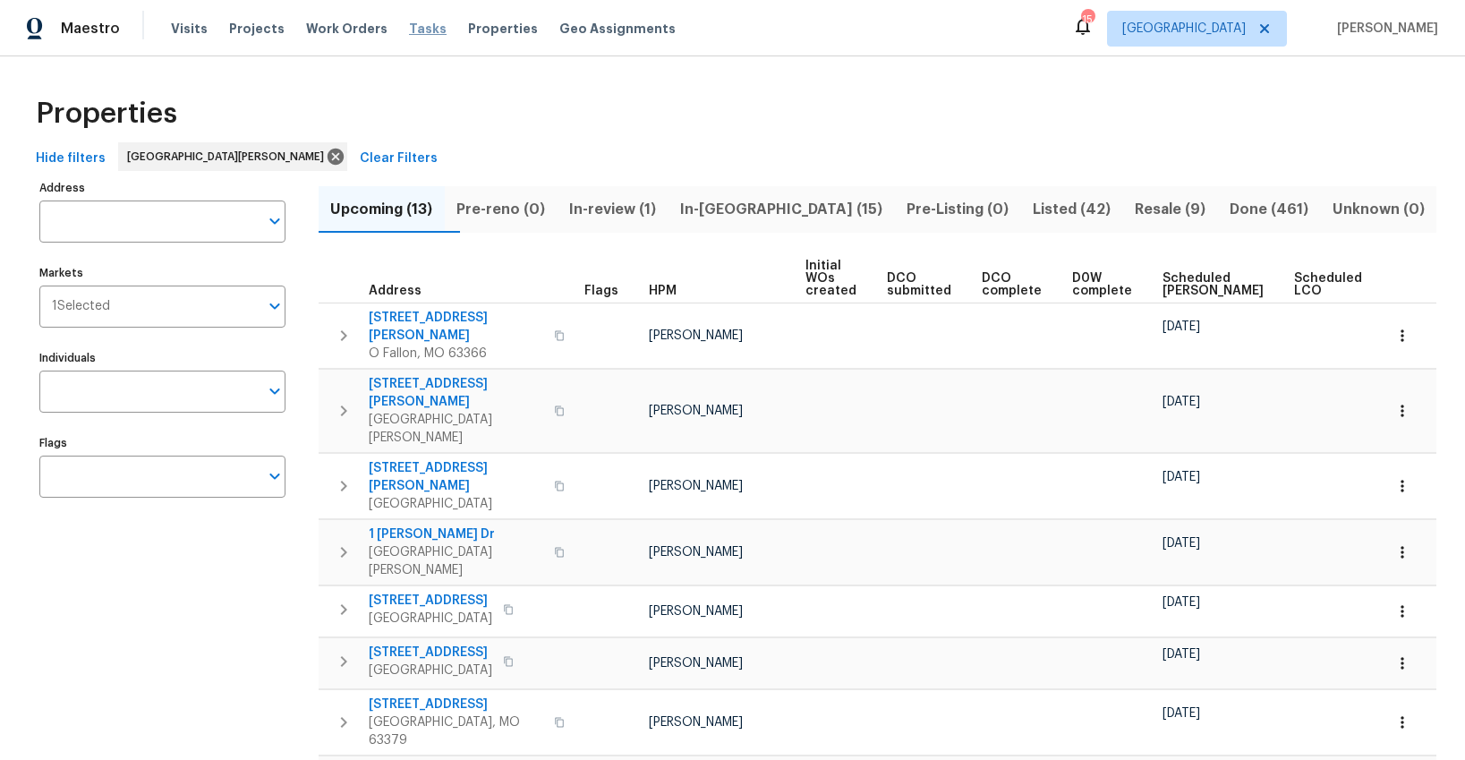
click at [412, 29] on span "Tasks" at bounding box center [428, 28] width 38 height 13
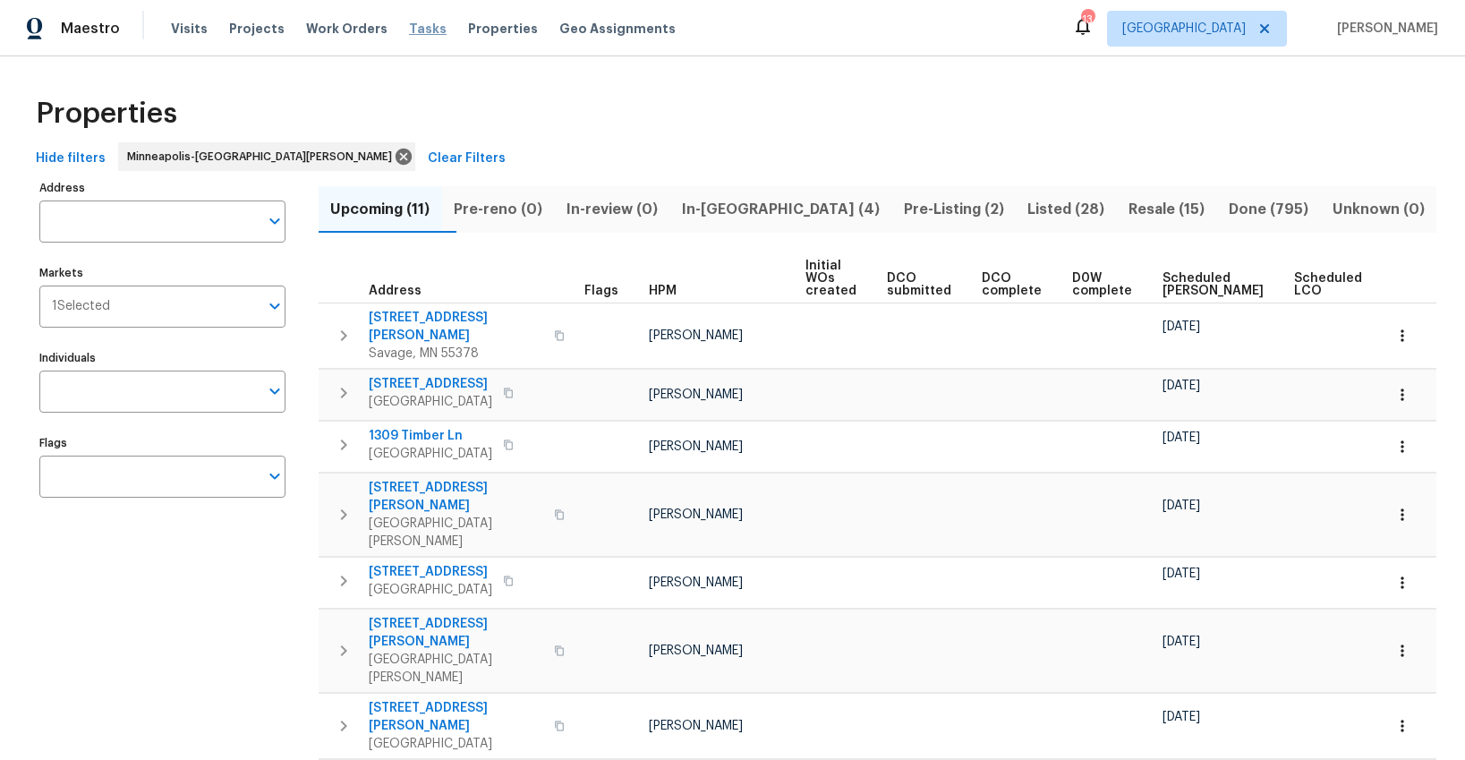
click at [409, 23] on span "Tasks" at bounding box center [428, 28] width 38 height 13
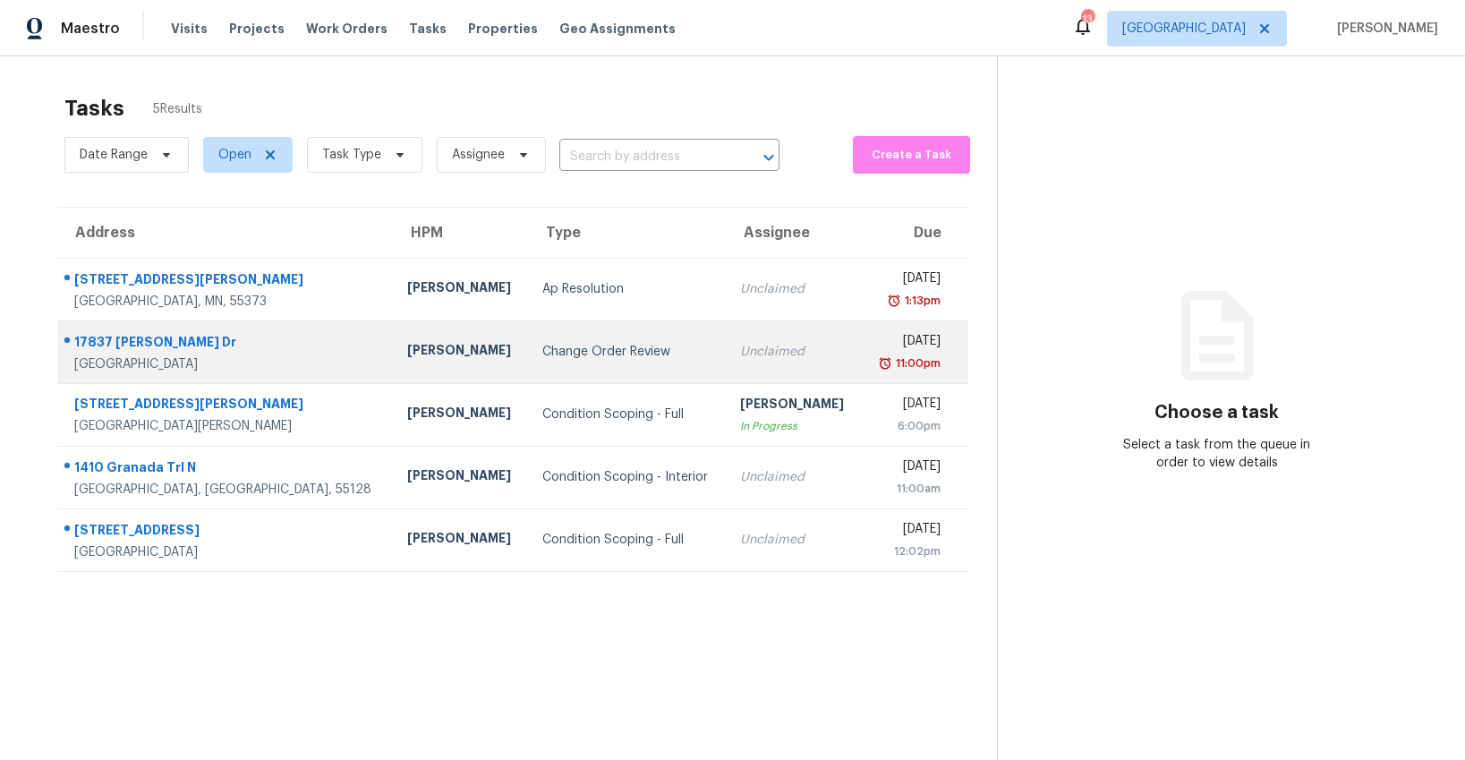
click at [542, 354] on div "Change Order Review" at bounding box center [627, 352] width 170 height 18
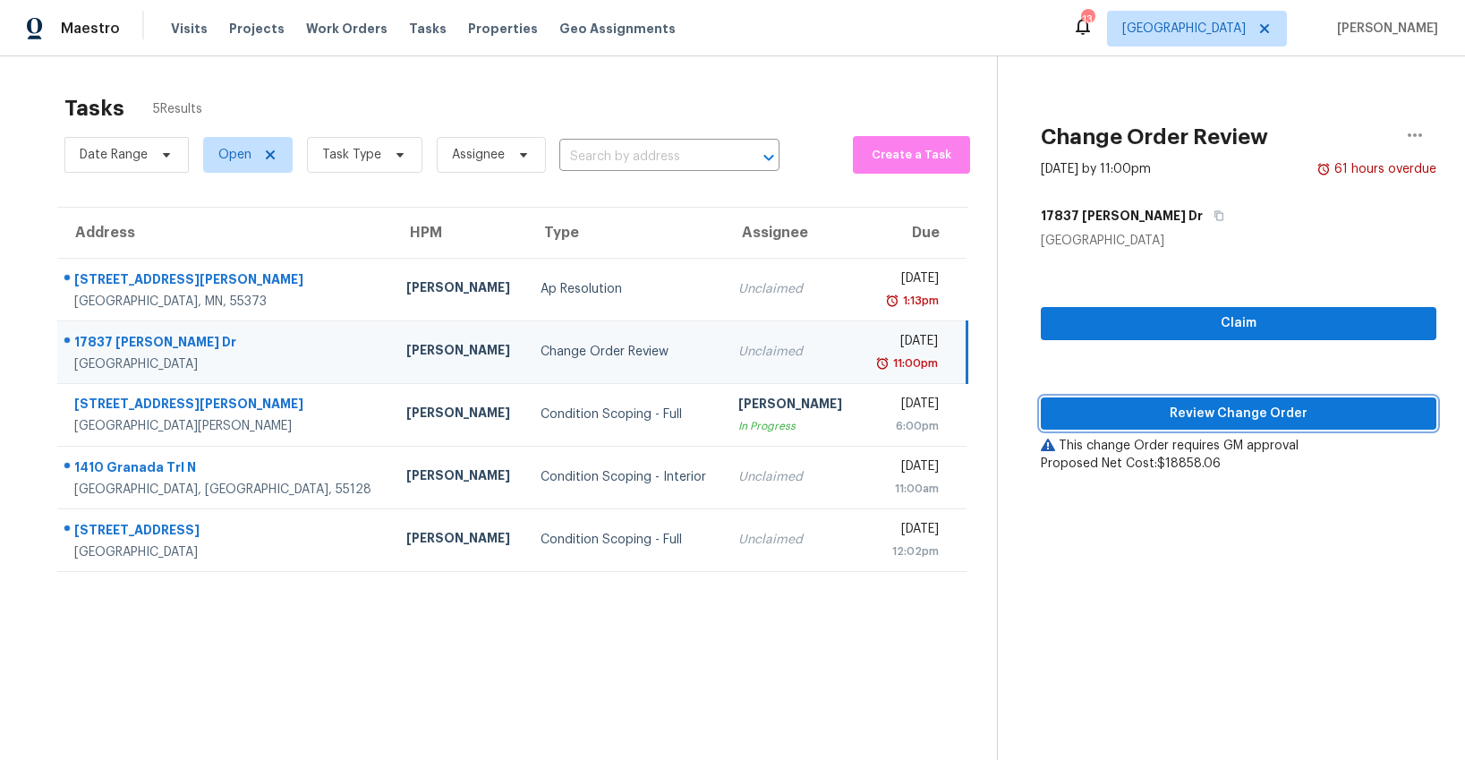
click at [1098, 408] on span "Review Change Order" at bounding box center [1238, 414] width 367 height 22
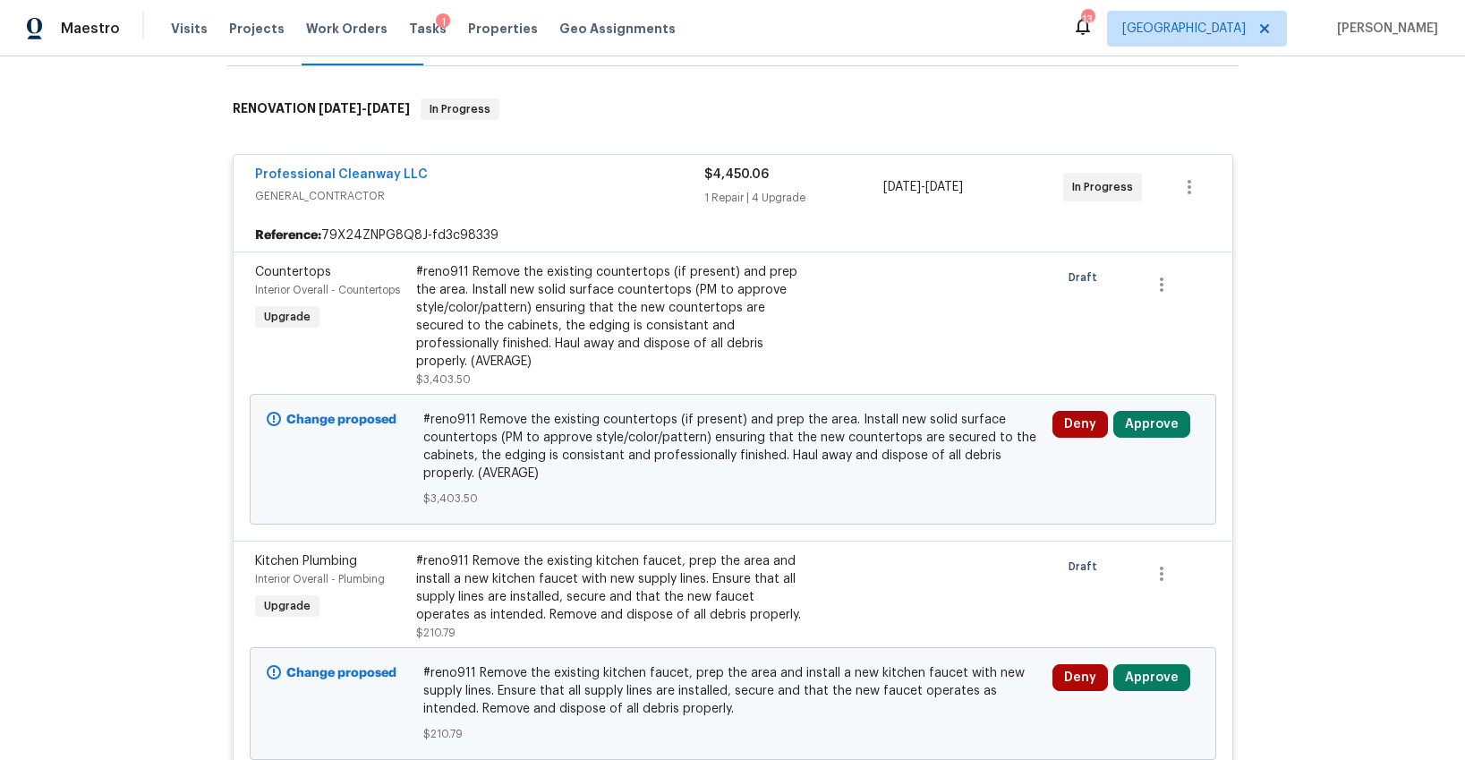
scroll to position [266, 0]
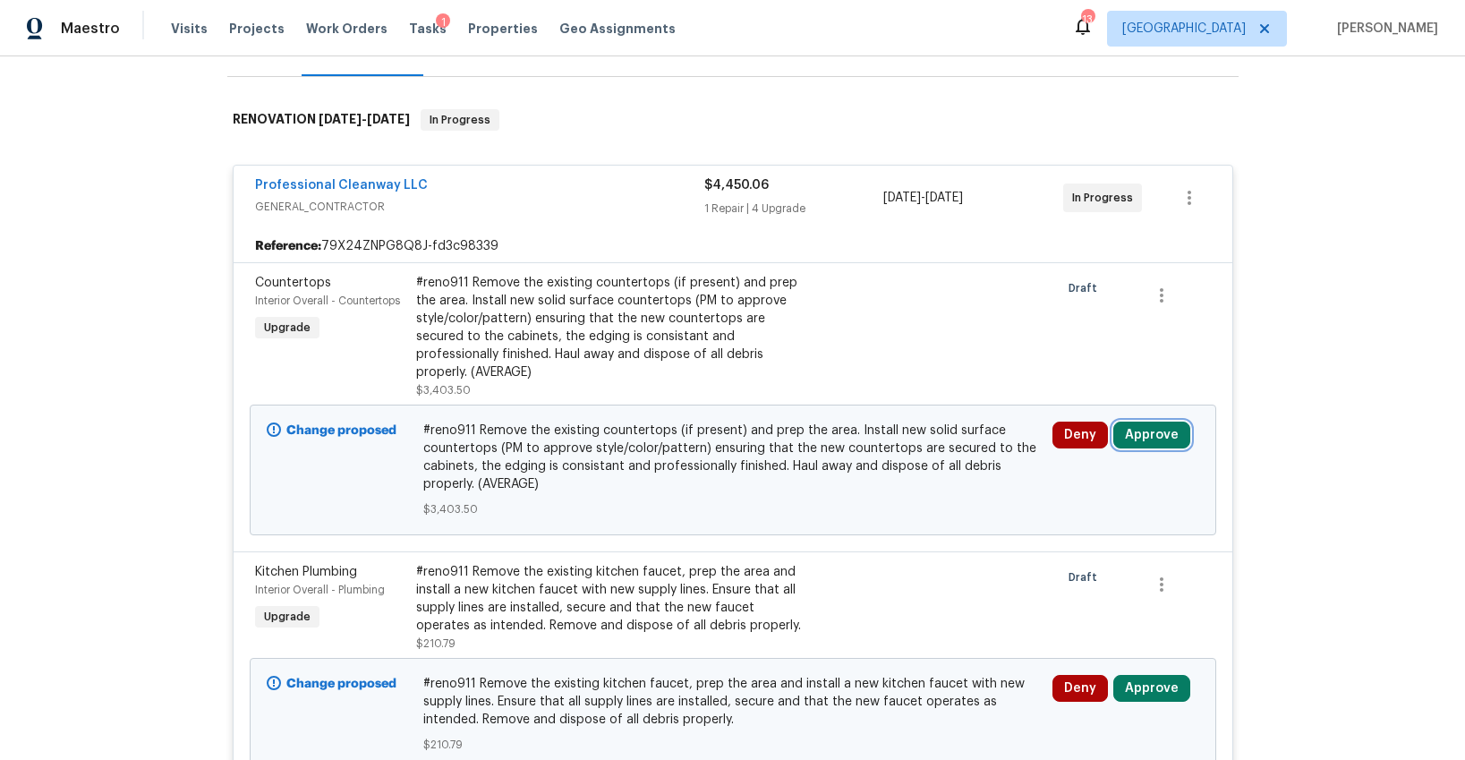
click at [1126, 421] on button "Approve" at bounding box center [1151, 434] width 77 height 27
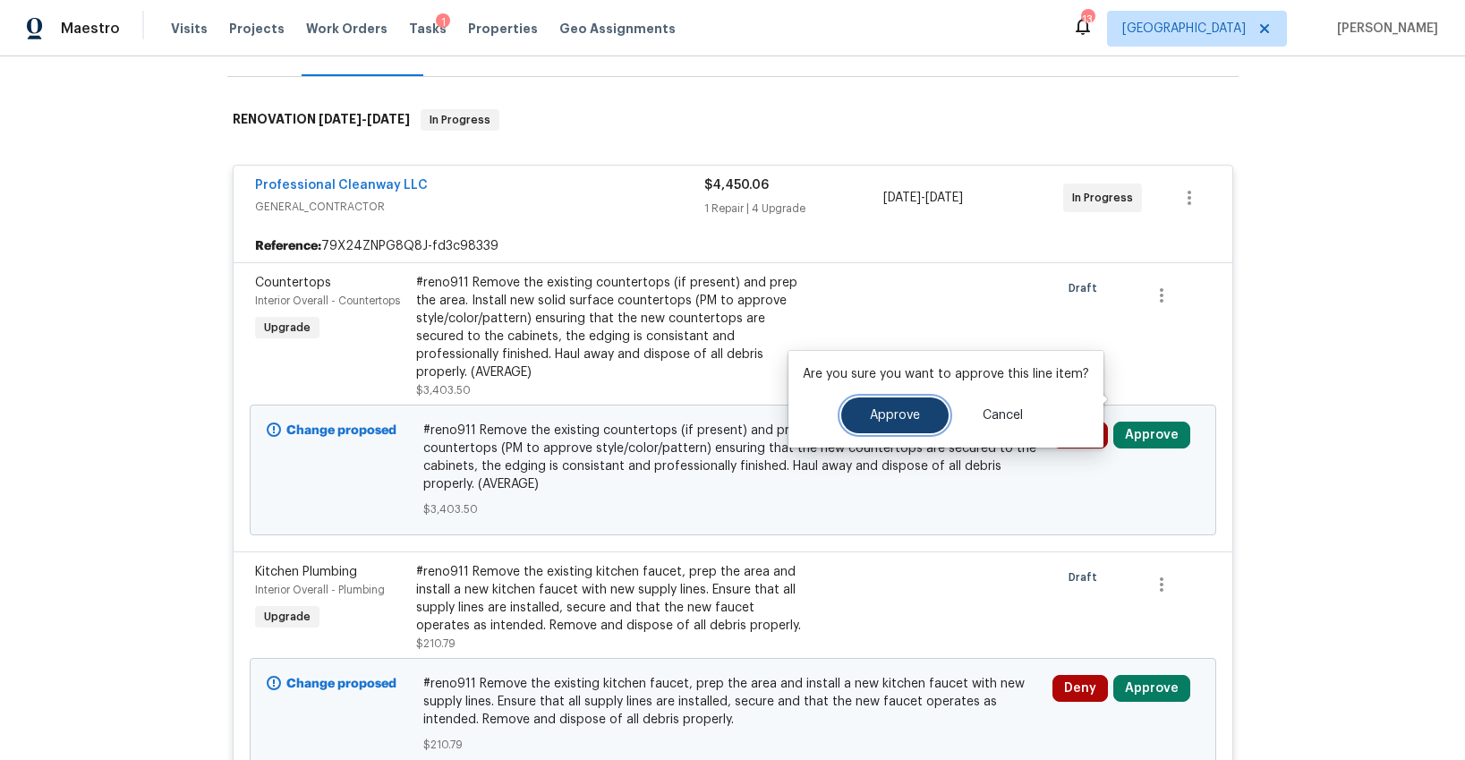
click at [890, 417] on span "Approve" at bounding box center [895, 415] width 50 height 13
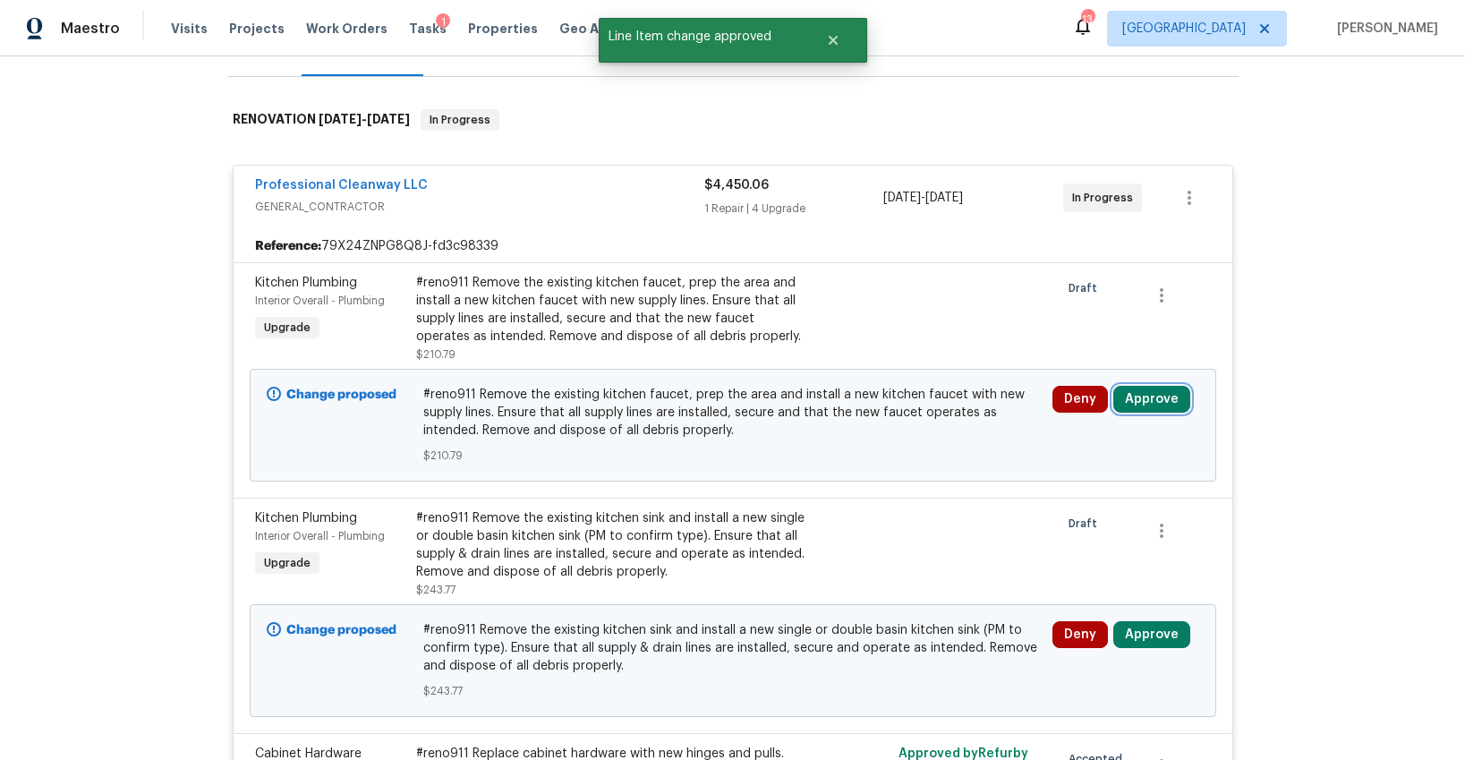
click at [1149, 386] on button "Approve" at bounding box center [1151, 399] width 77 height 27
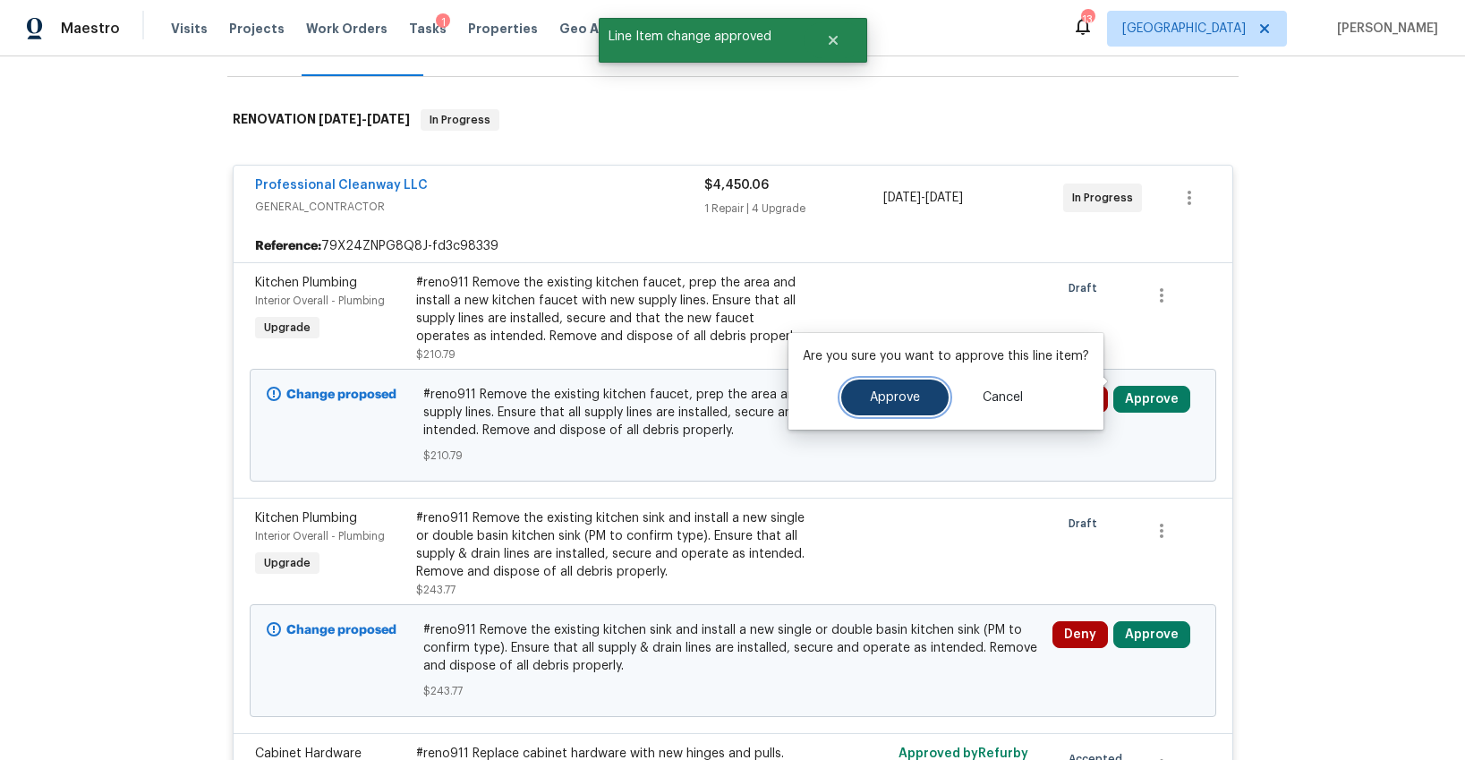
click at [865, 387] on button "Approve" at bounding box center [894, 397] width 107 height 36
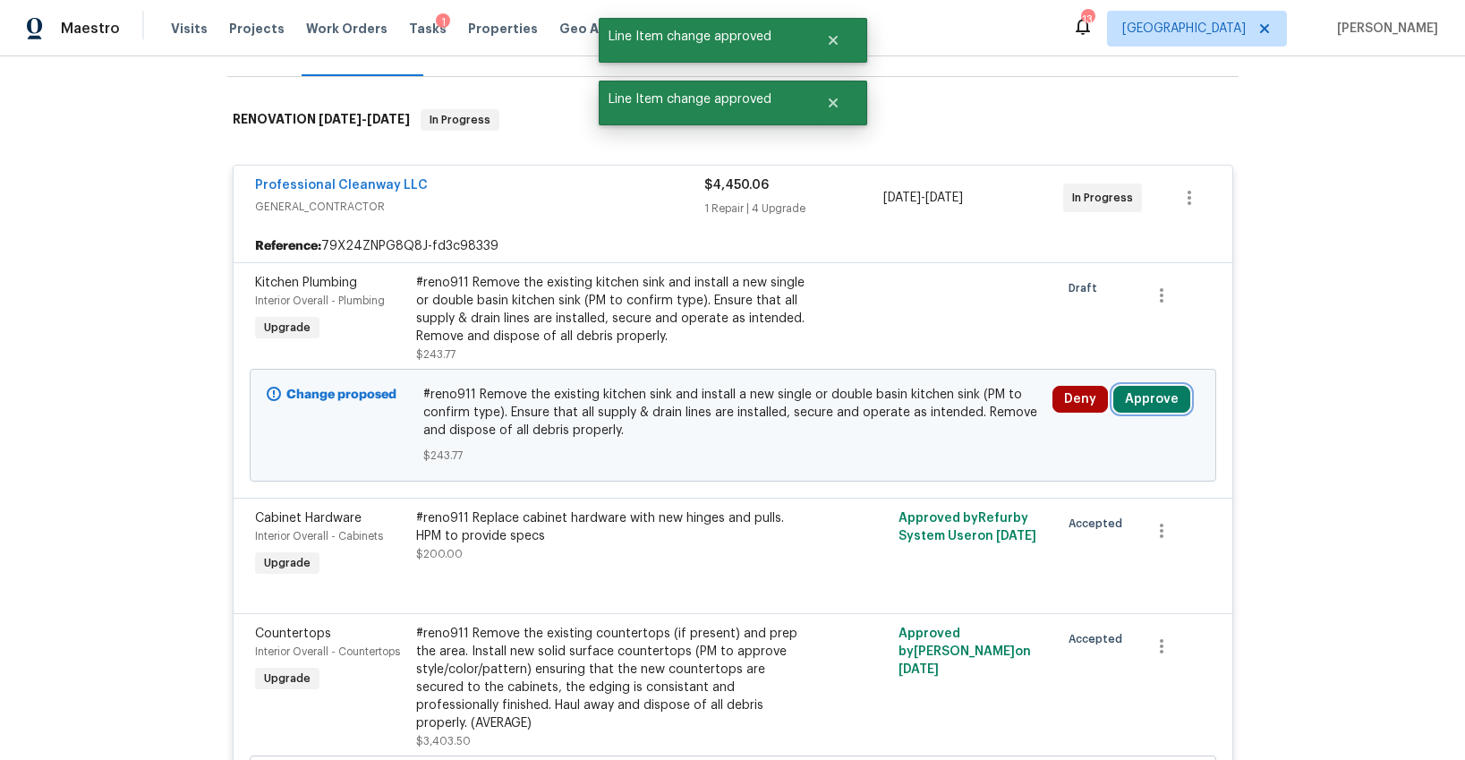
click at [1135, 394] on button "Approve" at bounding box center [1151, 399] width 77 height 27
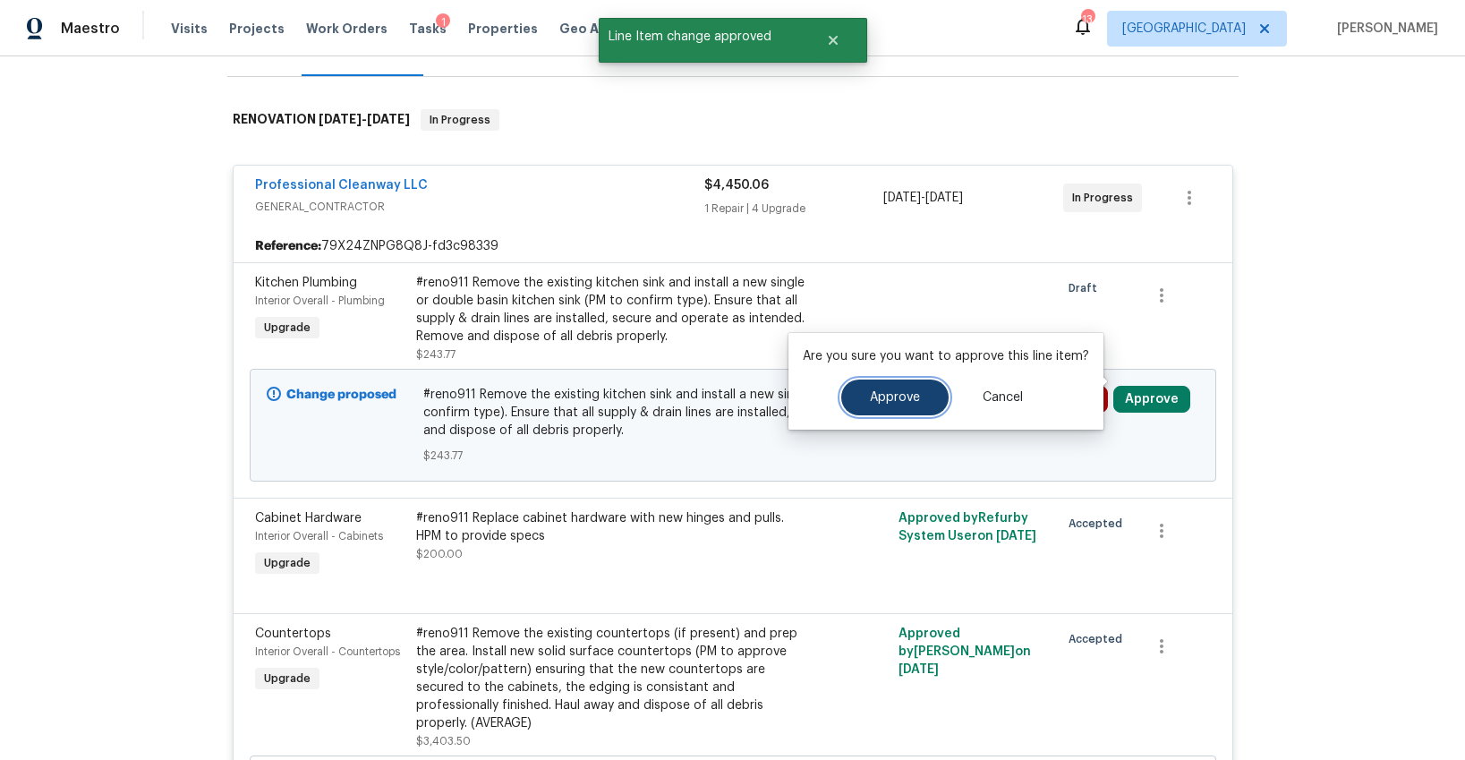
click at [915, 394] on button "Approve" at bounding box center [894, 397] width 107 height 36
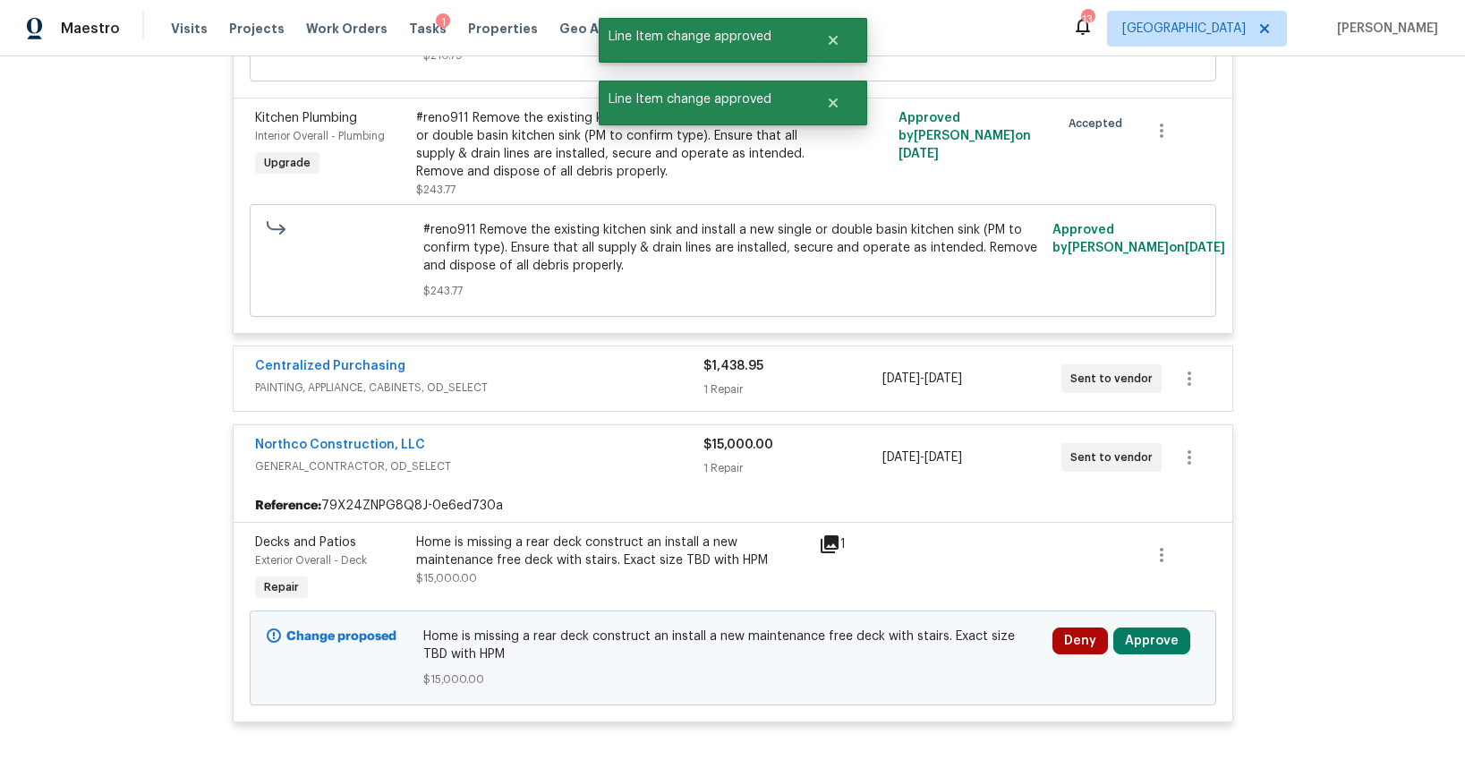
scroll to position [1422, 0]
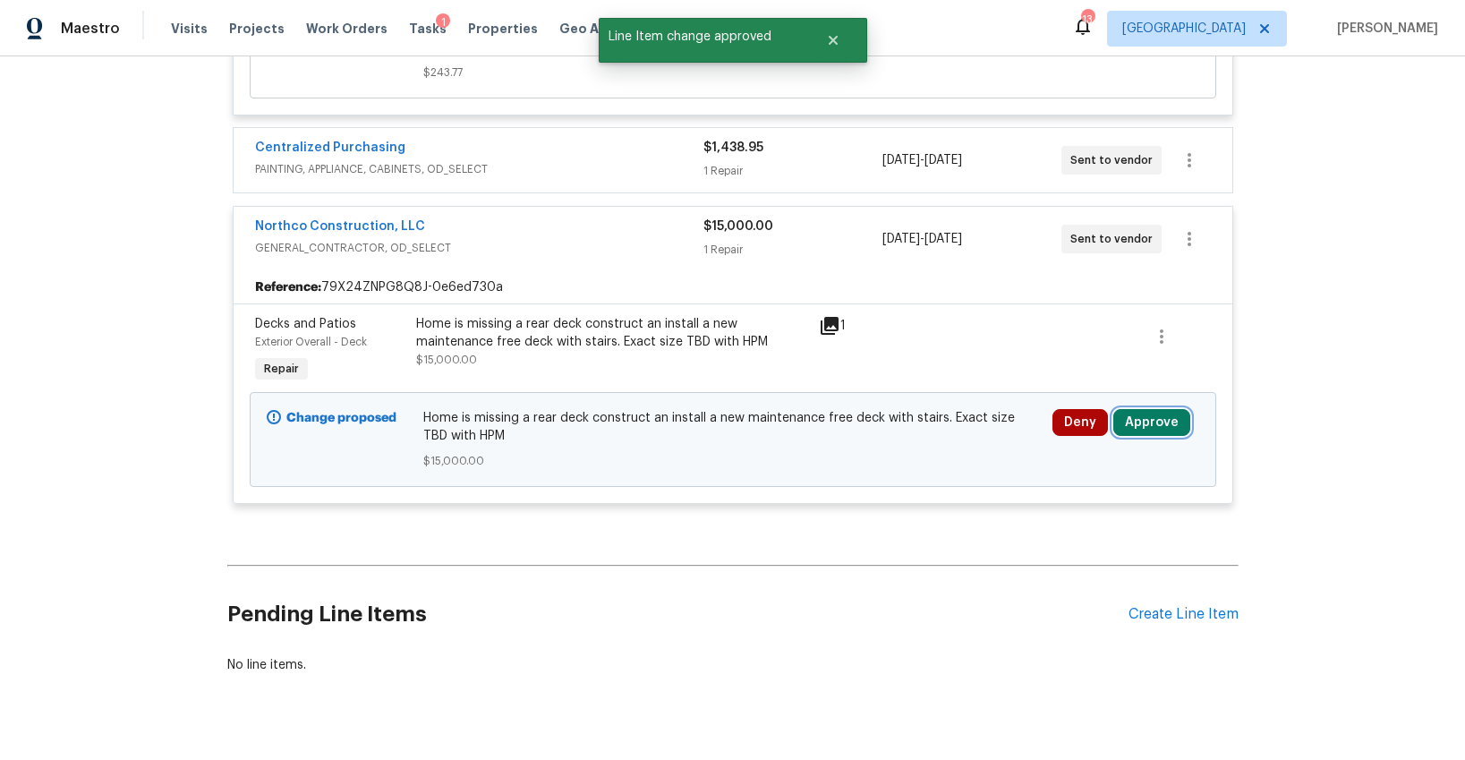
click at [1126, 409] on button "Approve" at bounding box center [1151, 422] width 77 height 27
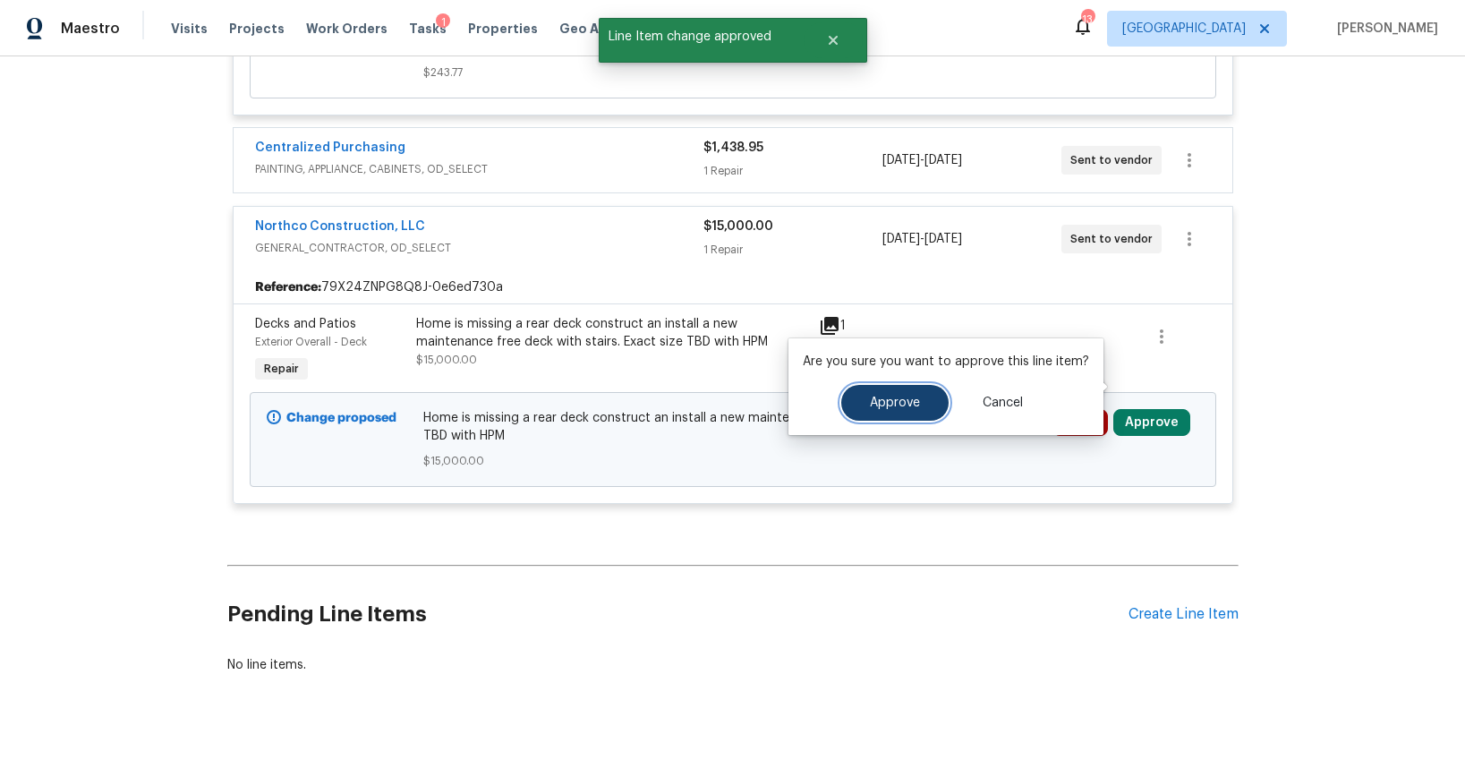
click at [905, 406] on span "Approve" at bounding box center [895, 402] width 50 height 13
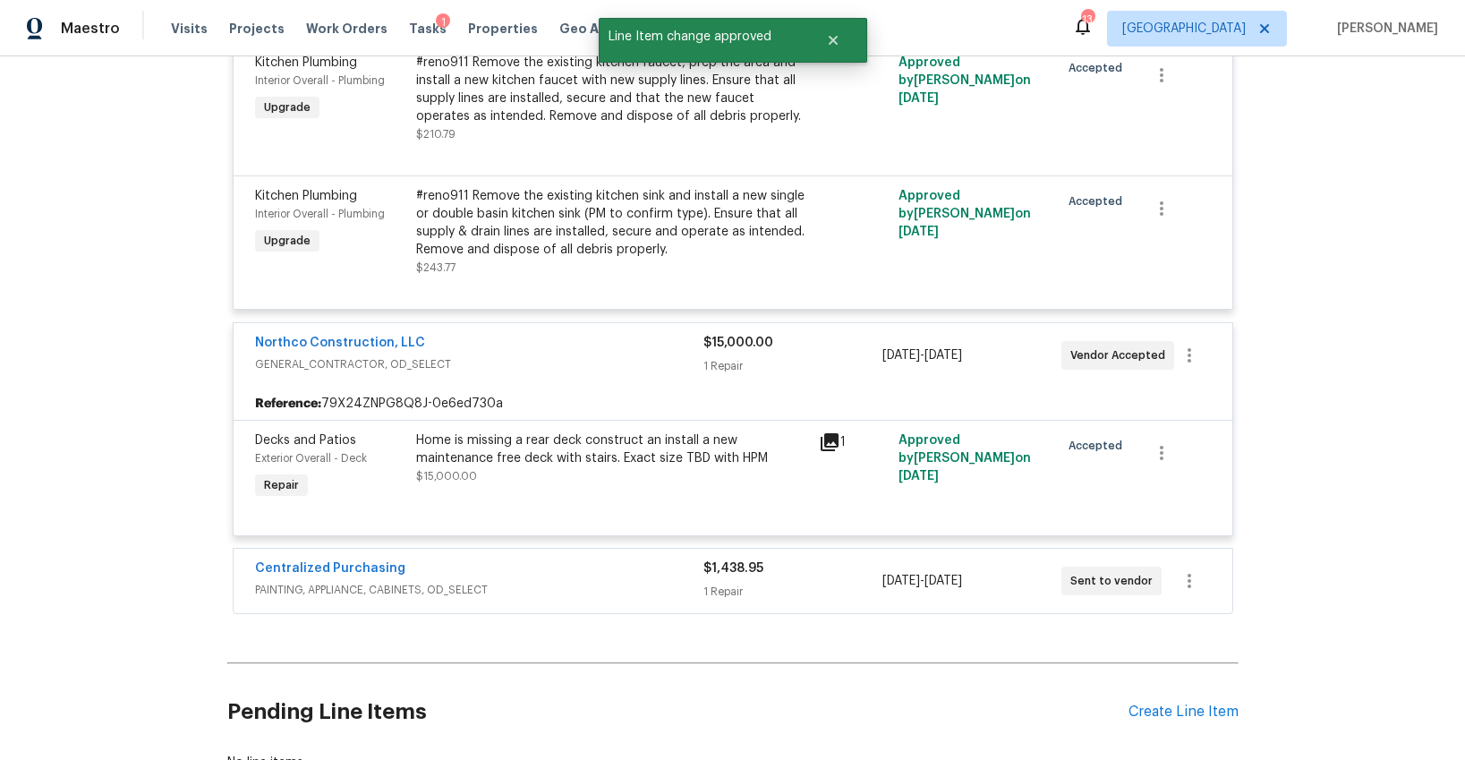
scroll to position [903, 0]
click at [831, 434] on icon at bounding box center [829, 443] width 18 height 18
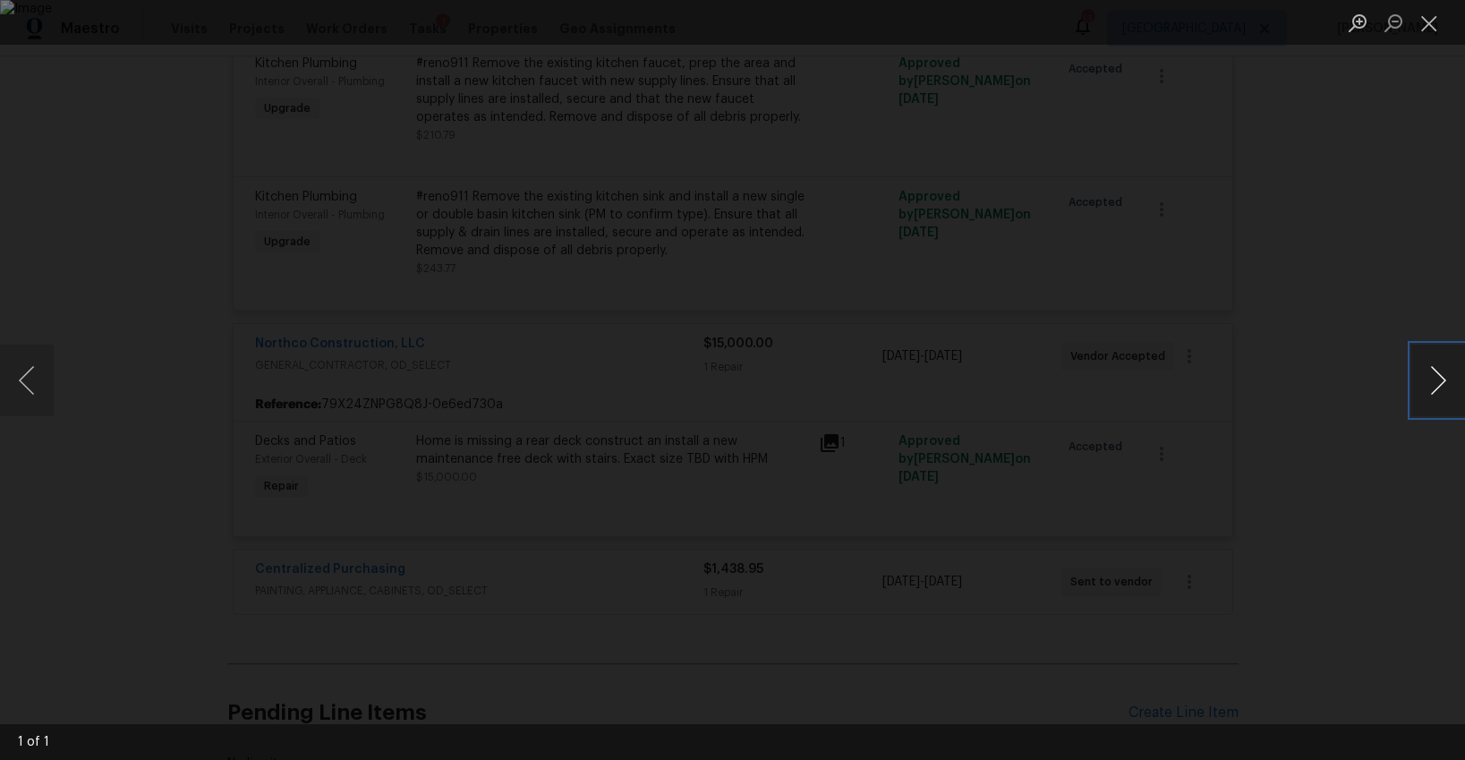
click at [1435, 379] on button "Next image" at bounding box center [1438, 380] width 54 height 72
click at [1426, 30] on button "Close lightbox" at bounding box center [1429, 22] width 36 height 31
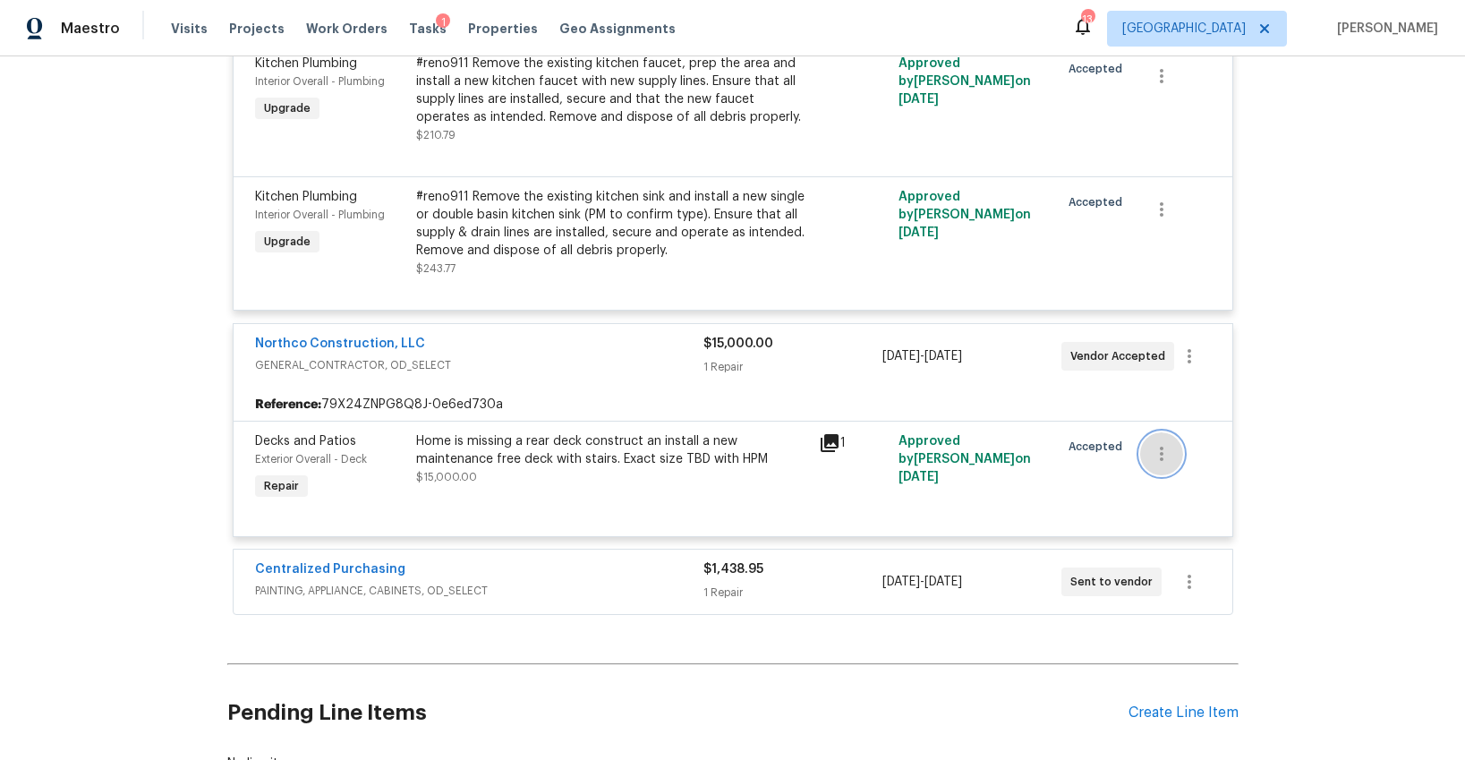
click at [1166, 443] on icon "button" at bounding box center [1161, 453] width 21 height 21
click at [1010, 446] on div at bounding box center [732, 380] width 1465 height 760
click at [638, 432] on div "Home is missing a rear deck construct an install a new maintenance free deck wi…" at bounding box center [612, 450] width 392 height 36
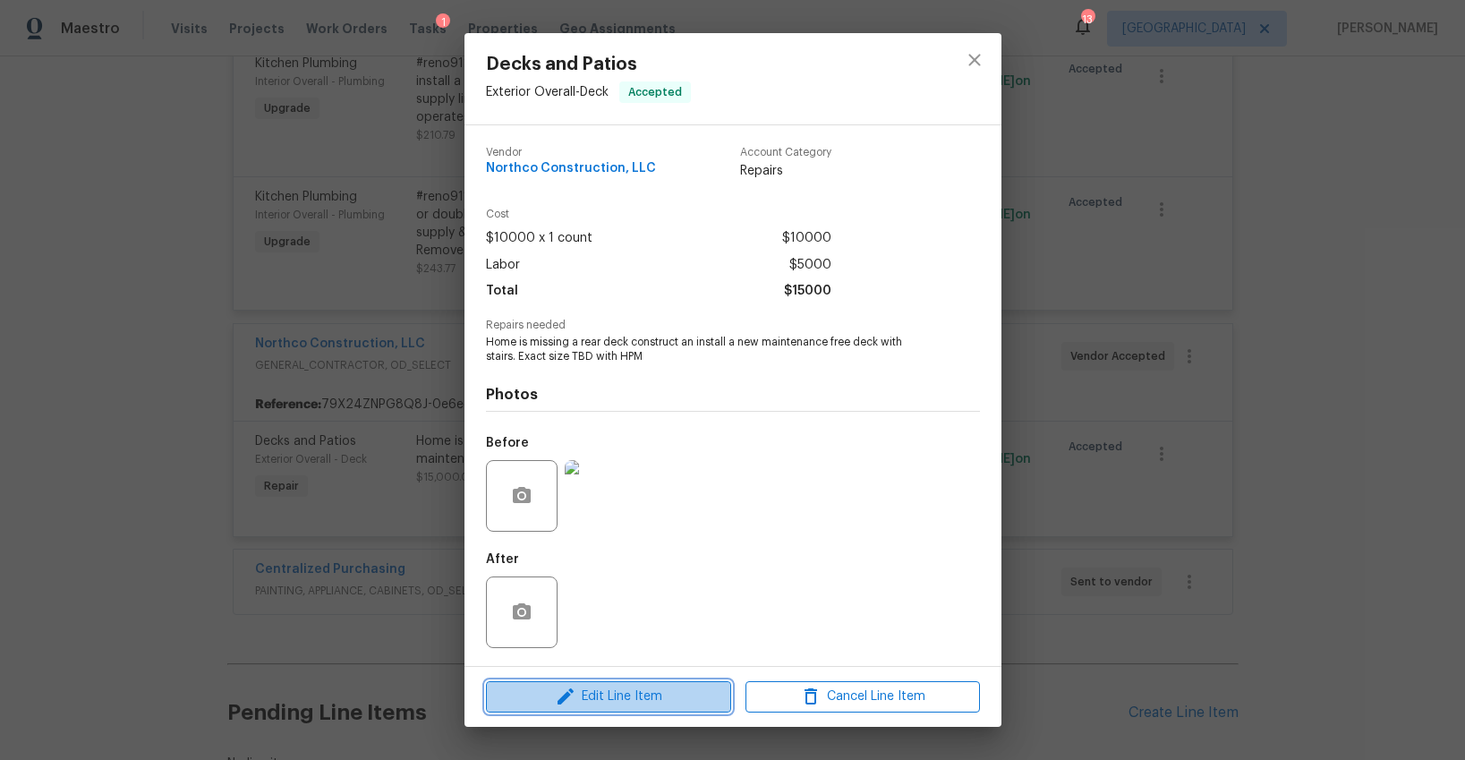
click at [630, 697] on span "Edit Line Item" at bounding box center [608, 696] width 234 height 22
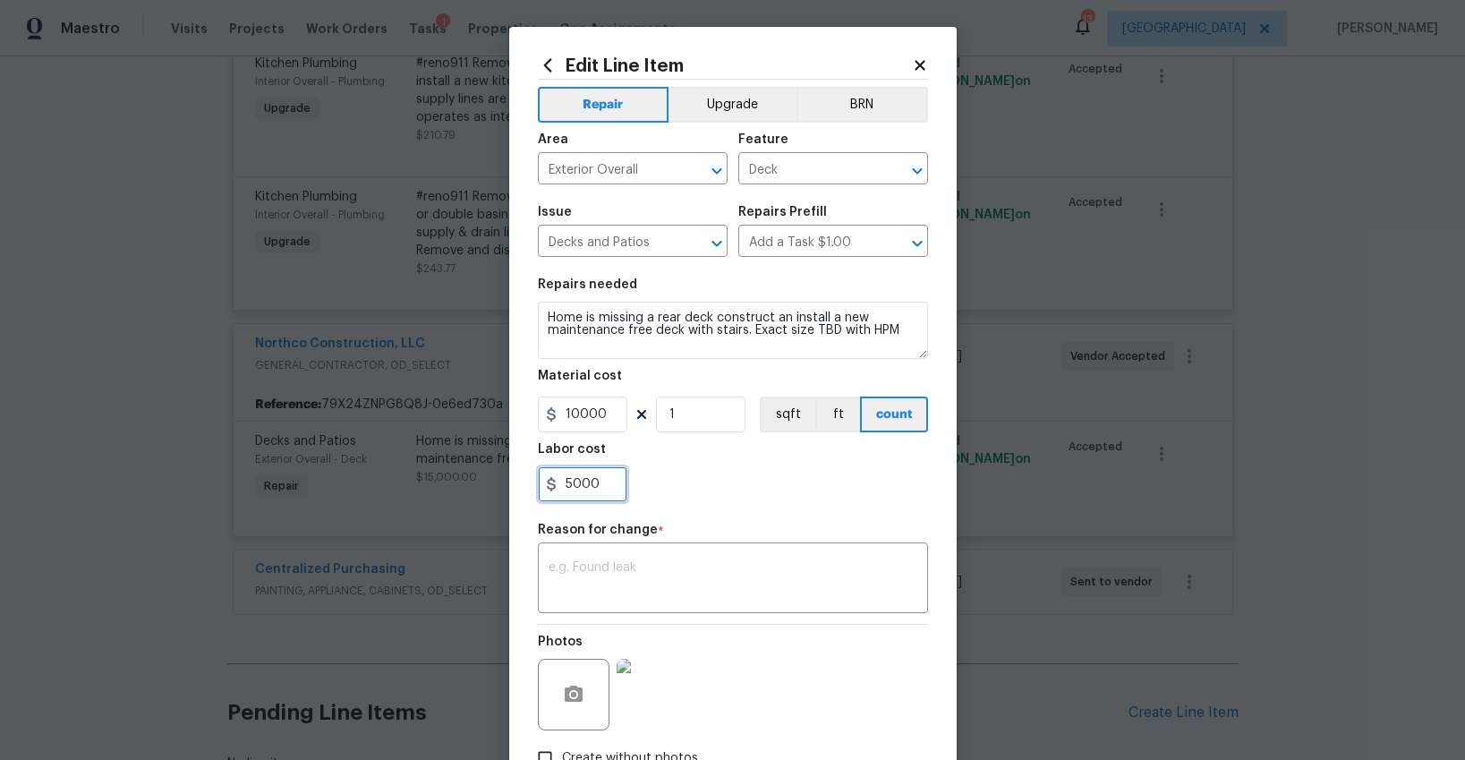
drag, startPoint x: 600, startPoint y: 486, endPoint x: 523, endPoint y: 481, distance: 77.1
click at [523, 481] on div "Edit Line Item Repair Upgrade BRN Area Exterior Overall ​ Feature Deck ​ Issue …" at bounding box center [732, 441] width 447 height 828
type input "0"
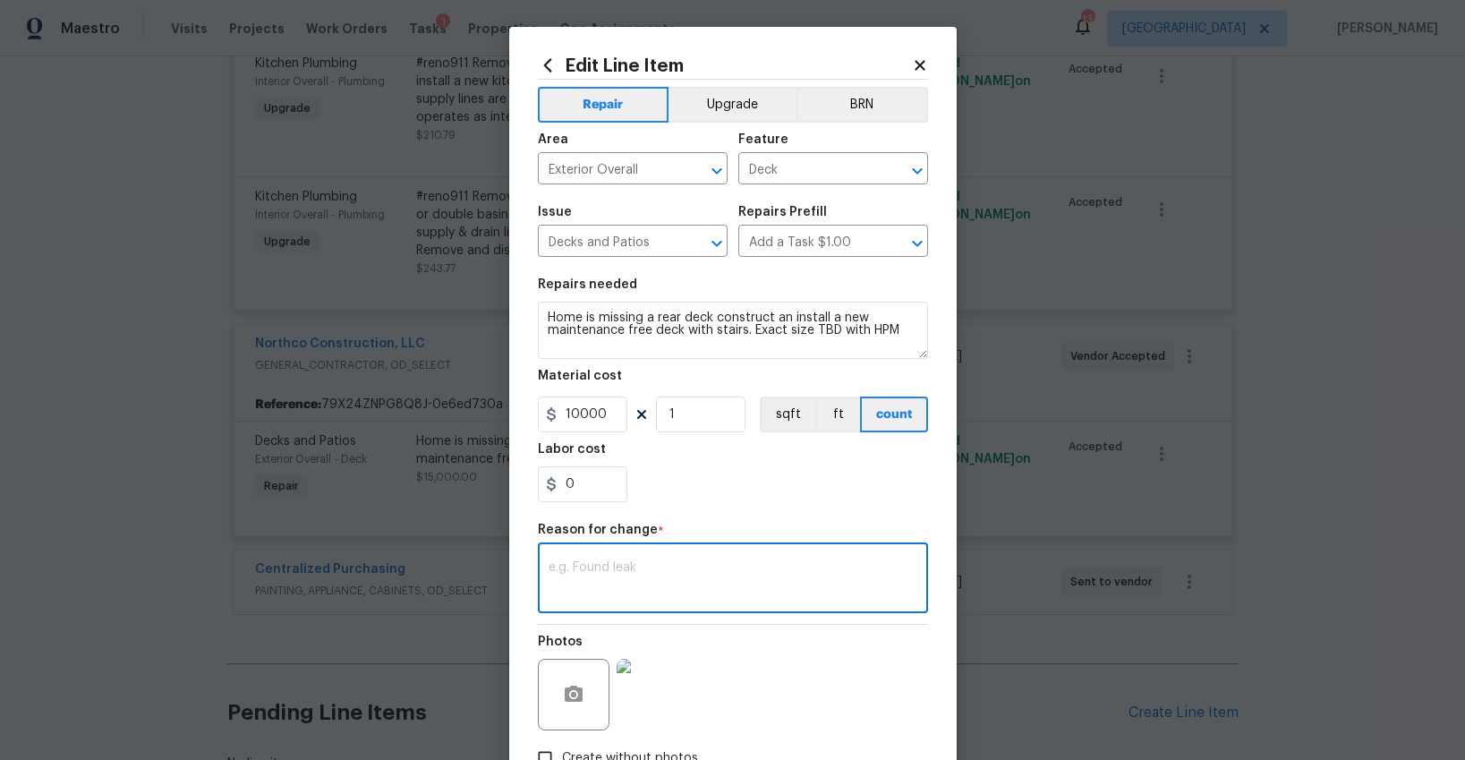
click at [589, 572] on textarea at bounding box center [732, 580] width 369 height 38
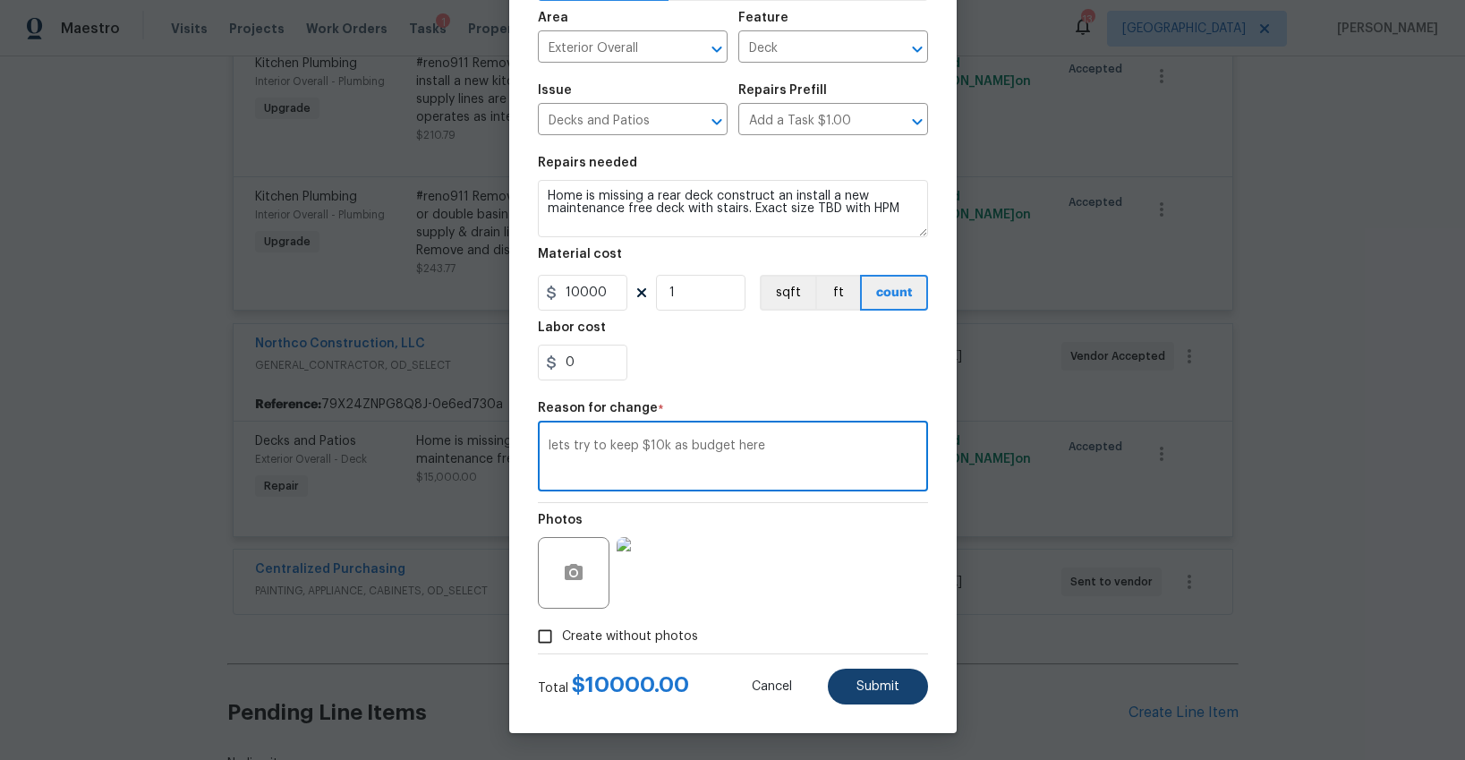
type textarea "lets try to keep $10k as budget here"
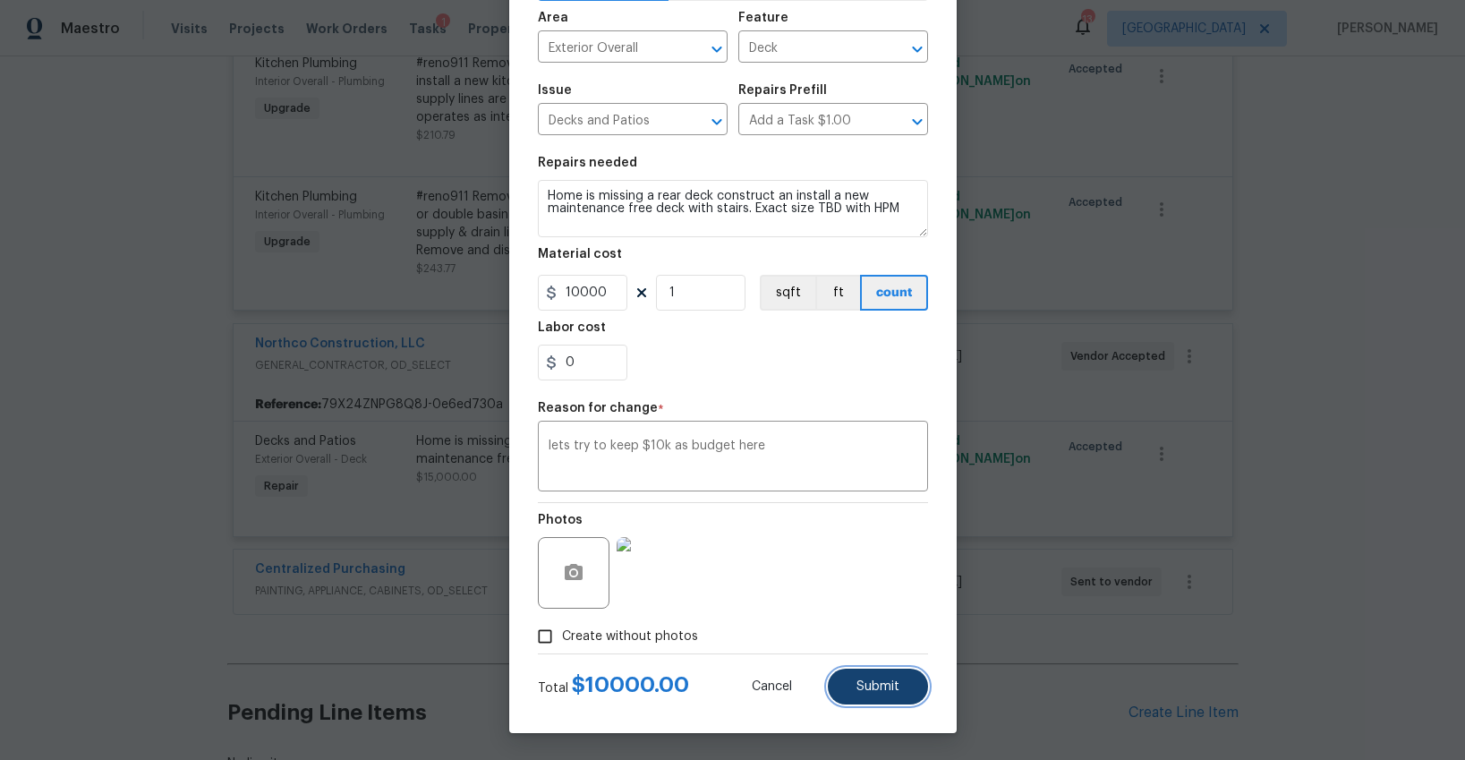
click at [889, 678] on button "Submit" at bounding box center [878, 686] width 100 height 36
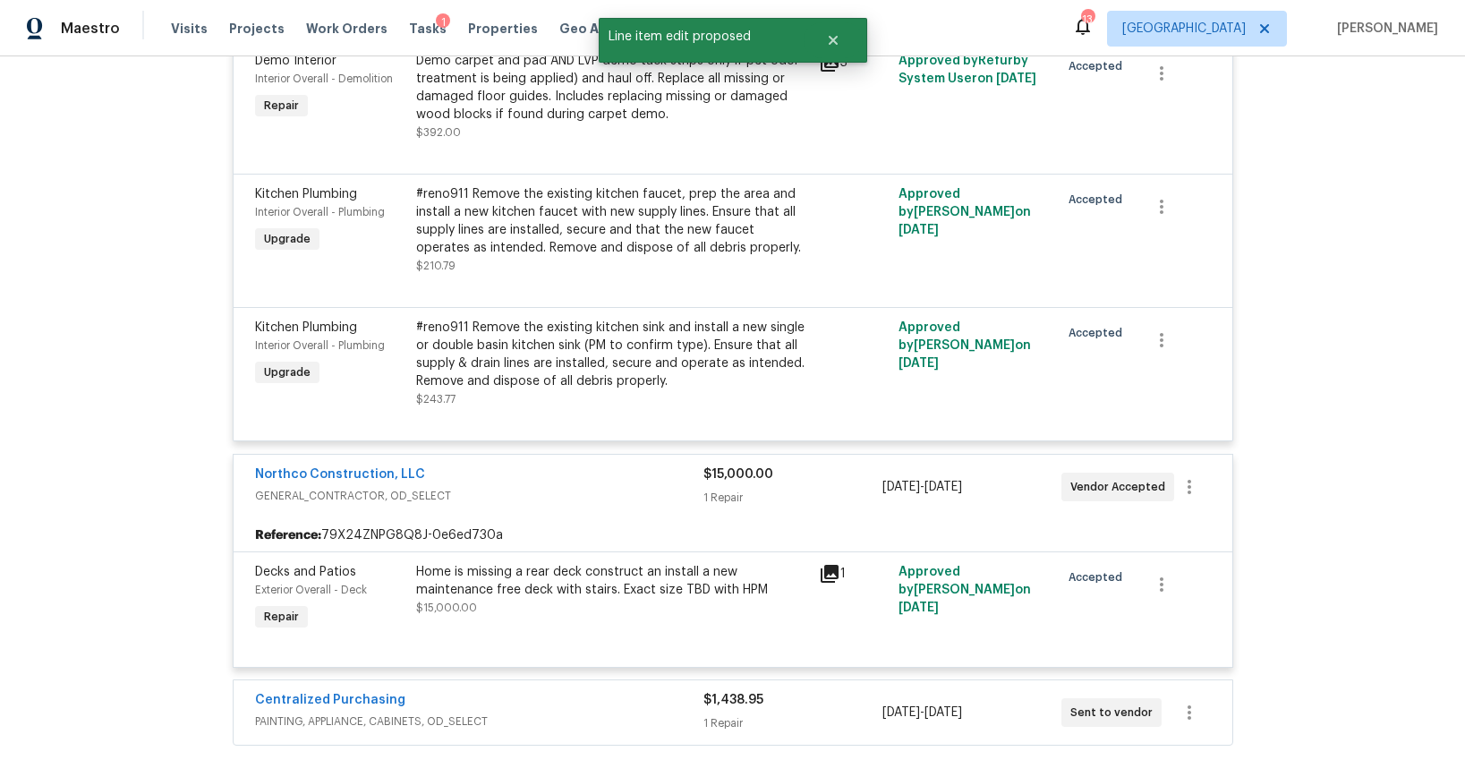
scroll to position [768, 0]
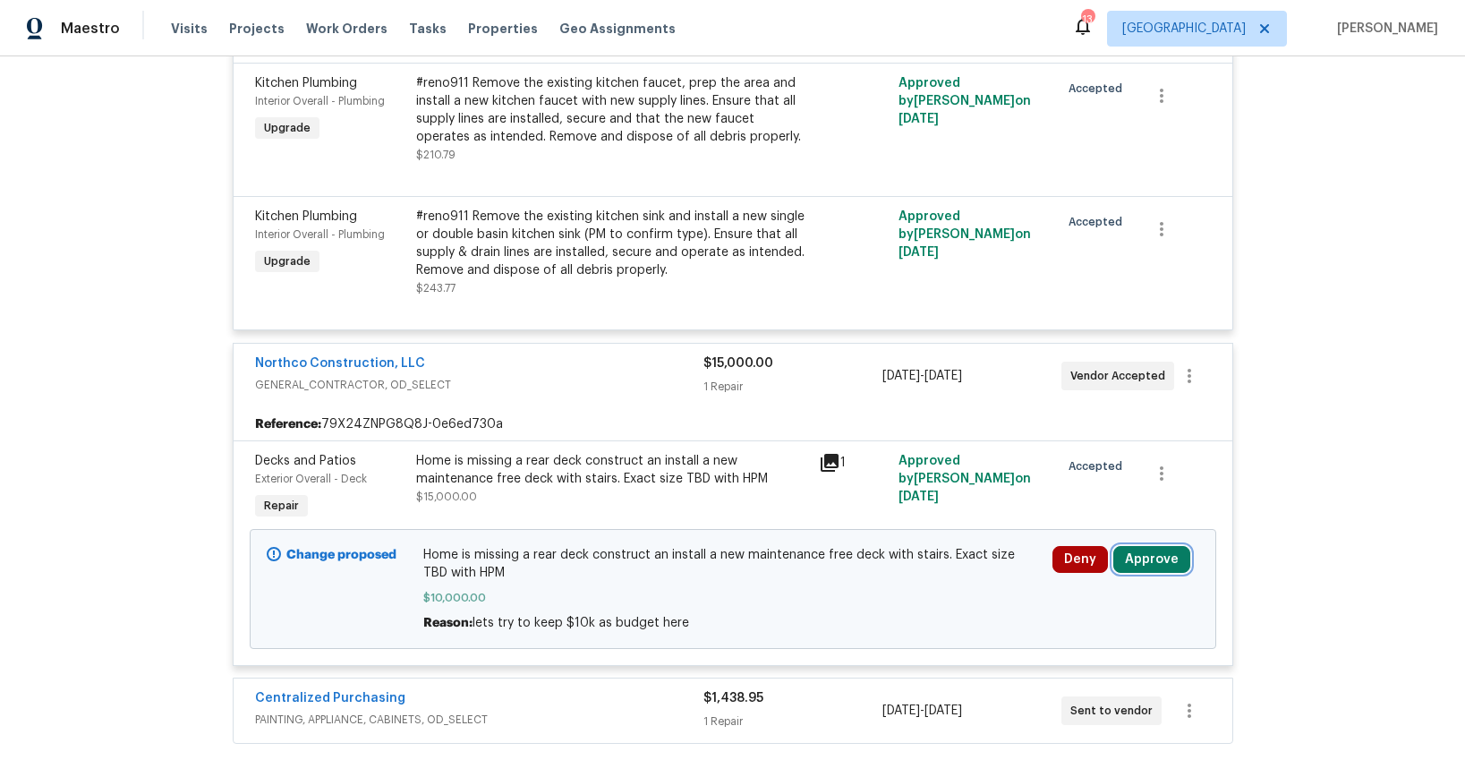
click at [1169, 546] on button "Approve" at bounding box center [1151, 559] width 77 height 27
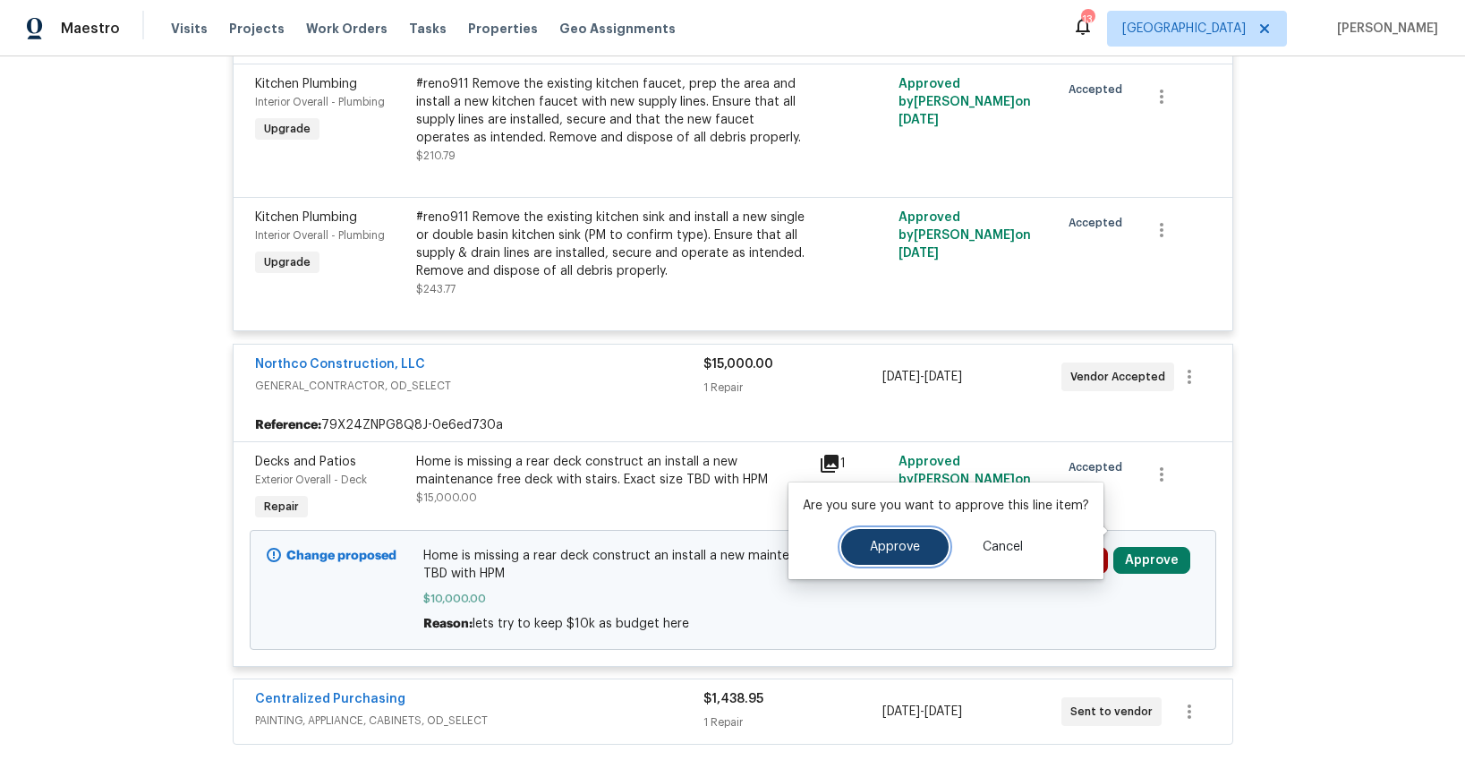
click at [931, 540] on button "Approve" at bounding box center [894, 547] width 107 height 36
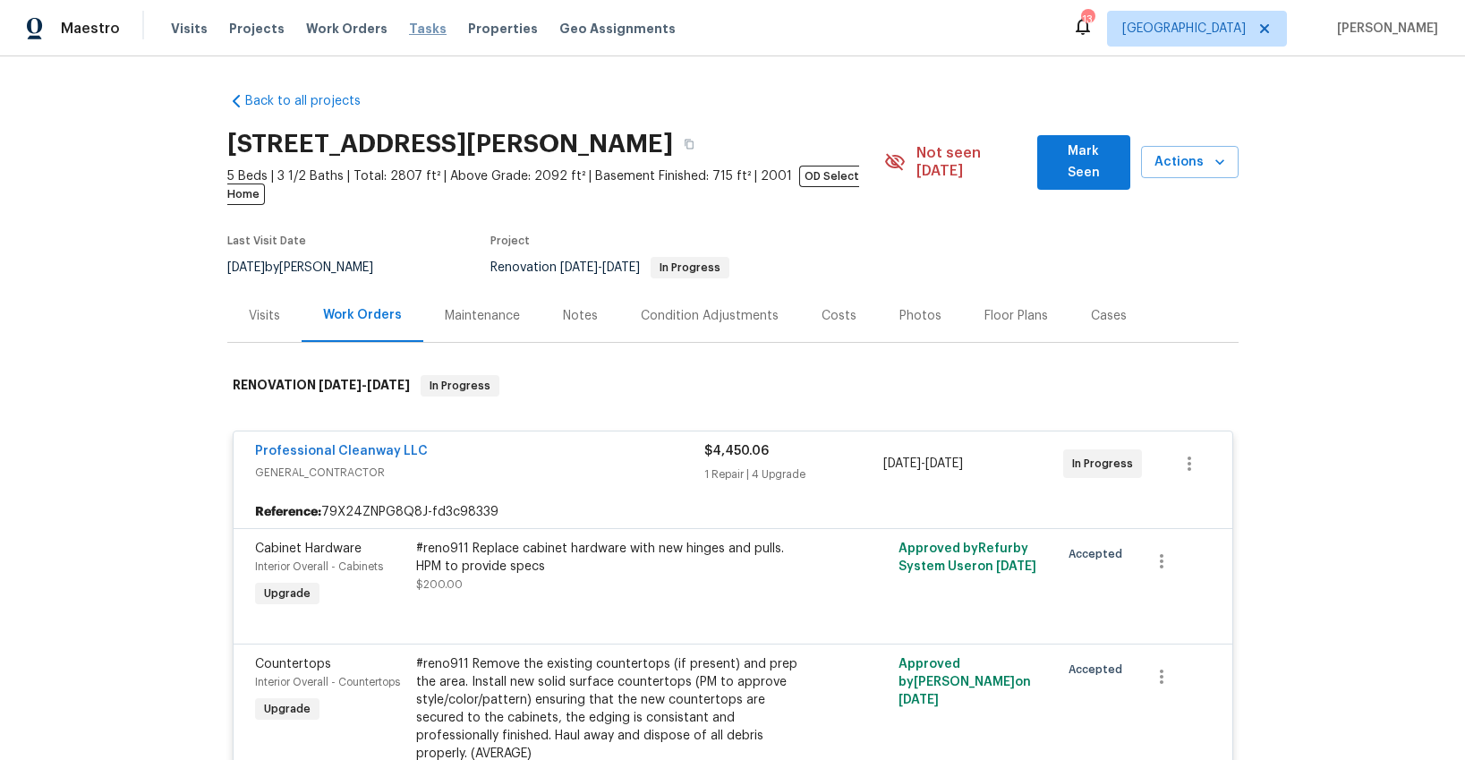
click at [409, 30] on span "Tasks" at bounding box center [428, 28] width 38 height 13
